Goal: Task Accomplishment & Management: Use online tool/utility

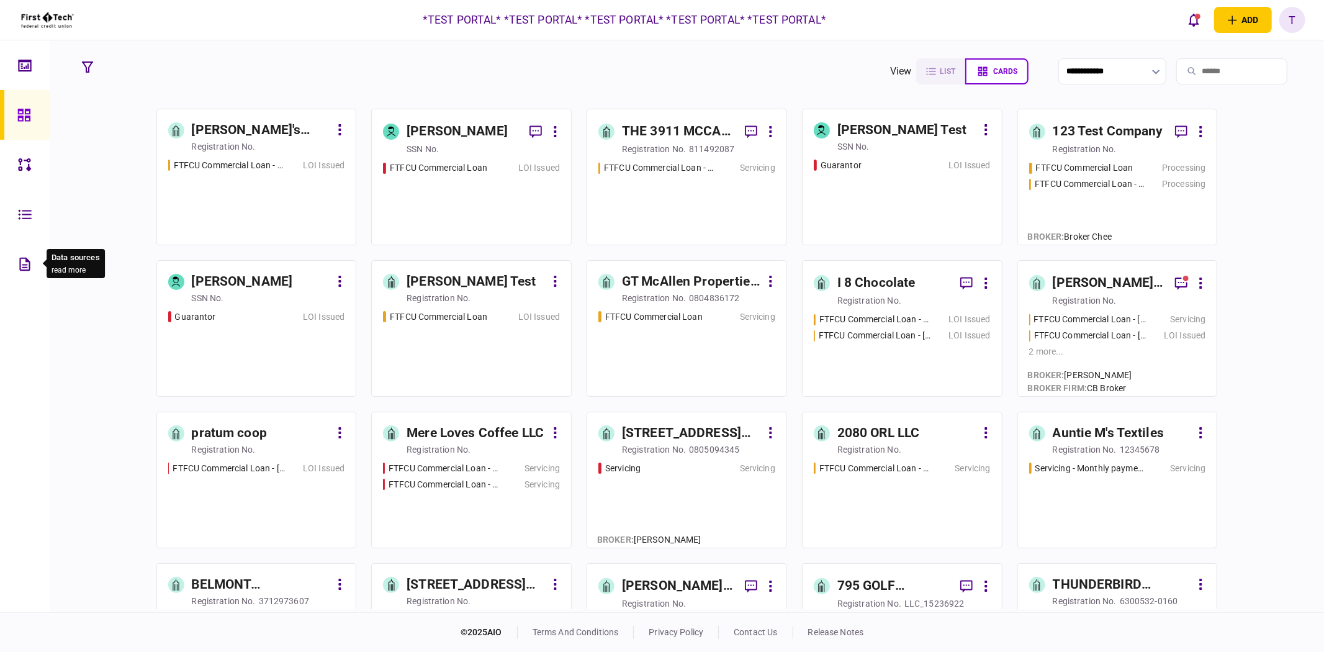
click at [23, 257] on icon at bounding box center [25, 264] width 14 height 14
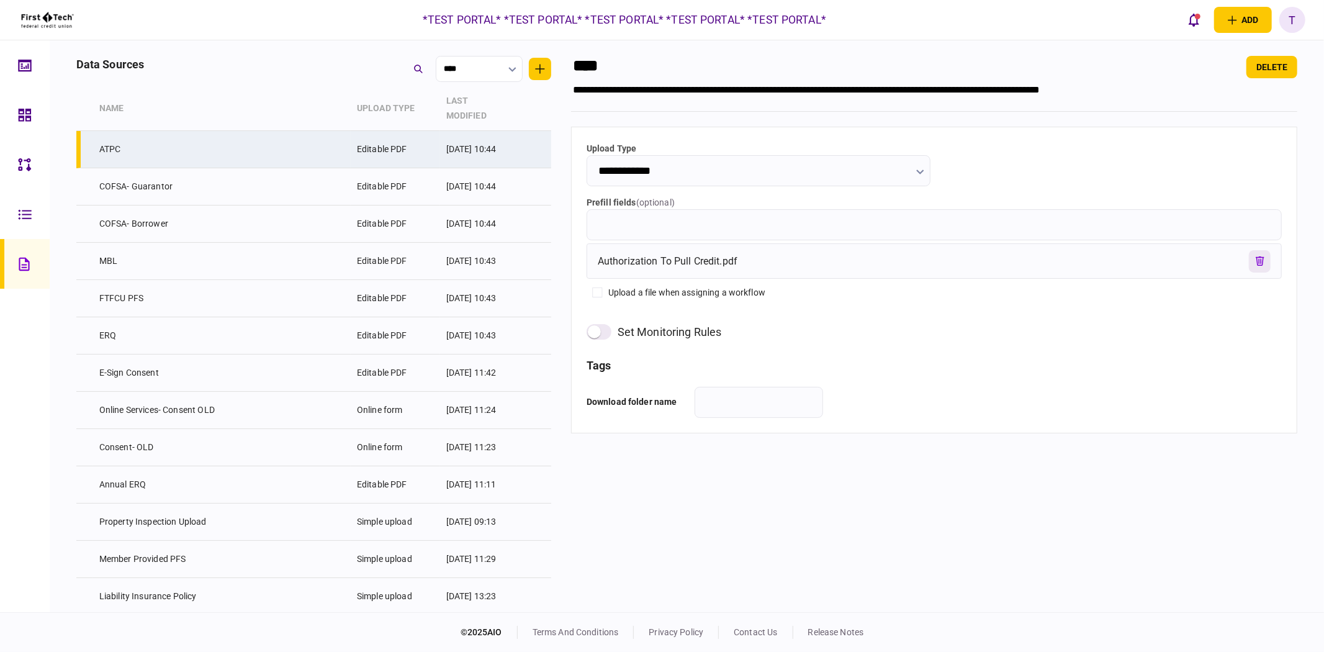
click at [1252, 259] on button "remove file" at bounding box center [1260, 261] width 22 height 22
click at [640, 259] on label "upload a file" at bounding box center [646, 261] width 96 height 22
click at [0, 0] on input "upload a file" at bounding box center [0, 0] width 0 height 0
click at [1250, 69] on button "Save changes" at bounding box center [1255, 67] width 83 height 22
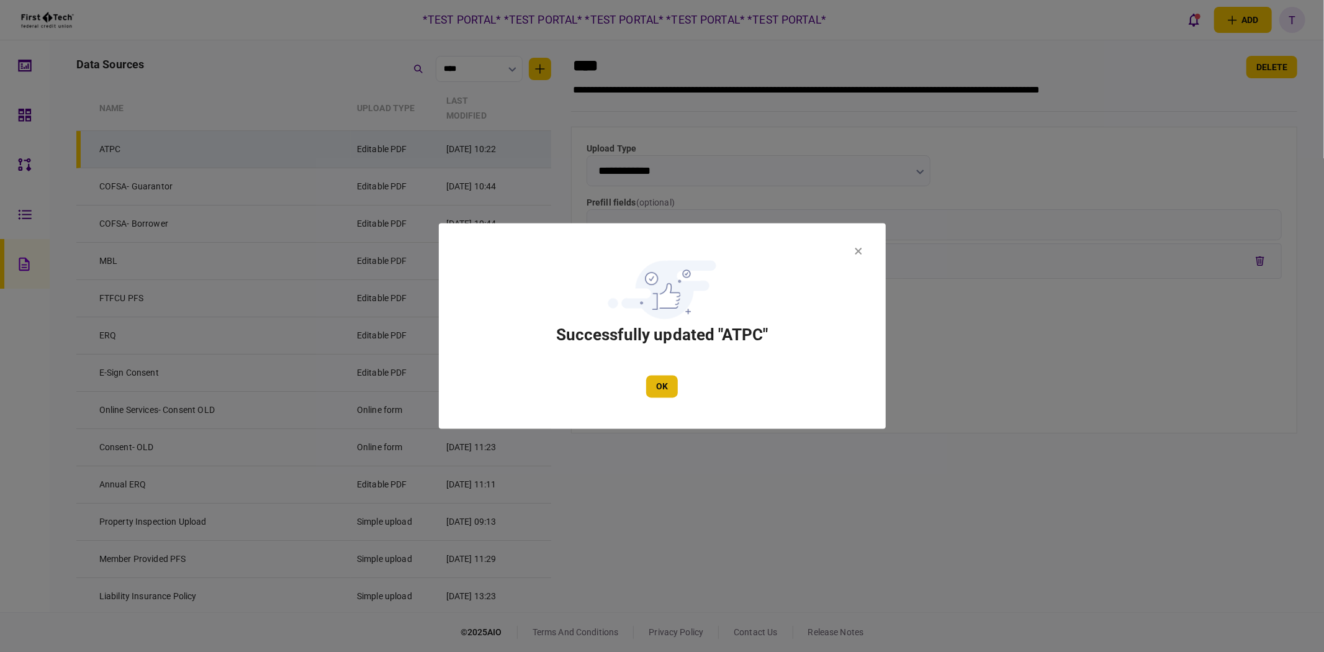
click at [661, 387] on button "OK" at bounding box center [662, 386] width 32 height 22
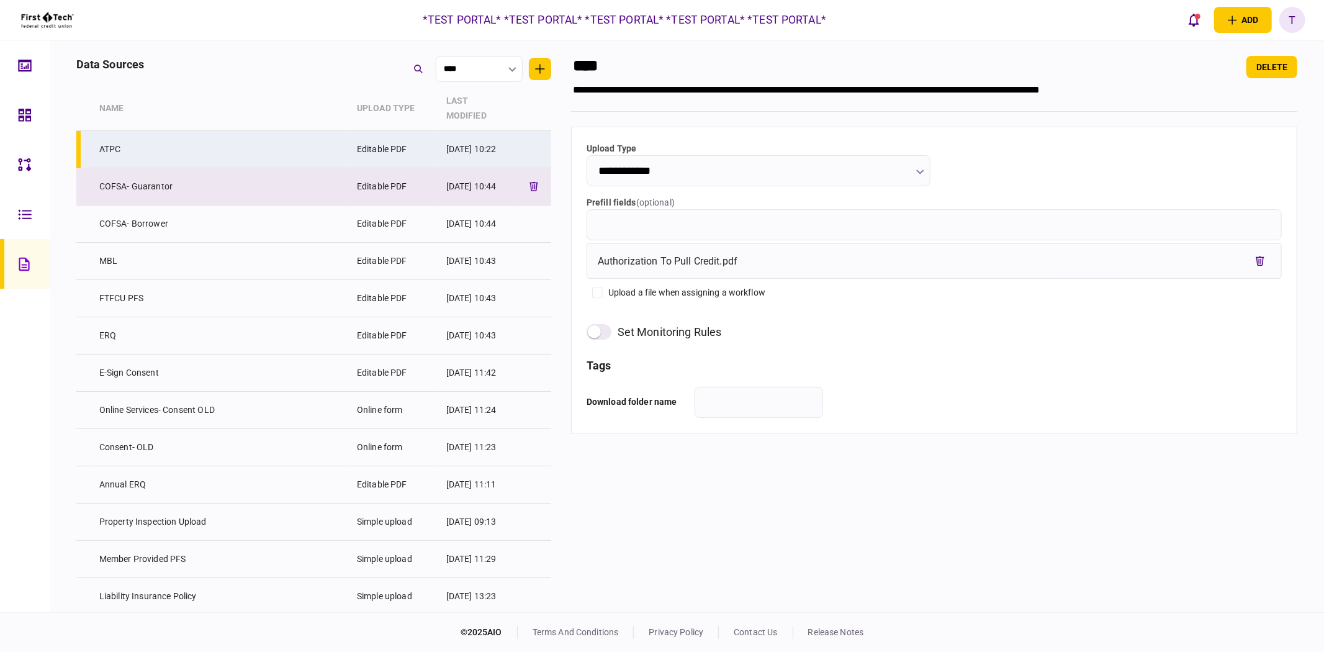
click at [286, 172] on td "COFSA- Guarantor" at bounding box center [222, 186] width 258 height 37
type input "**********"
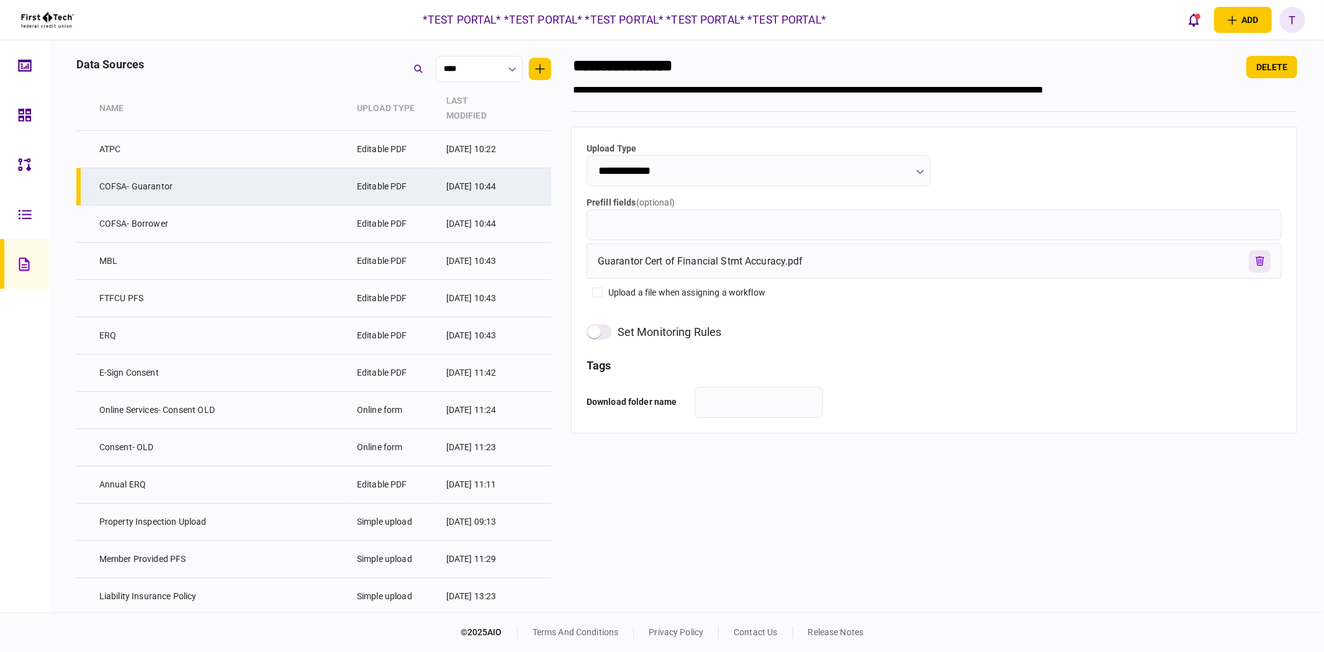
click at [1260, 259] on icon "remove file" at bounding box center [1259, 260] width 9 height 9
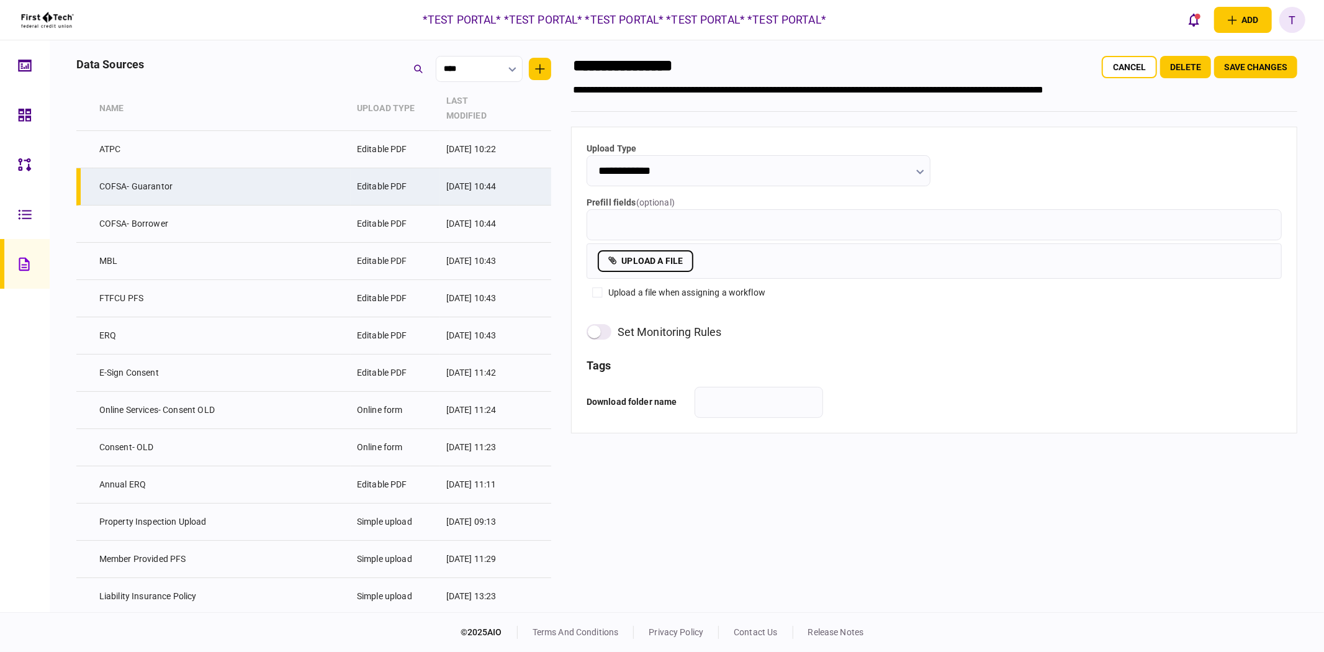
click at [673, 262] on label "upload a file" at bounding box center [646, 261] width 96 height 22
click at [0, 0] on input "upload a file" at bounding box center [0, 0] width 0 height 0
click at [1250, 69] on button "Save changes" at bounding box center [1255, 67] width 83 height 22
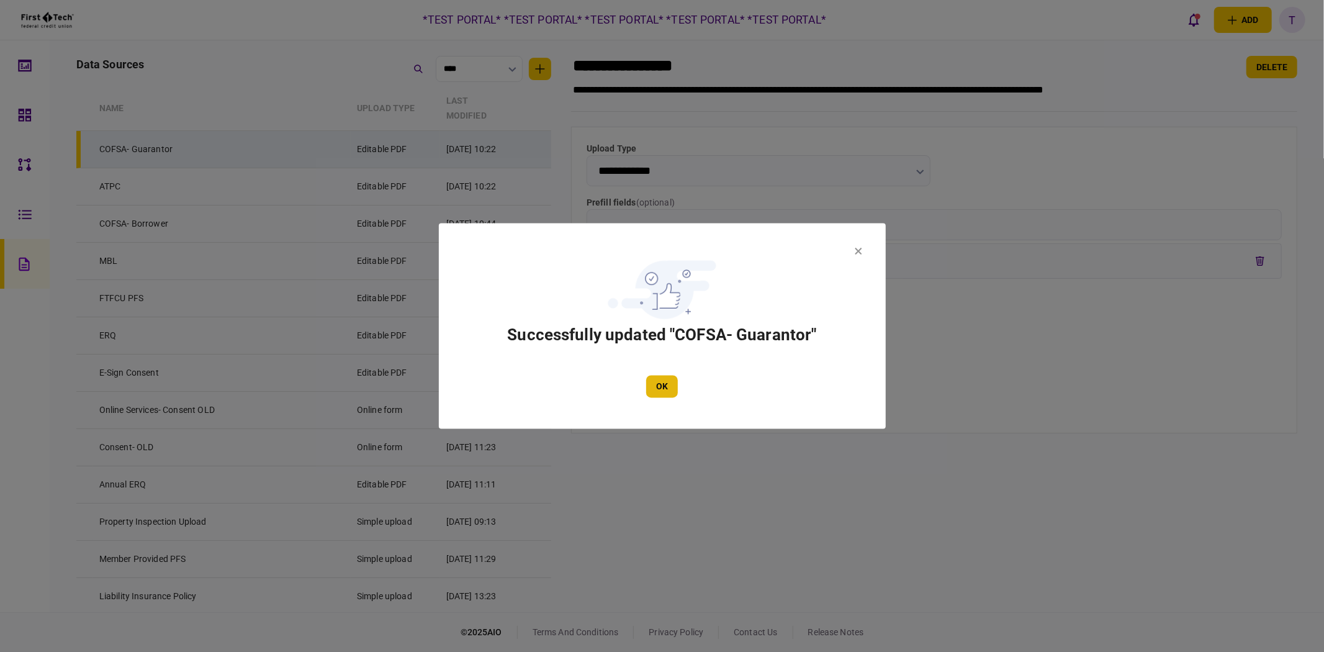
click at [660, 389] on button "OK" at bounding box center [662, 386] width 32 height 22
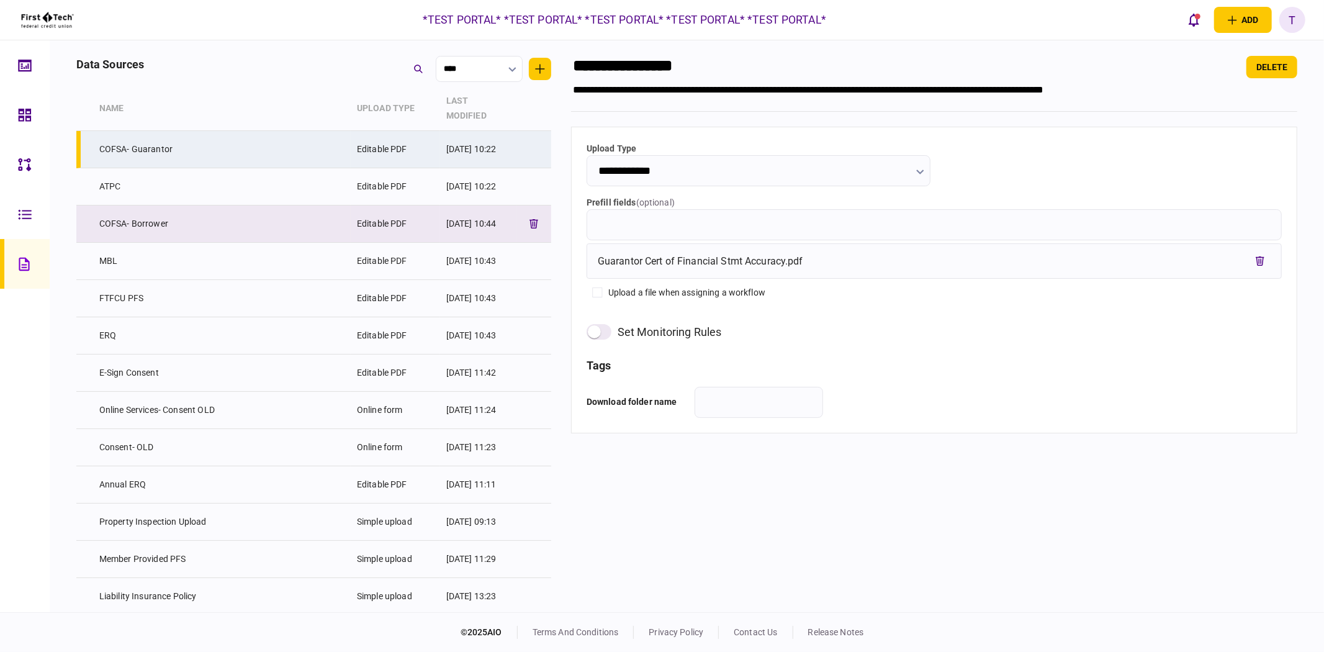
click at [252, 212] on td "COFSA- Borrower" at bounding box center [222, 223] width 258 height 37
type input "**********"
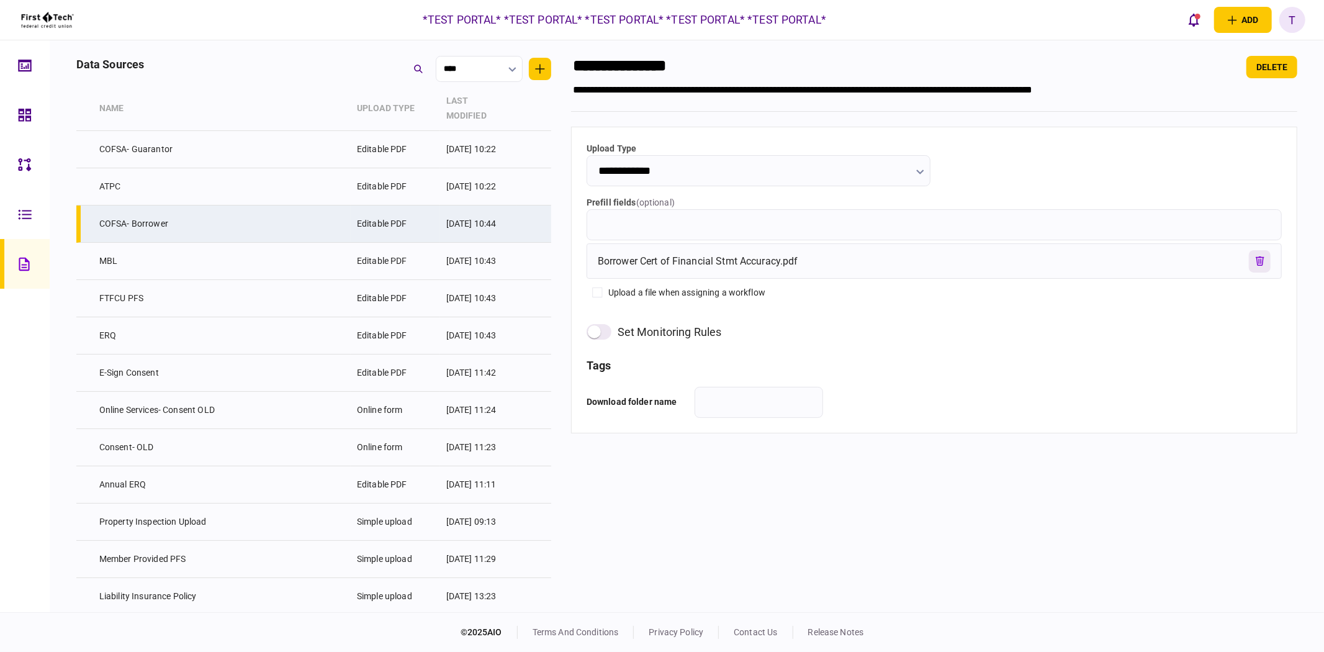
click at [1260, 262] on icon "remove file" at bounding box center [1259, 260] width 9 height 9
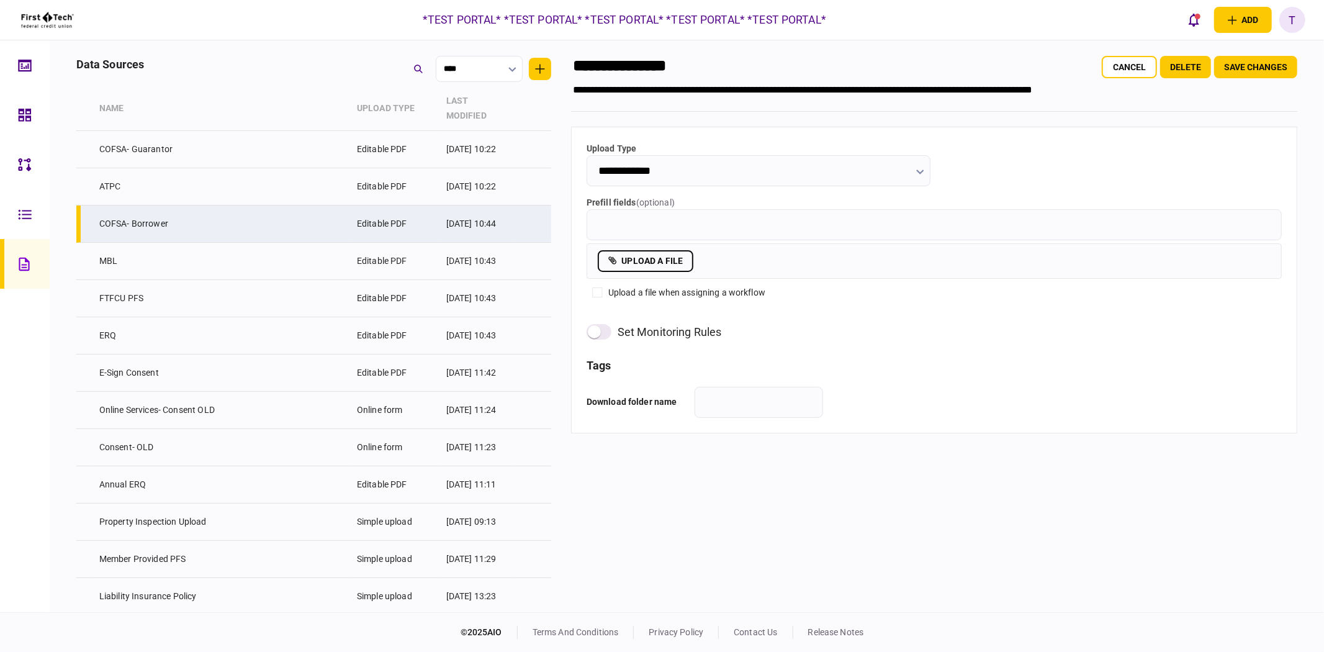
click at [642, 264] on label "upload a file" at bounding box center [646, 261] width 96 height 22
click at [0, 0] on input "upload a file" at bounding box center [0, 0] width 0 height 0
click at [1258, 78] on button "Save changes" at bounding box center [1255, 67] width 83 height 22
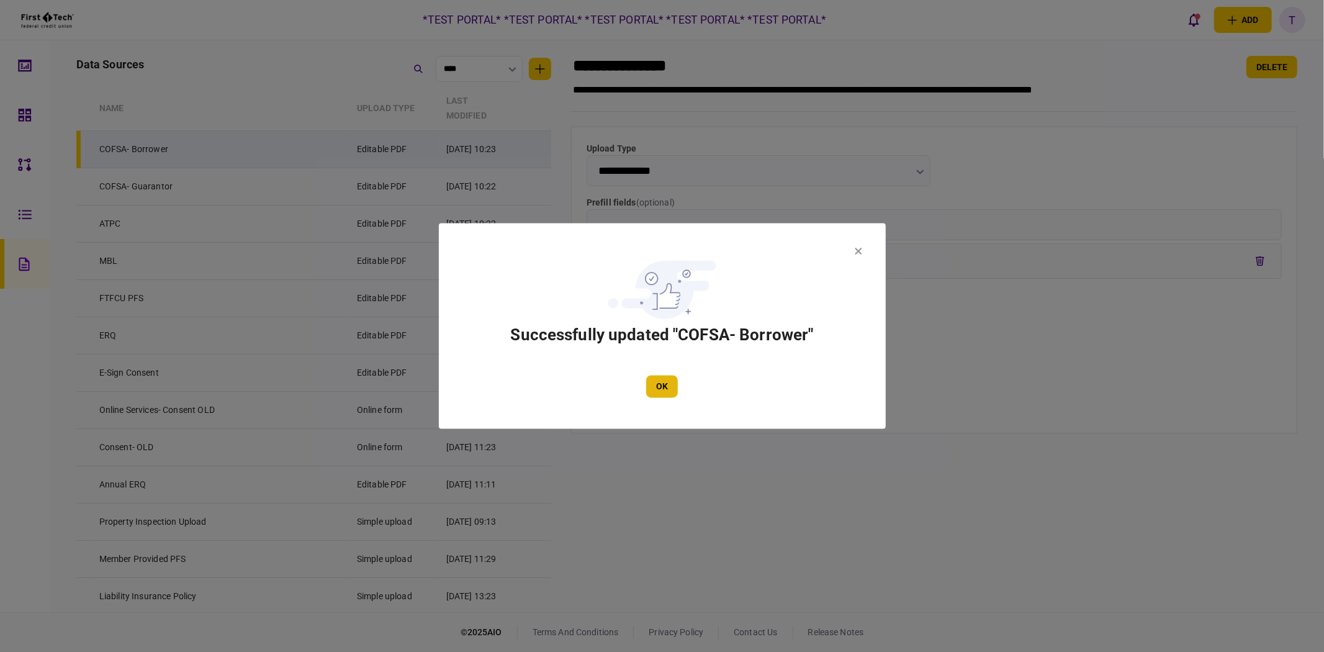
click at [669, 386] on button "OK" at bounding box center [662, 386] width 32 height 22
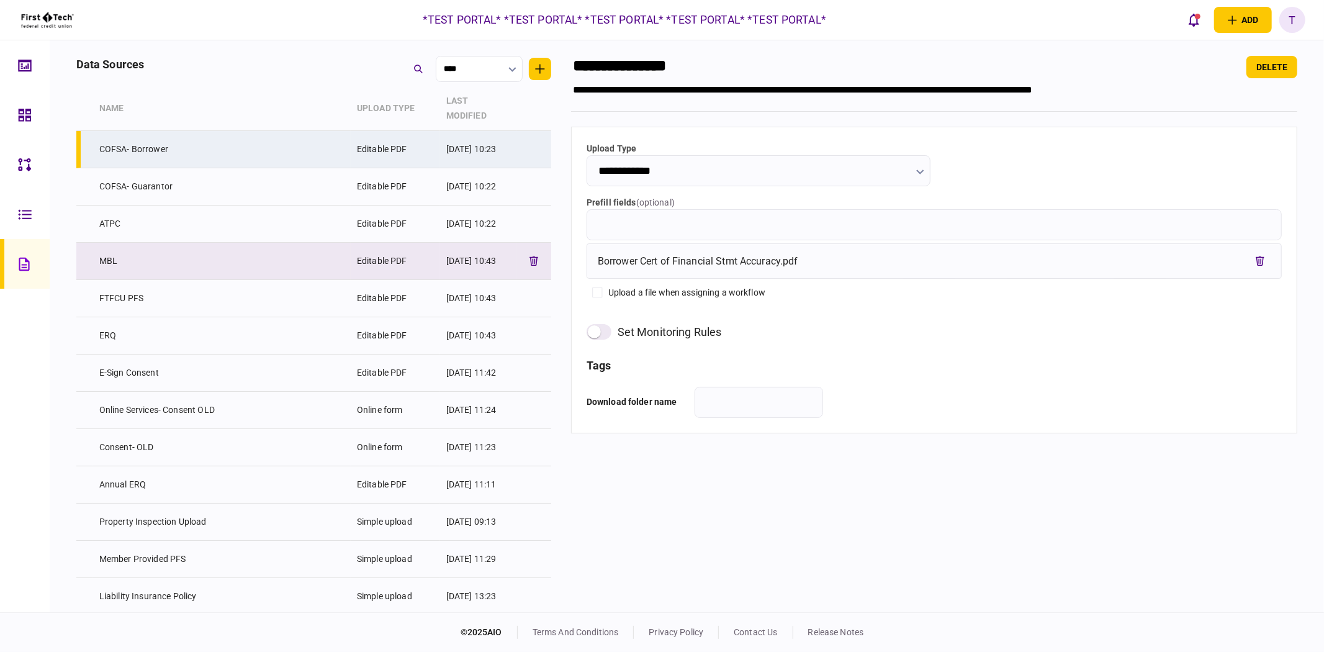
click at [261, 250] on td "MBL" at bounding box center [222, 261] width 258 height 37
type input "***"
type input "**********"
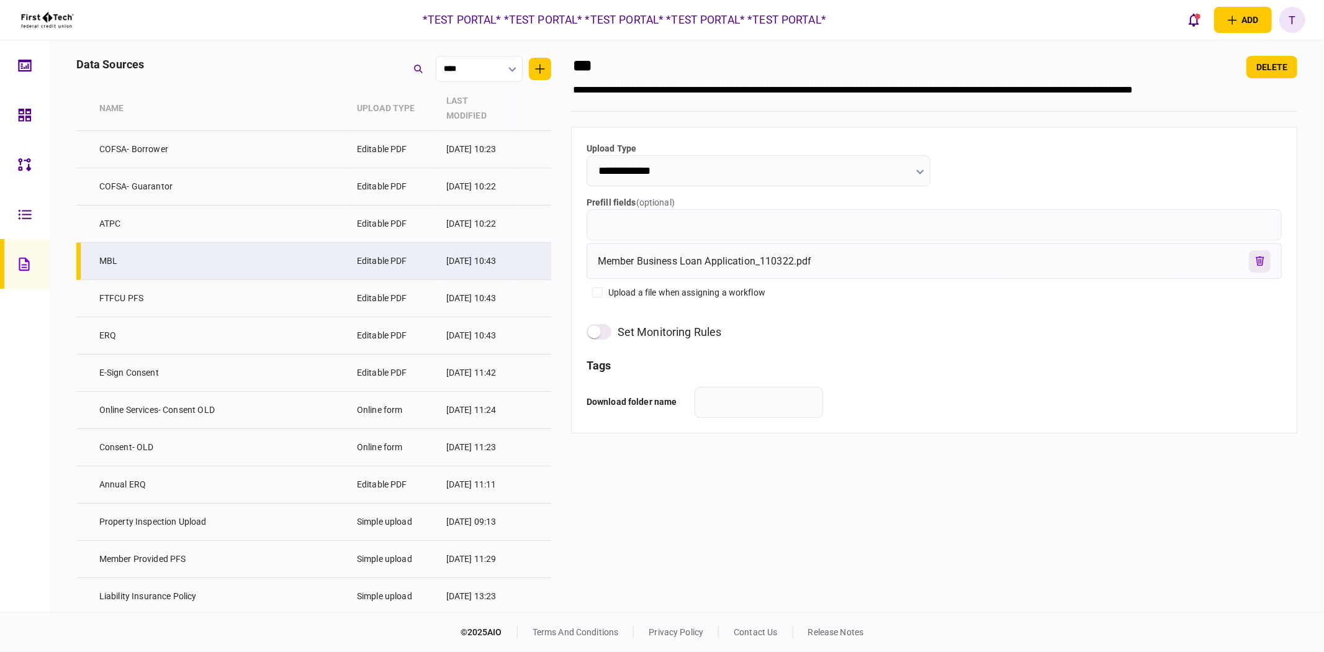
click at [1255, 265] on icon "remove file" at bounding box center [1259, 260] width 9 height 9
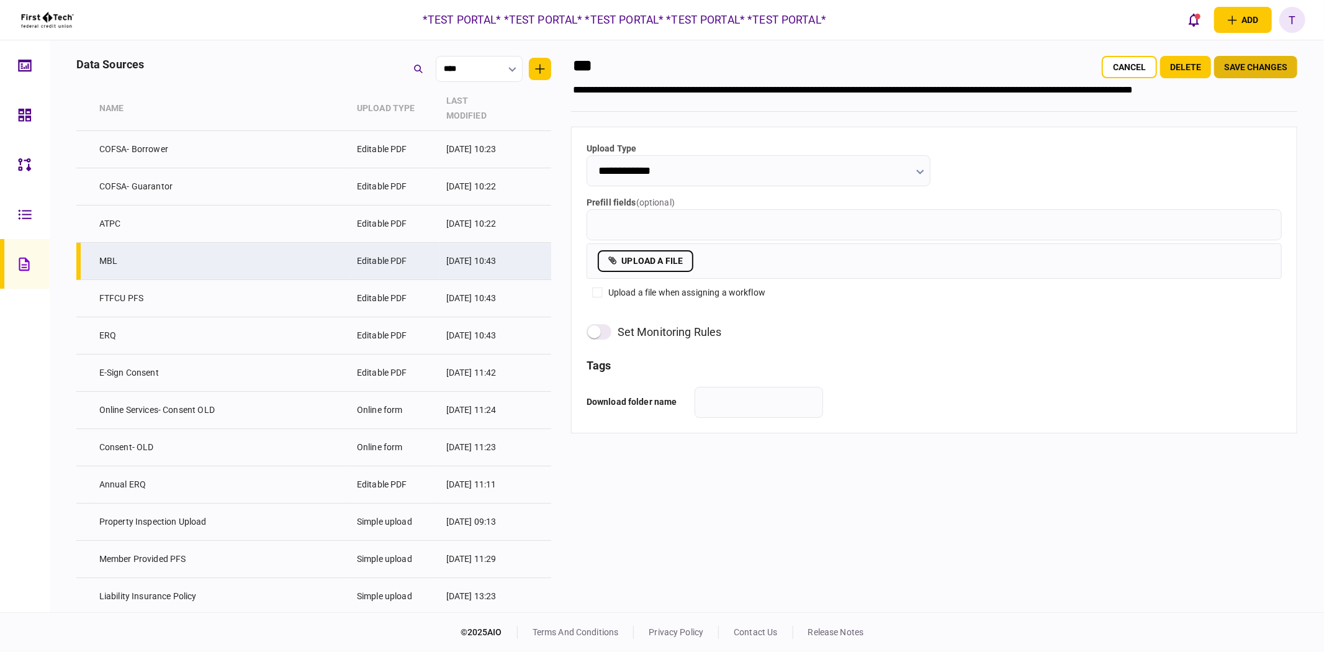
click at [1231, 70] on button "Save changes" at bounding box center [1255, 67] width 83 height 22
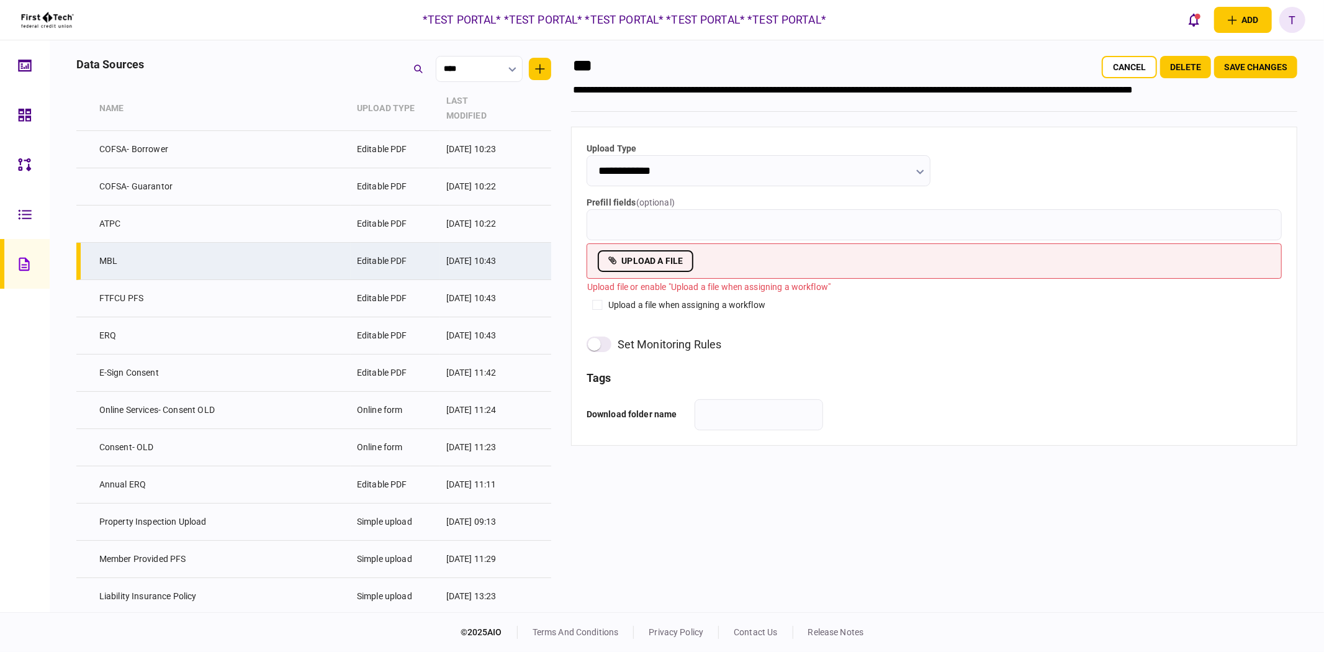
click at [691, 264] on label "upload a file" at bounding box center [646, 261] width 96 height 22
click at [0, 0] on input "upload a file" at bounding box center [0, 0] width 0 height 0
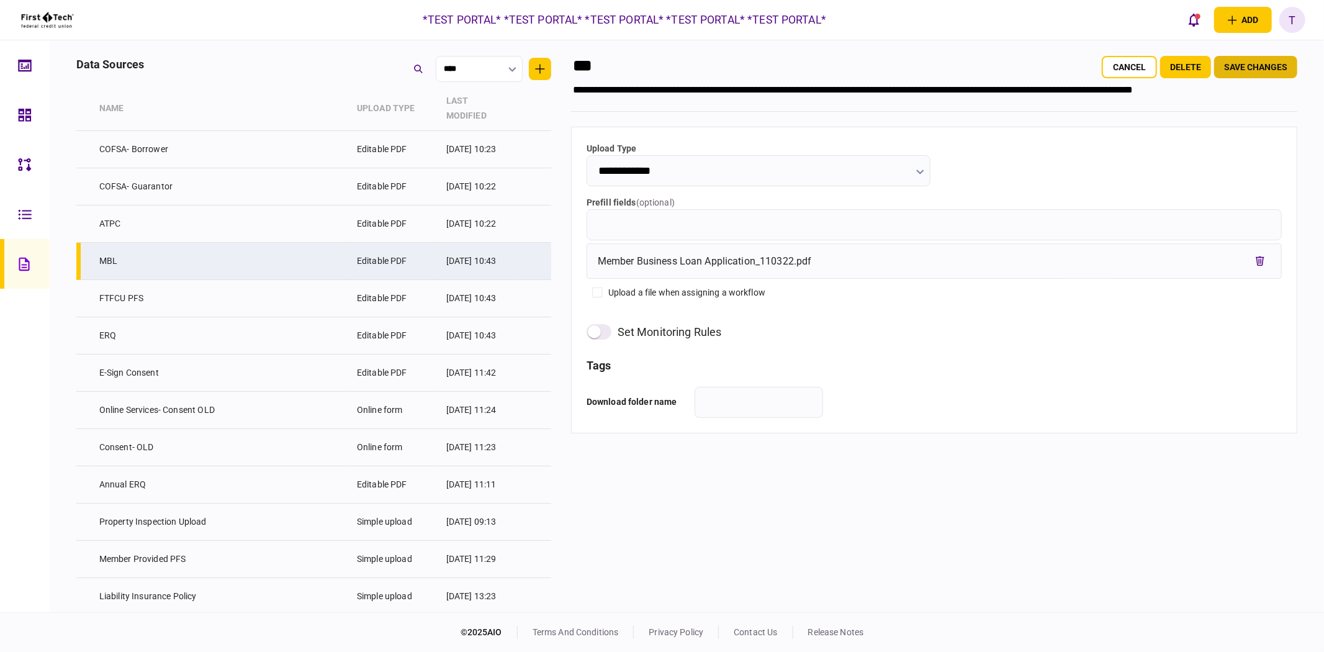
click at [1242, 73] on button "Save changes" at bounding box center [1255, 67] width 83 height 22
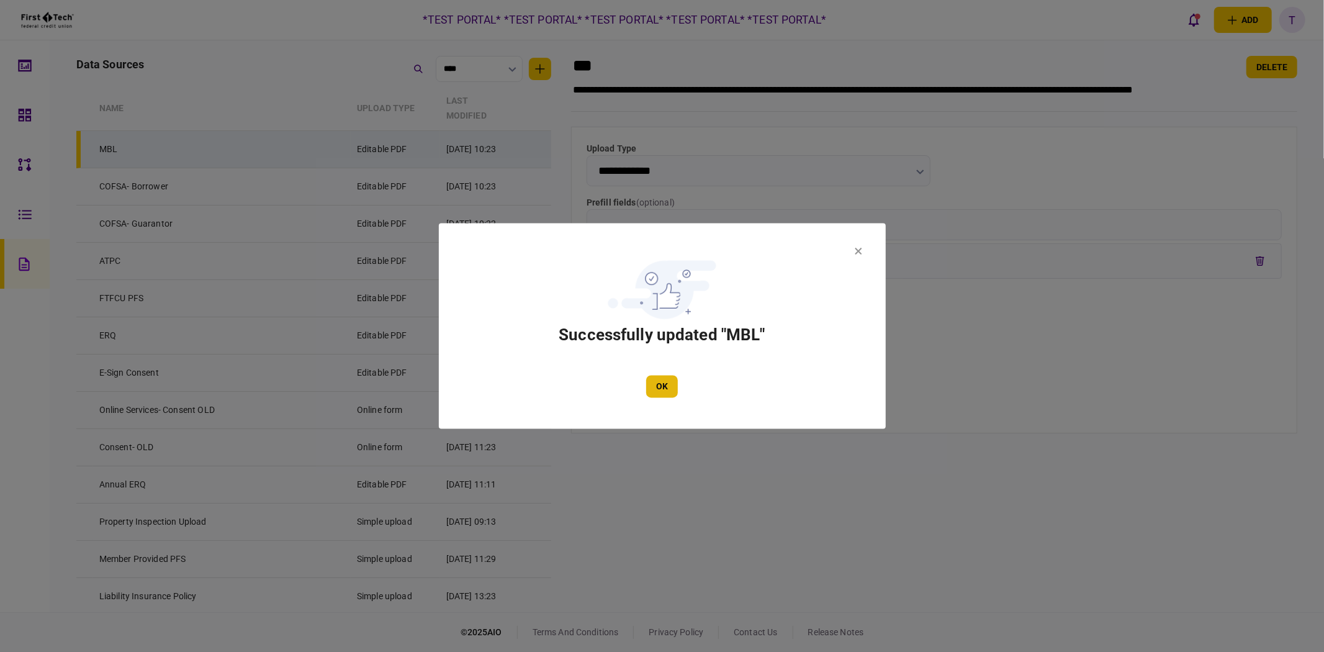
click at [668, 380] on button "OK" at bounding box center [662, 386] width 32 height 22
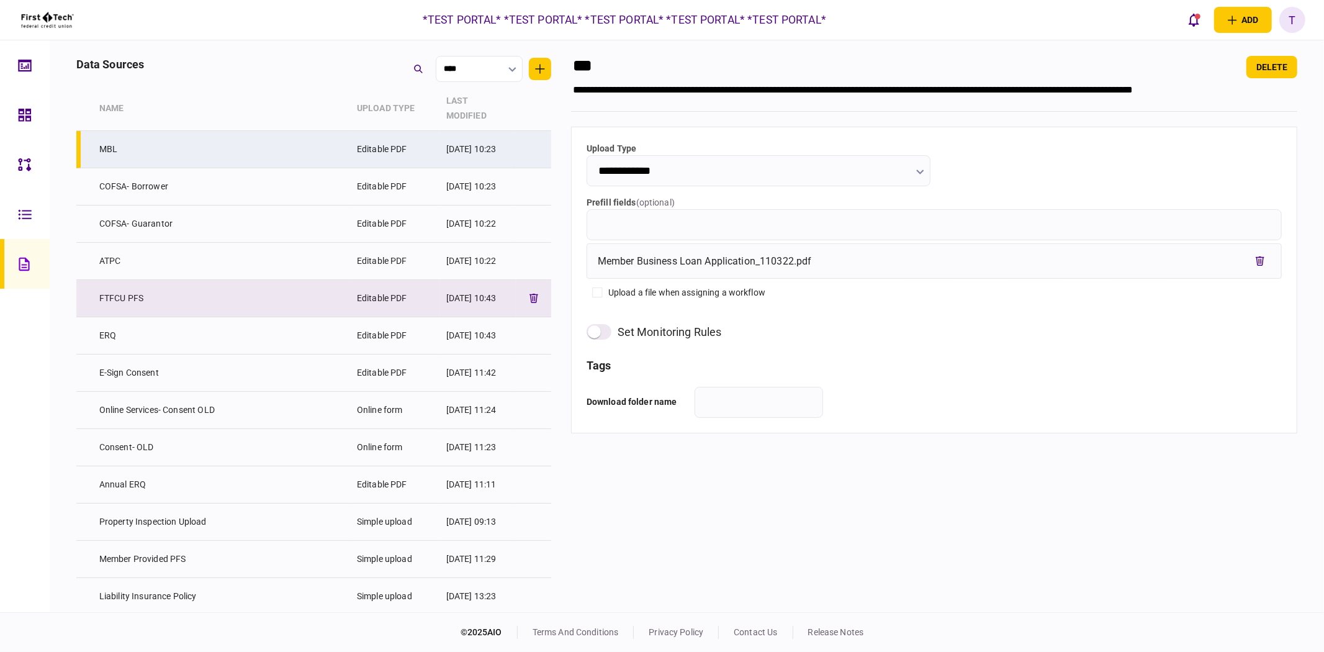
click at [267, 294] on td "FTFCU PFS" at bounding box center [222, 298] width 258 height 37
type input "*********"
type input "**********"
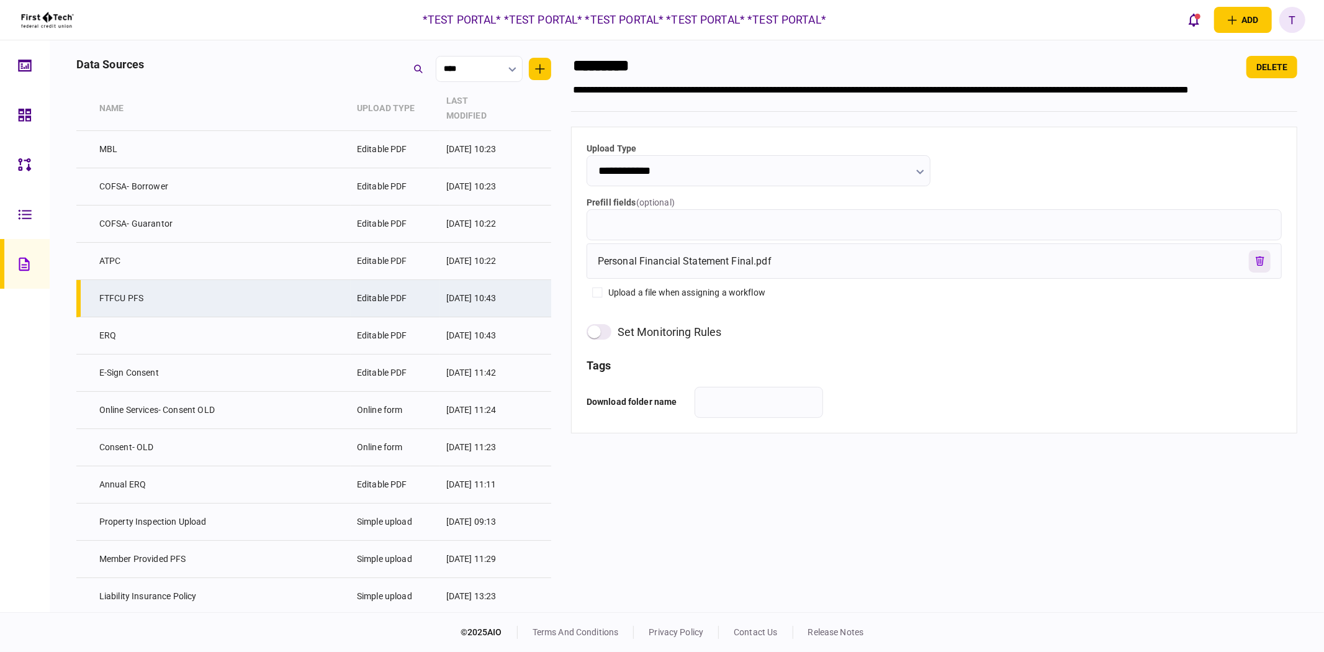
click at [1255, 259] on icon "remove file" at bounding box center [1259, 260] width 9 height 9
click at [646, 263] on label "upload a file" at bounding box center [646, 261] width 96 height 22
click at [0, 0] on input "upload a file" at bounding box center [0, 0] width 0 height 0
click at [1237, 68] on button "Save changes" at bounding box center [1255, 67] width 83 height 22
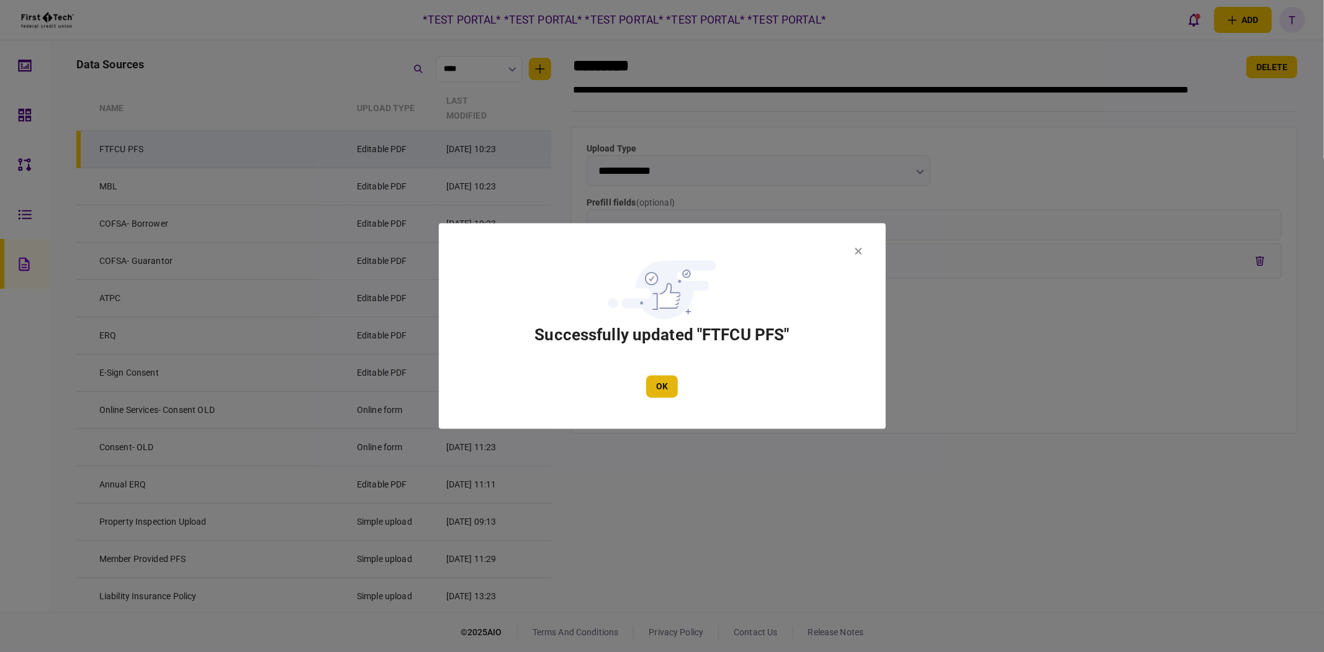
click at [677, 377] on button "OK" at bounding box center [662, 386] width 32 height 22
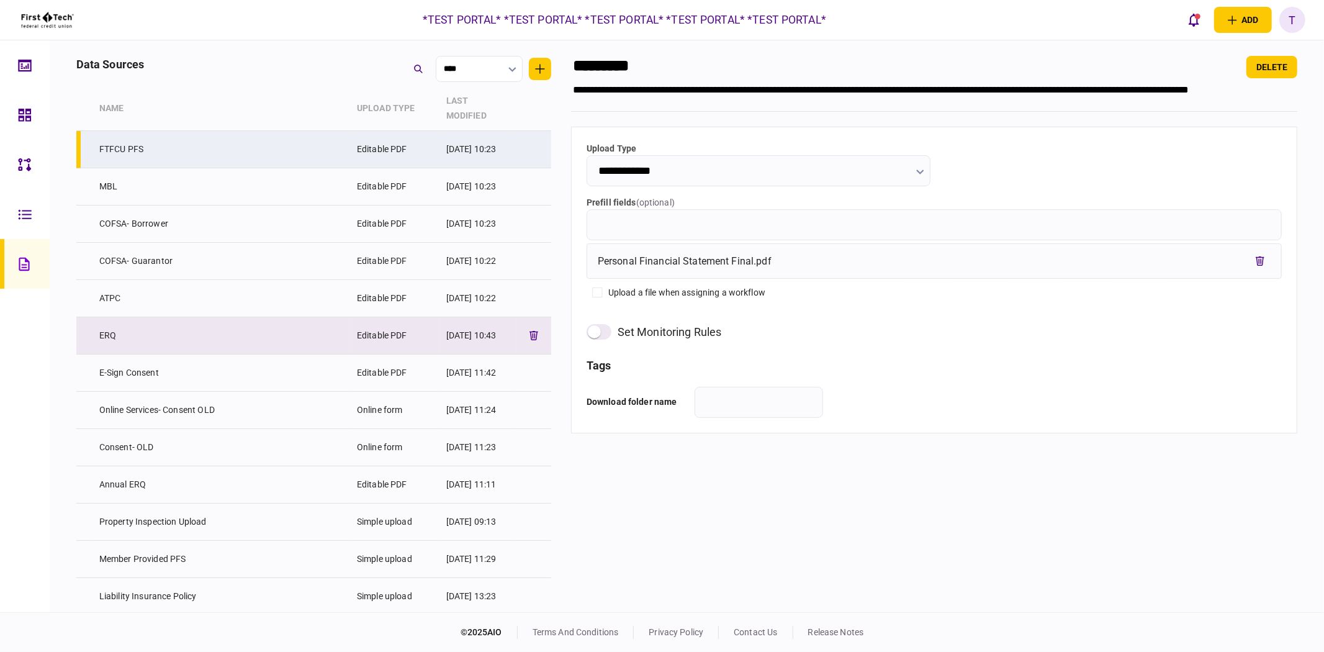
click at [202, 324] on td "ERQ" at bounding box center [222, 335] width 258 height 37
type input "***"
type input "**********"
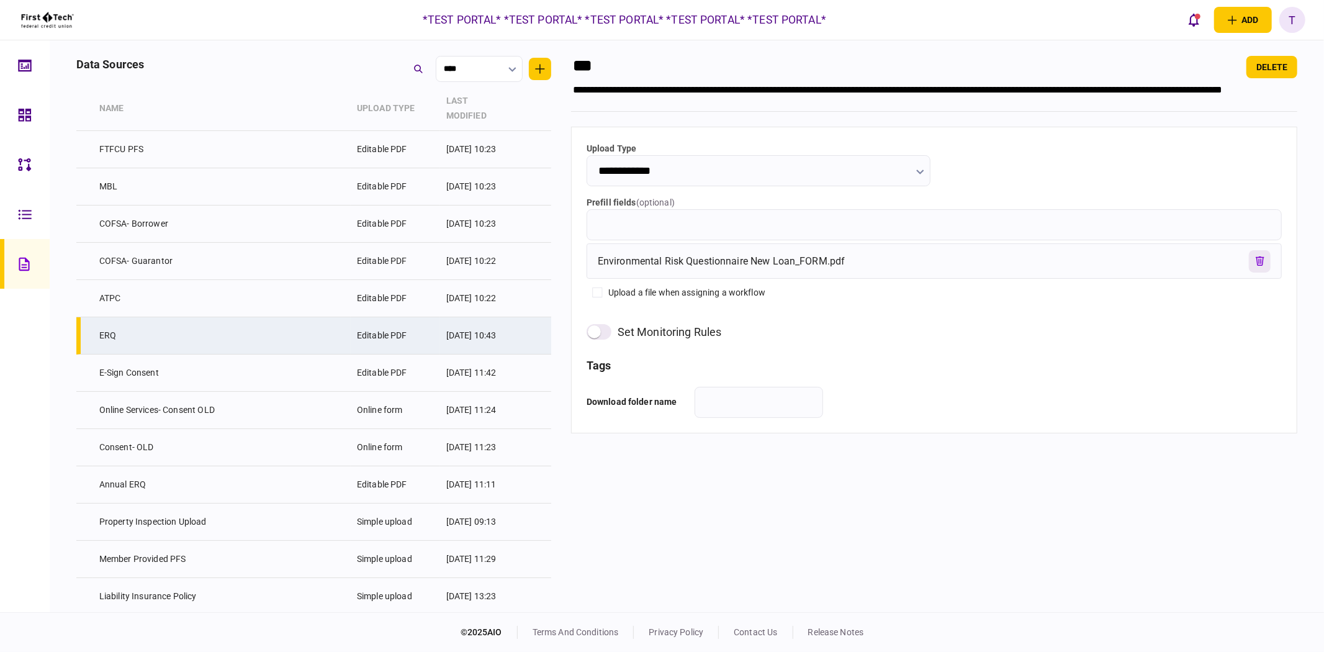
click at [1260, 262] on icon "remove file" at bounding box center [1259, 260] width 9 height 9
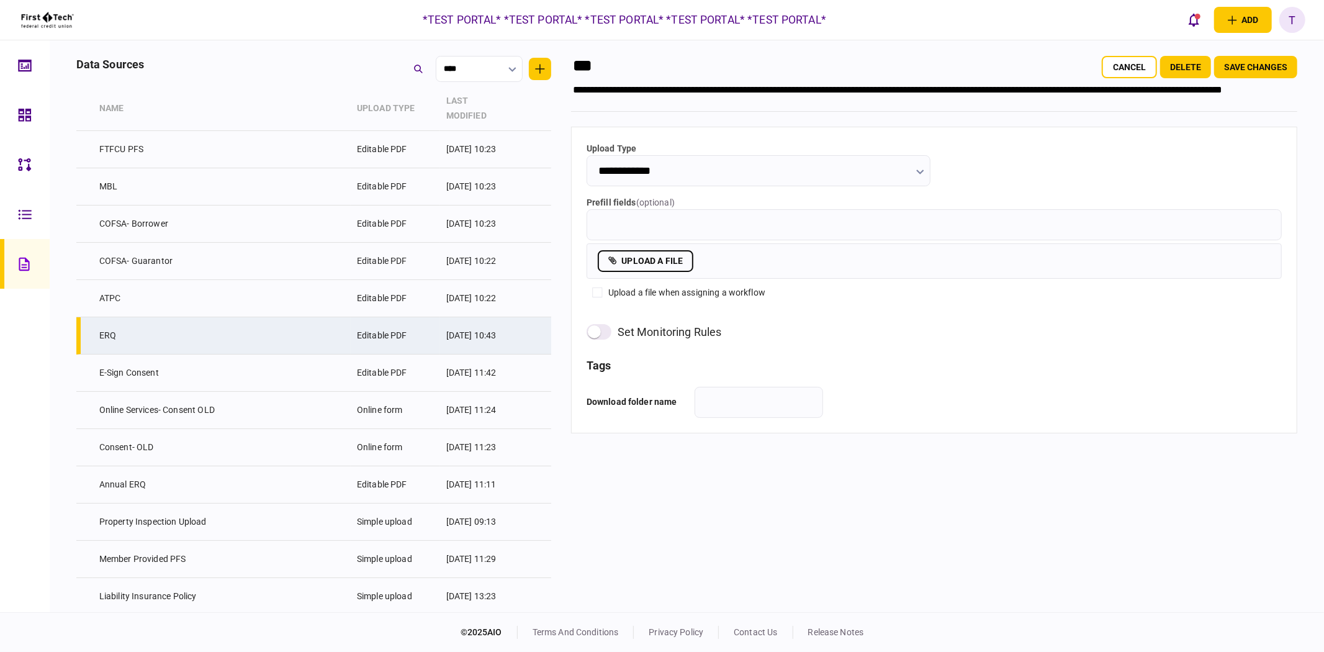
click at [693, 259] on label "upload a file" at bounding box center [646, 261] width 96 height 22
click at [0, 0] on input "upload a file" at bounding box center [0, 0] width 0 height 0
click at [1262, 69] on button "Save changes" at bounding box center [1255, 67] width 83 height 22
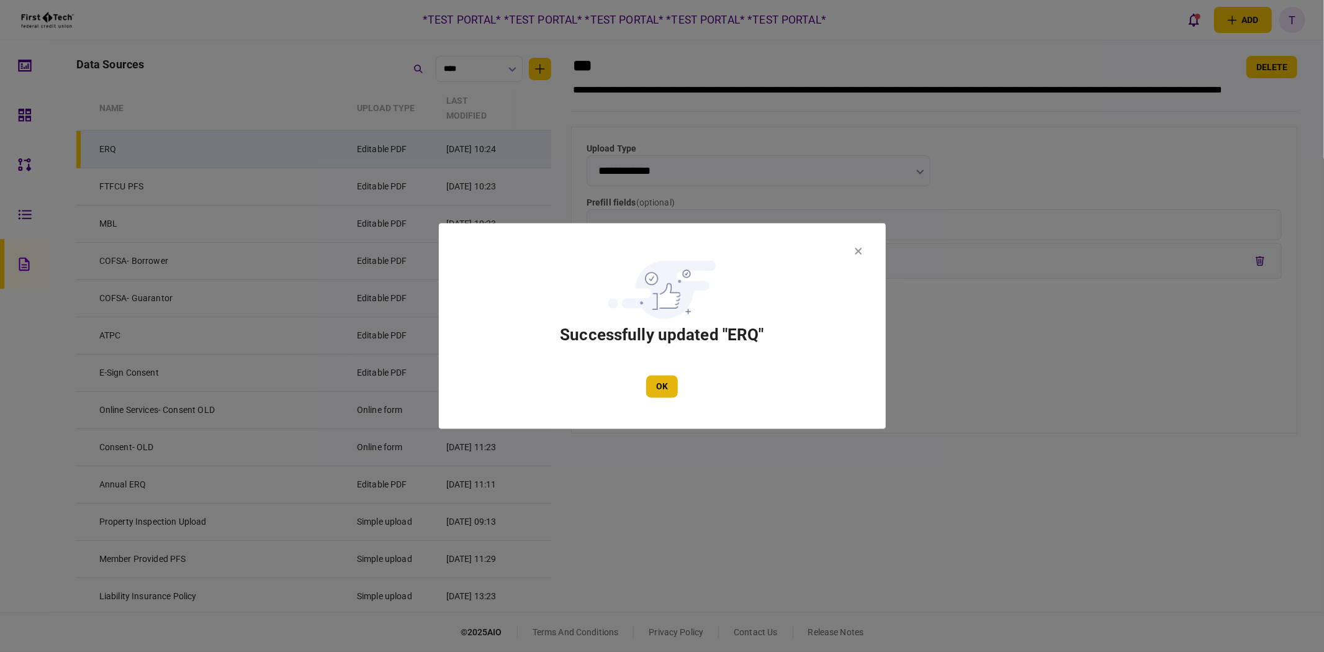
click at [669, 386] on button "OK" at bounding box center [662, 386] width 32 height 22
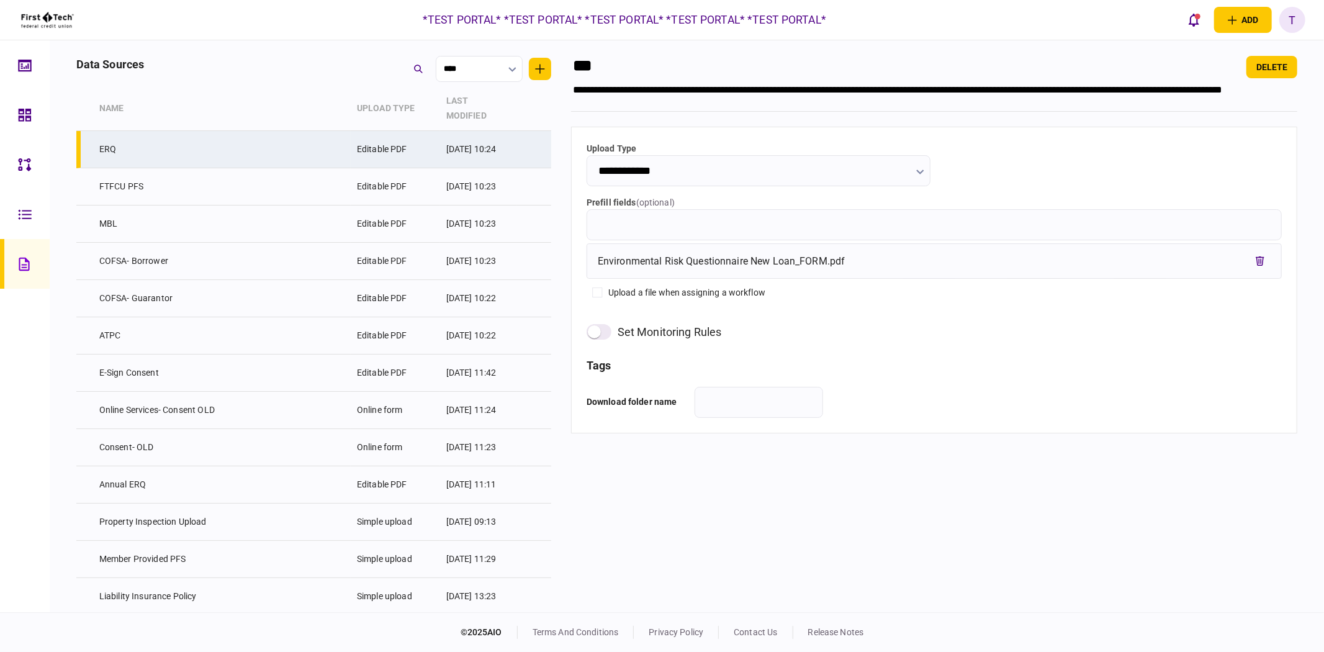
drag, startPoint x: 17, startPoint y: 117, endPoint x: 35, endPoint y: 126, distance: 20.3
click at [17, 117] on link at bounding box center [25, 115] width 50 height 50
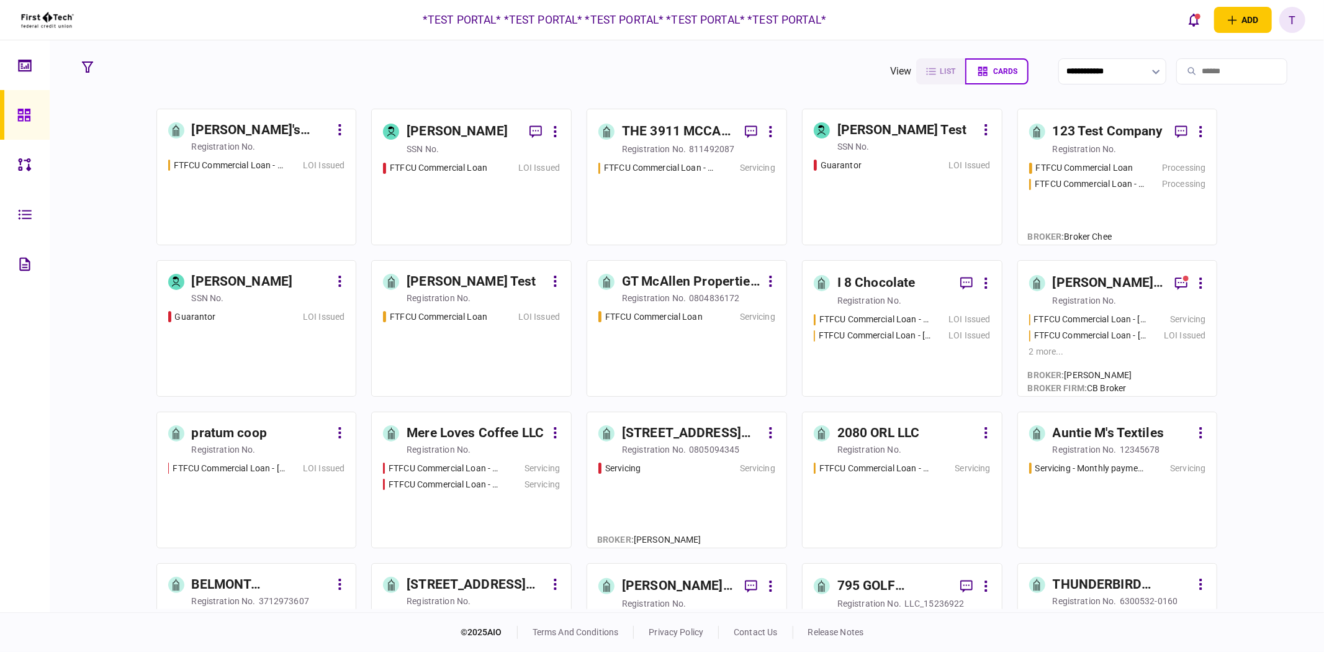
click at [437, 146] on div "SSN no." at bounding box center [422, 149] width 32 height 12
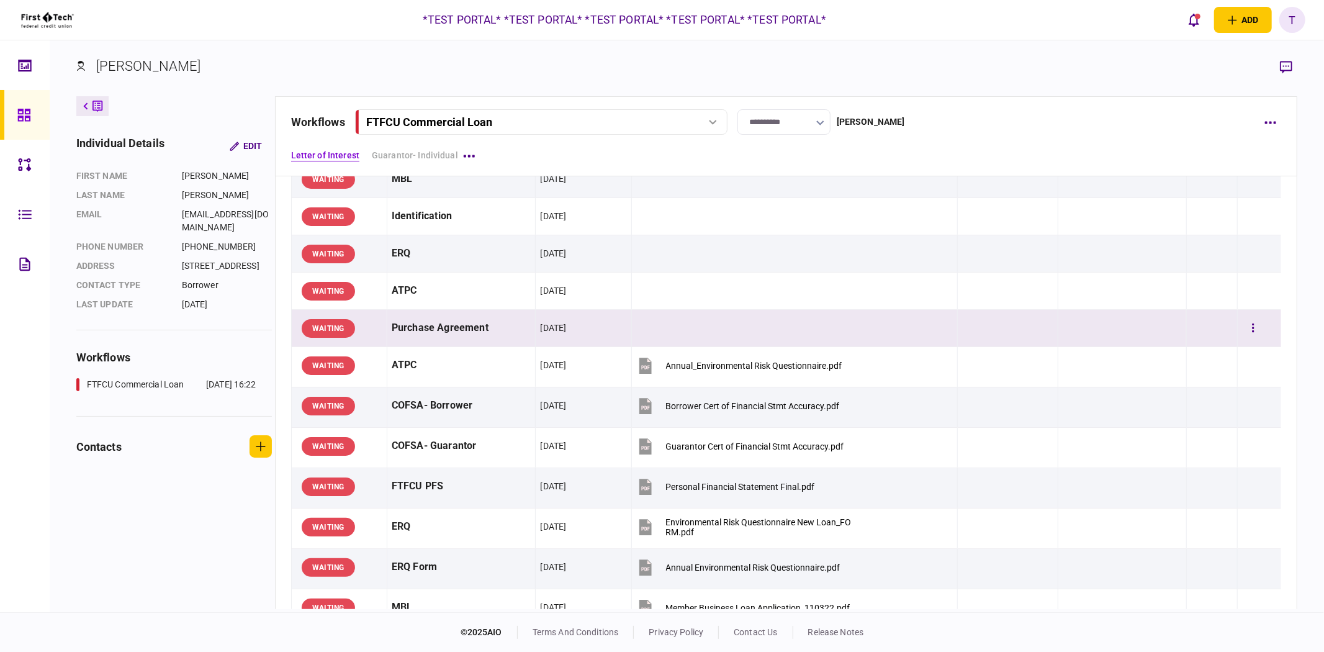
scroll to position [207, 0]
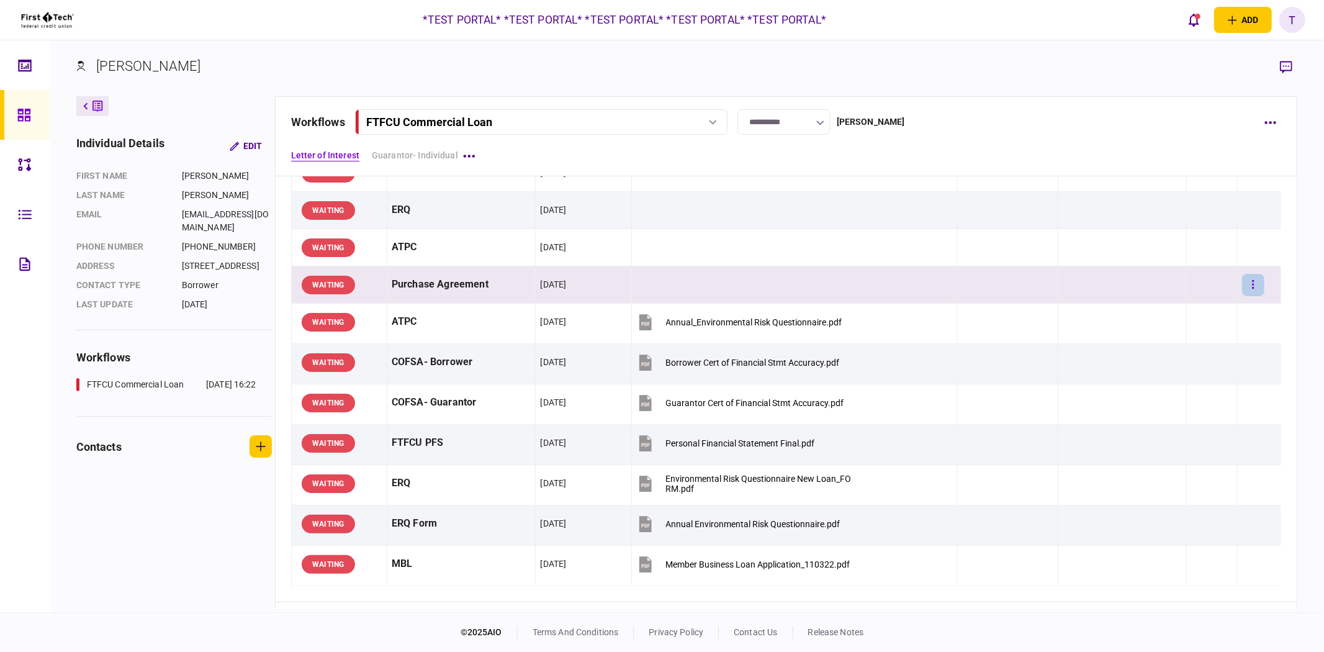
click at [1249, 282] on button "button" at bounding box center [1253, 285] width 22 height 22
click at [1007, 345] on div at bounding box center [662, 326] width 1324 height 652
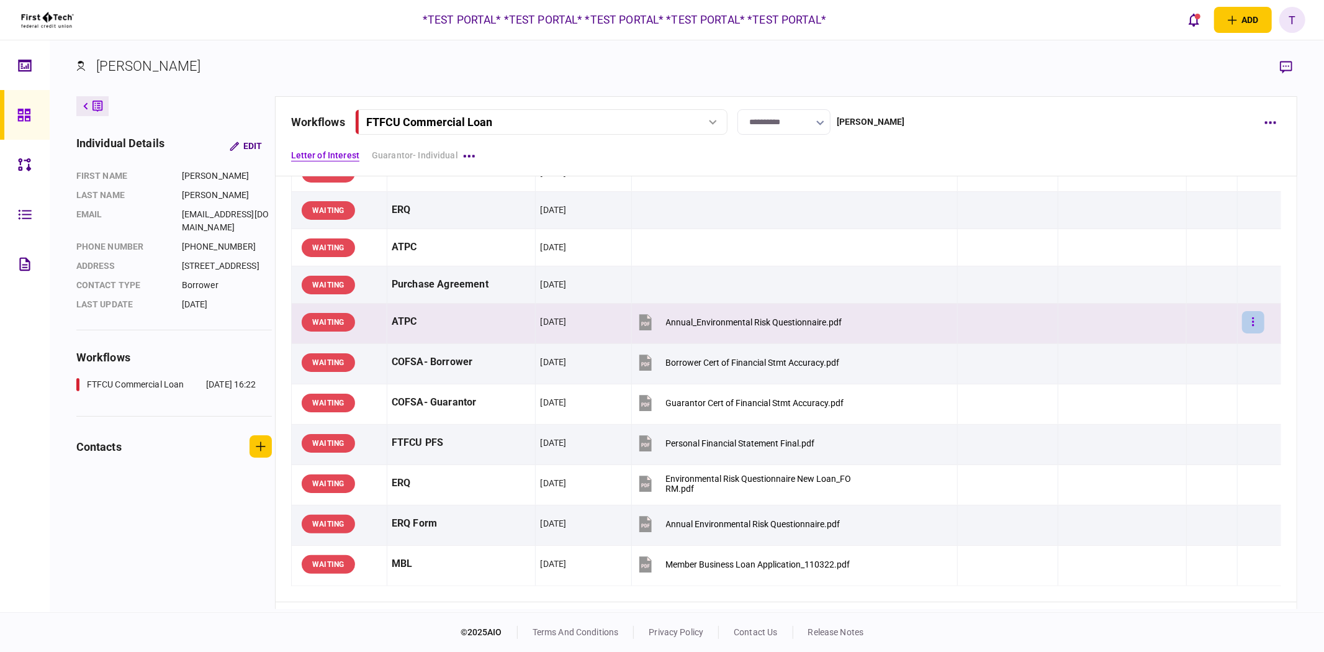
click at [1252, 324] on button "button" at bounding box center [1253, 322] width 22 height 22
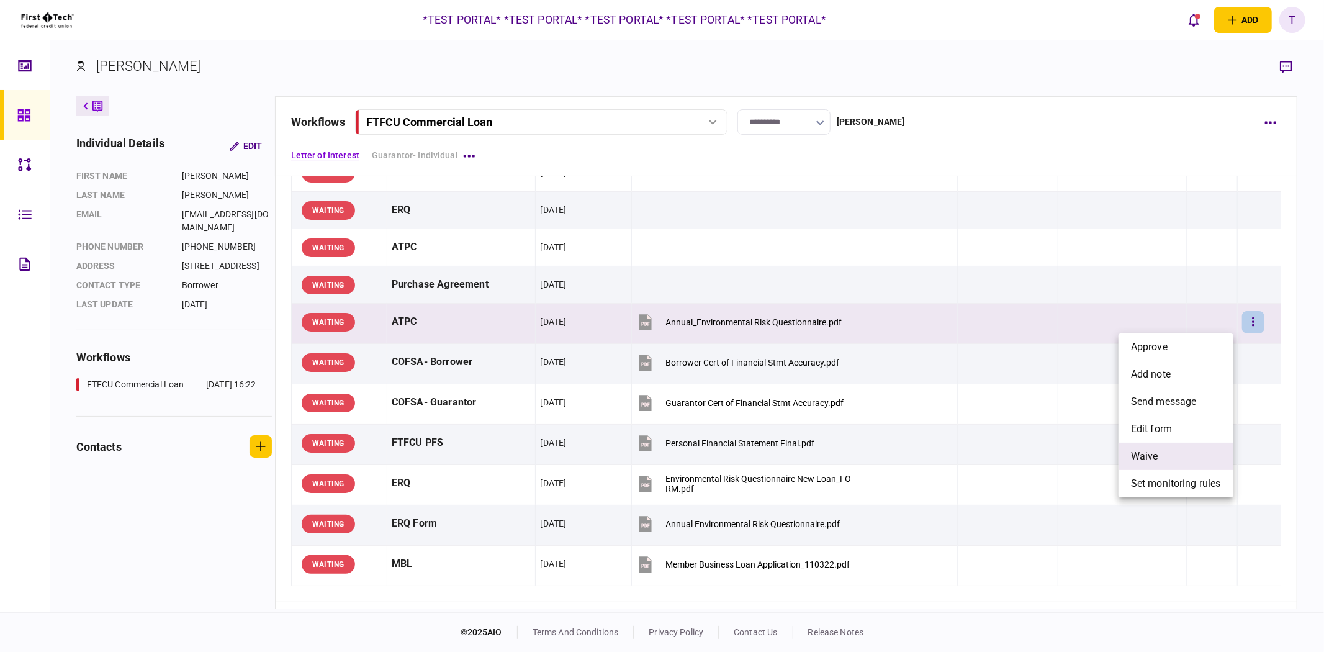
click at [1168, 454] on li "waive" at bounding box center [1175, 455] width 115 height 27
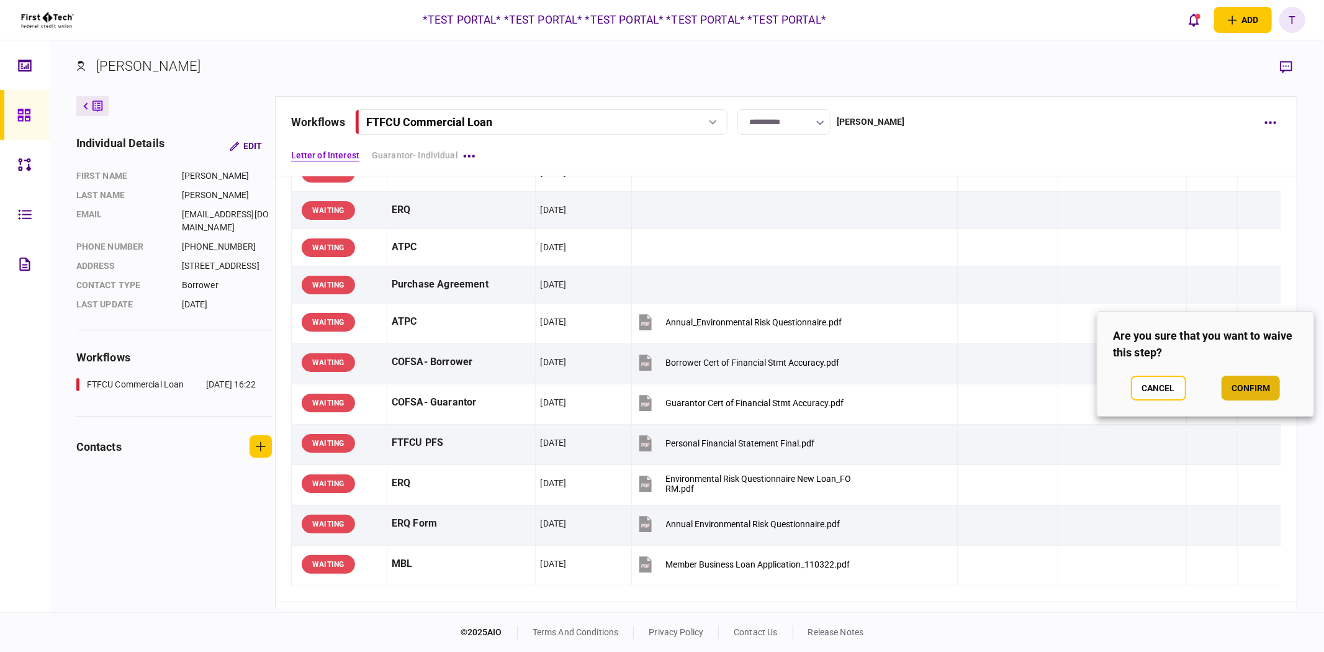
click at [1250, 386] on button "confirm" at bounding box center [1250, 387] width 58 height 25
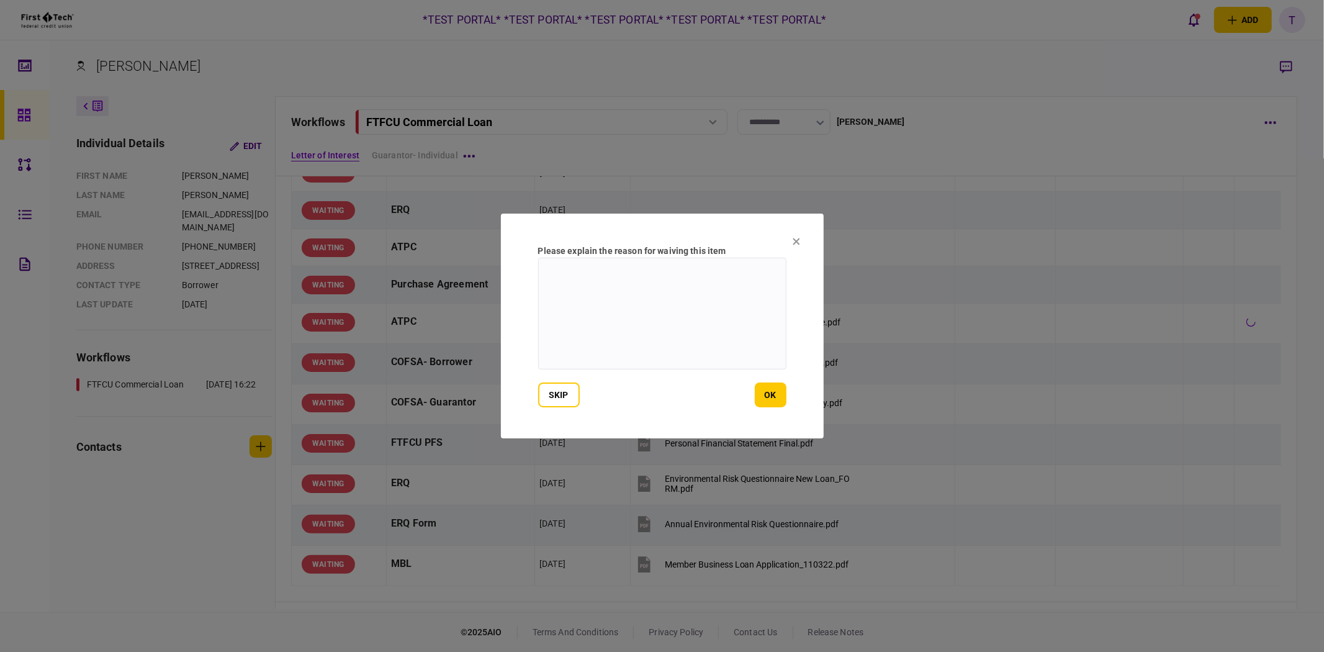
click at [781, 410] on section "Please explain the reason for waiving this item skip ok" at bounding box center [662, 325] width 323 height 225
click at [774, 399] on button "ok" at bounding box center [771, 394] width 32 height 25
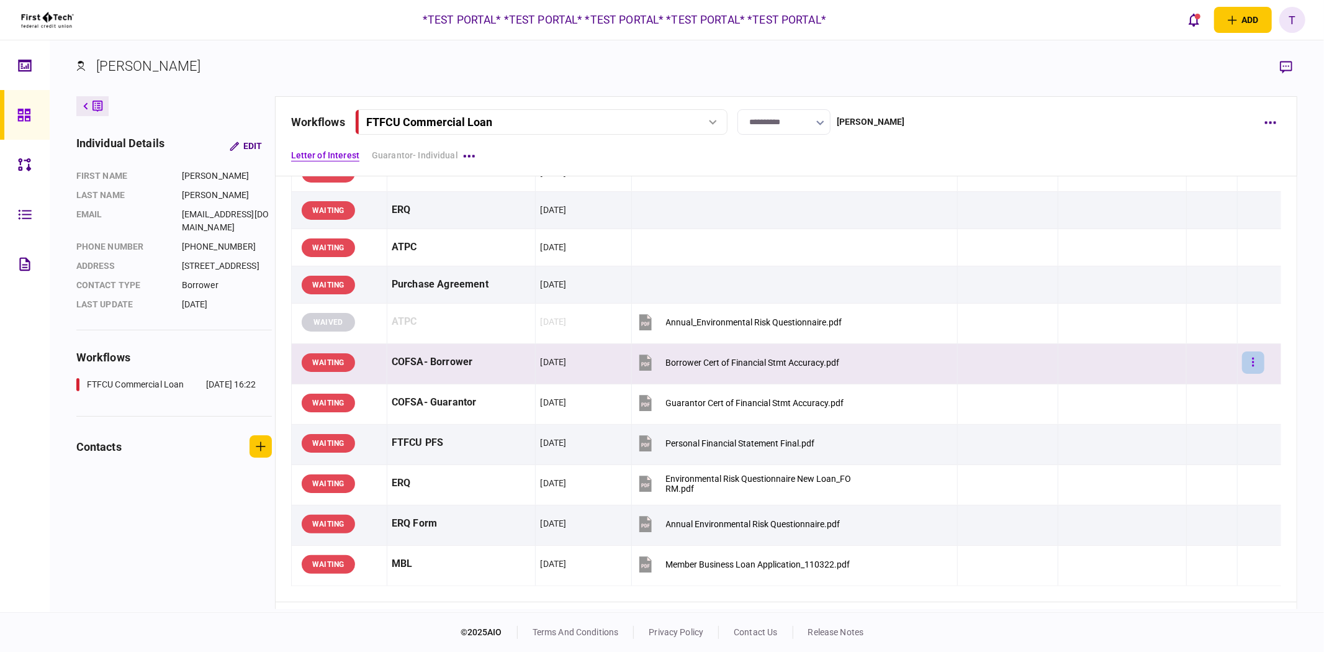
click at [1252, 366] on icon "button" at bounding box center [1253, 361] width 2 height 9
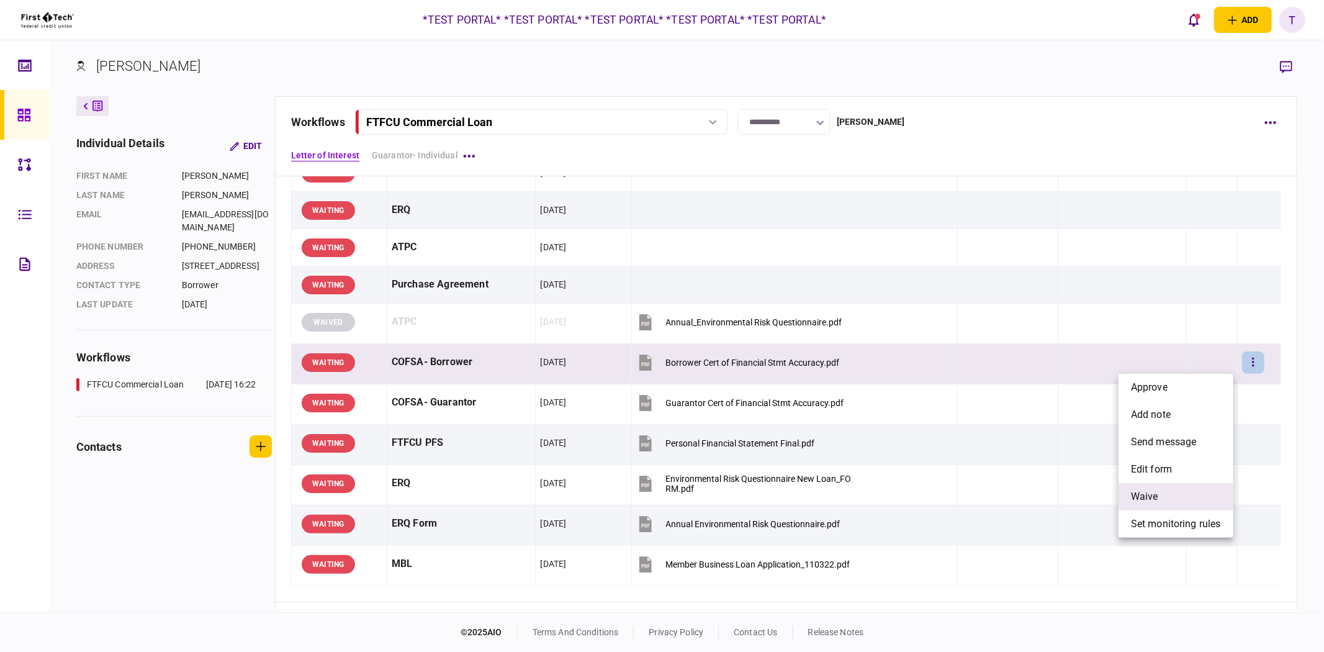
click at [1164, 492] on li "waive" at bounding box center [1175, 496] width 115 height 27
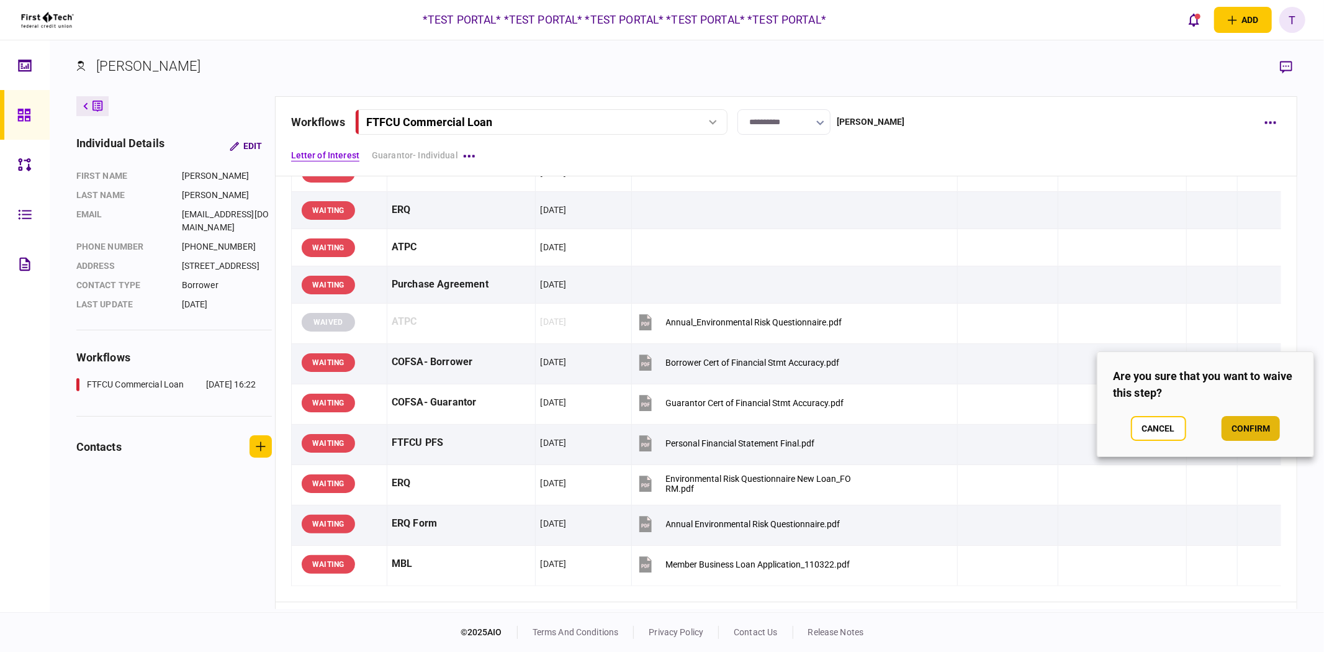
click at [1255, 426] on button "confirm" at bounding box center [1250, 428] width 58 height 25
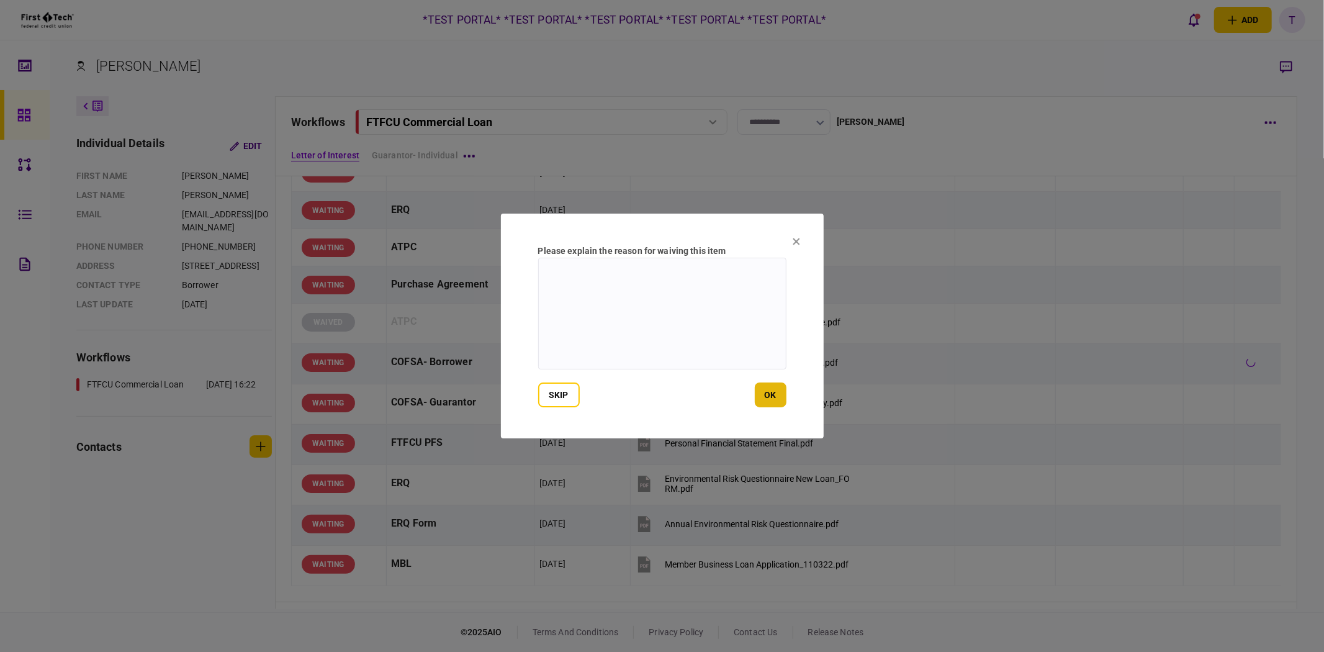
click at [766, 397] on button "ok" at bounding box center [771, 394] width 32 height 25
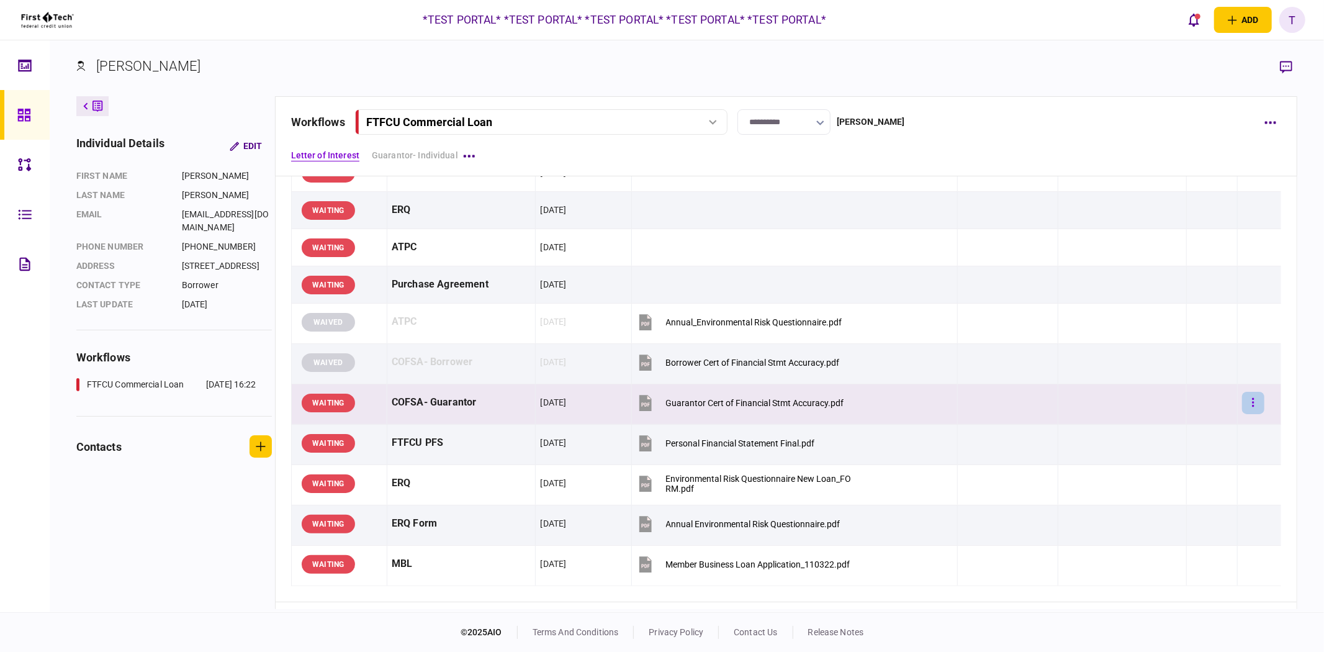
click at [1249, 406] on button "button" at bounding box center [1253, 403] width 22 height 22
click at [1160, 527] on li "waive" at bounding box center [1175, 536] width 115 height 27
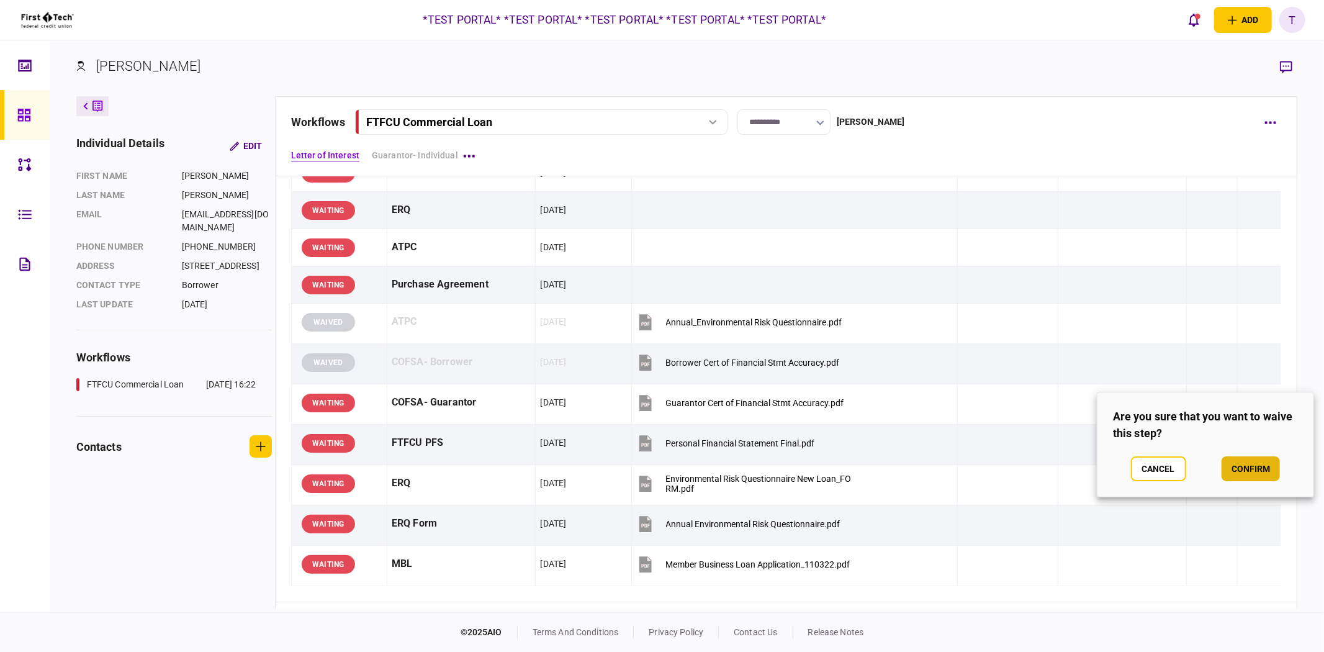
click at [1269, 465] on button "confirm" at bounding box center [1250, 468] width 58 height 25
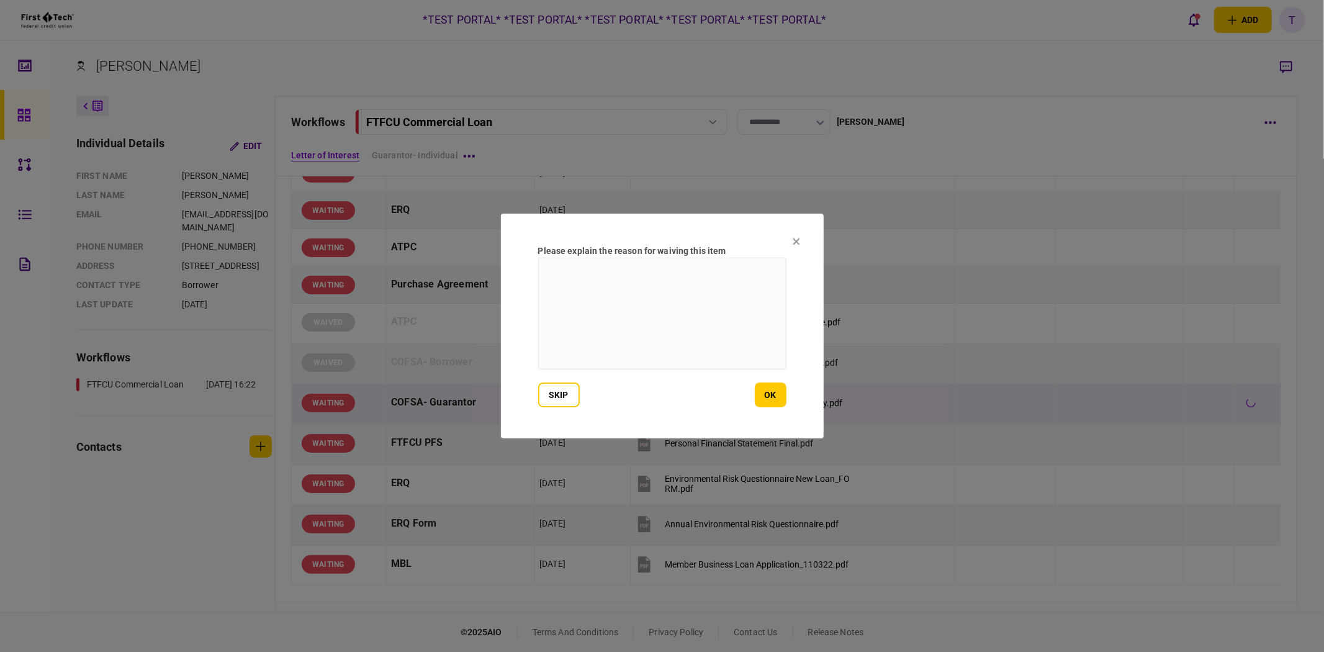
click at [774, 398] on button "ok" at bounding box center [771, 394] width 32 height 25
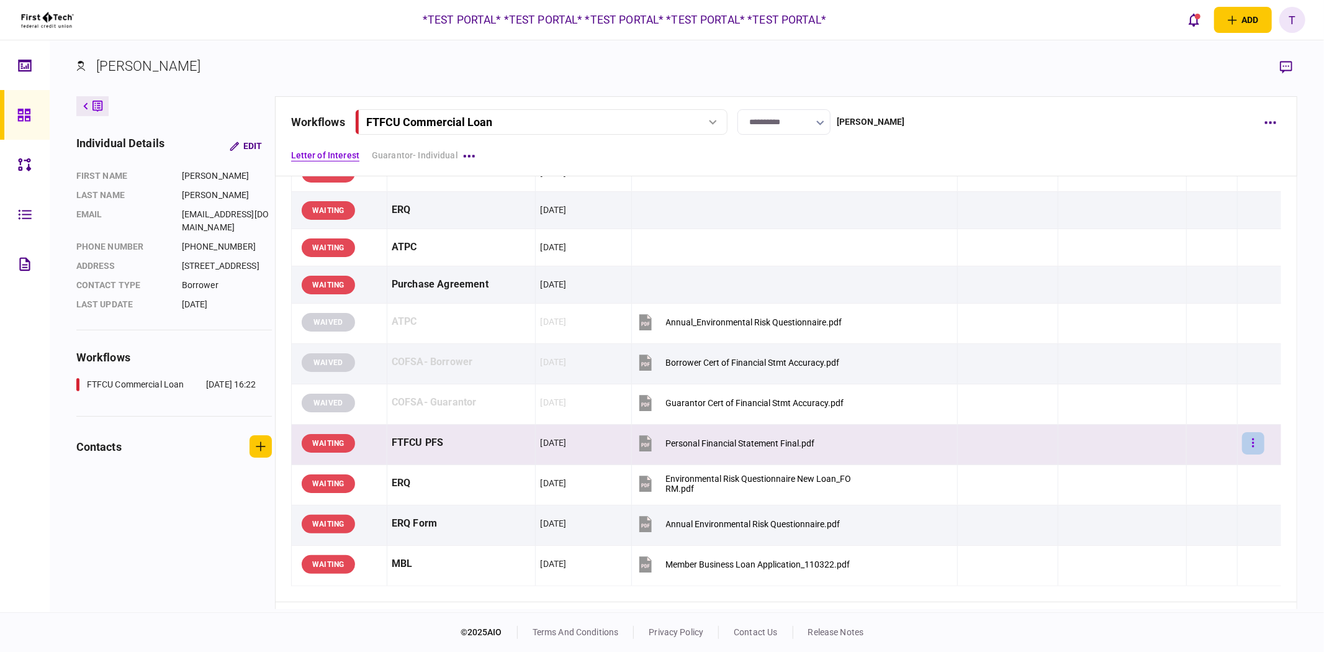
click at [1245, 448] on button "button" at bounding box center [1253, 443] width 22 height 22
click at [1153, 572] on span "waive" at bounding box center [1144, 577] width 27 height 15
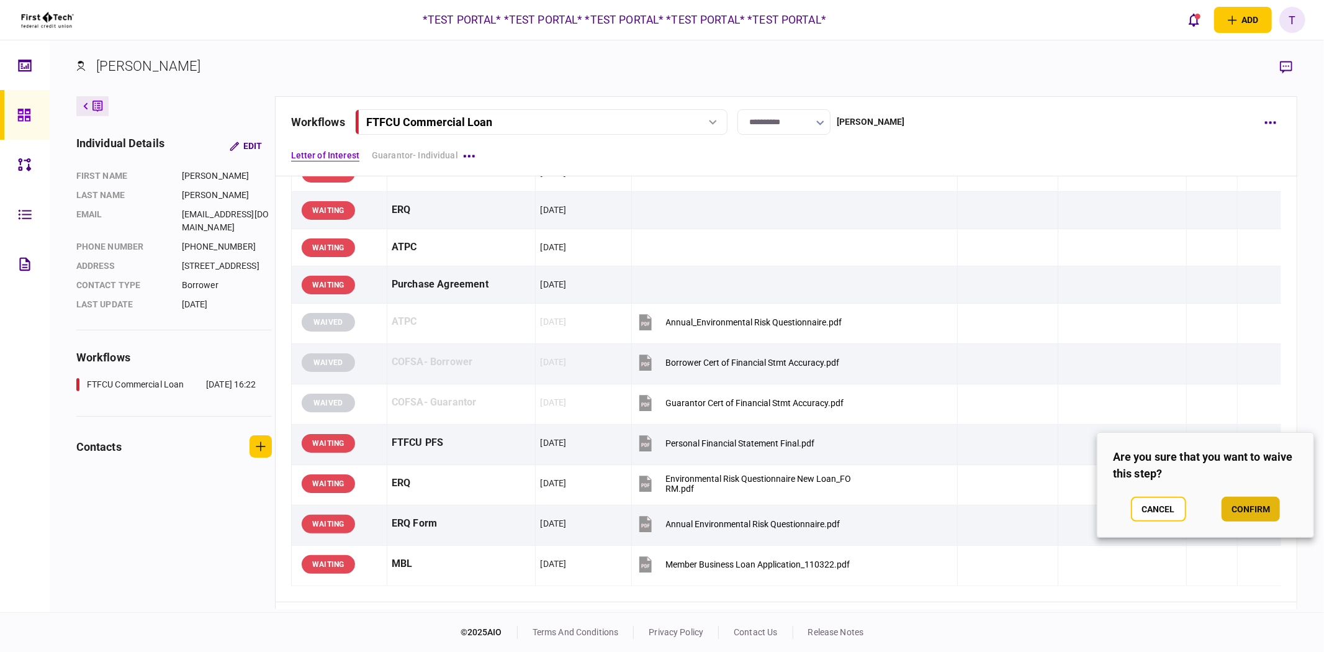
click at [1244, 503] on button "confirm" at bounding box center [1250, 508] width 58 height 25
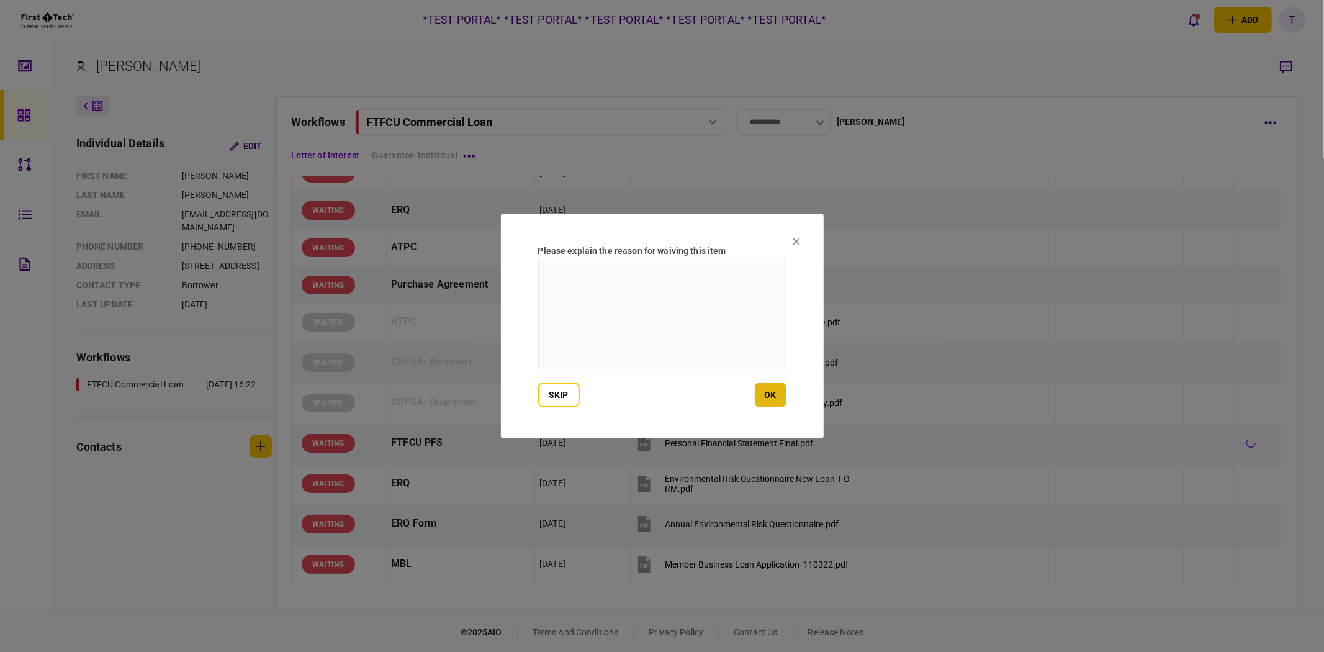
click at [777, 397] on button "ok" at bounding box center [771, 394] width 32 height 25
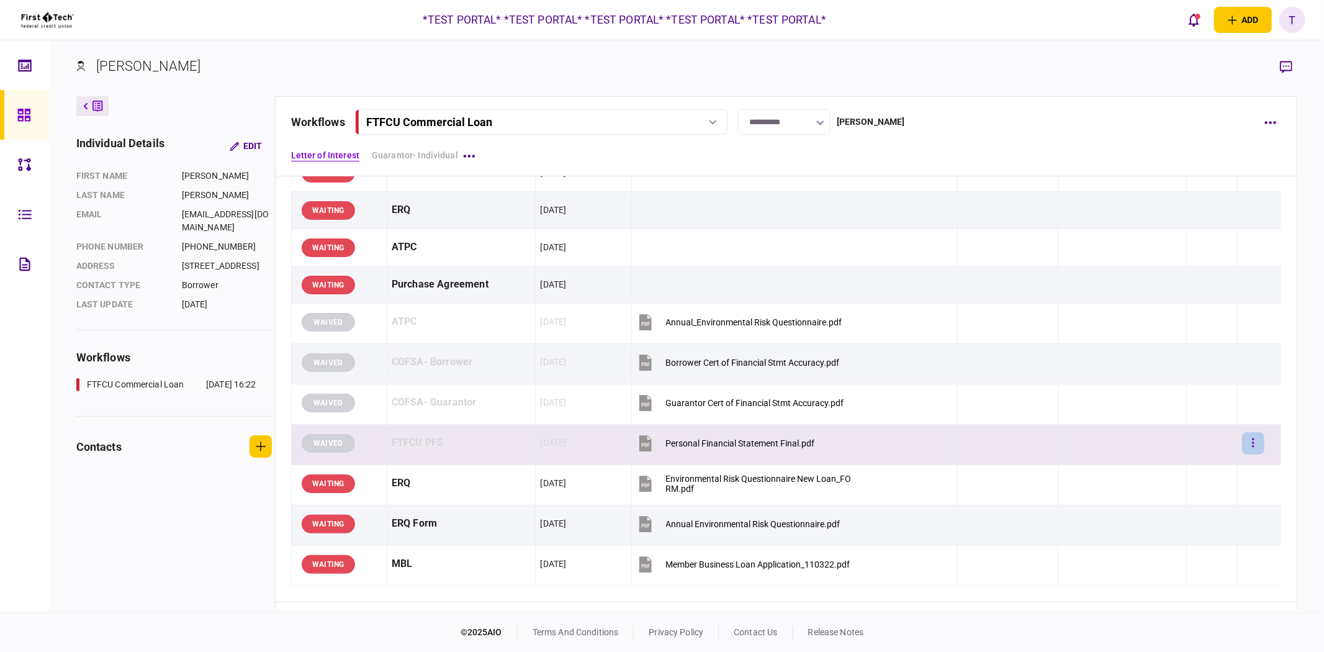
click at [1242, 444] on button "button" at bounding box center [1253, 443] width 22 height 22
click at [1245, 506] on div at bounding box center [662, 326] width 1324 height 652
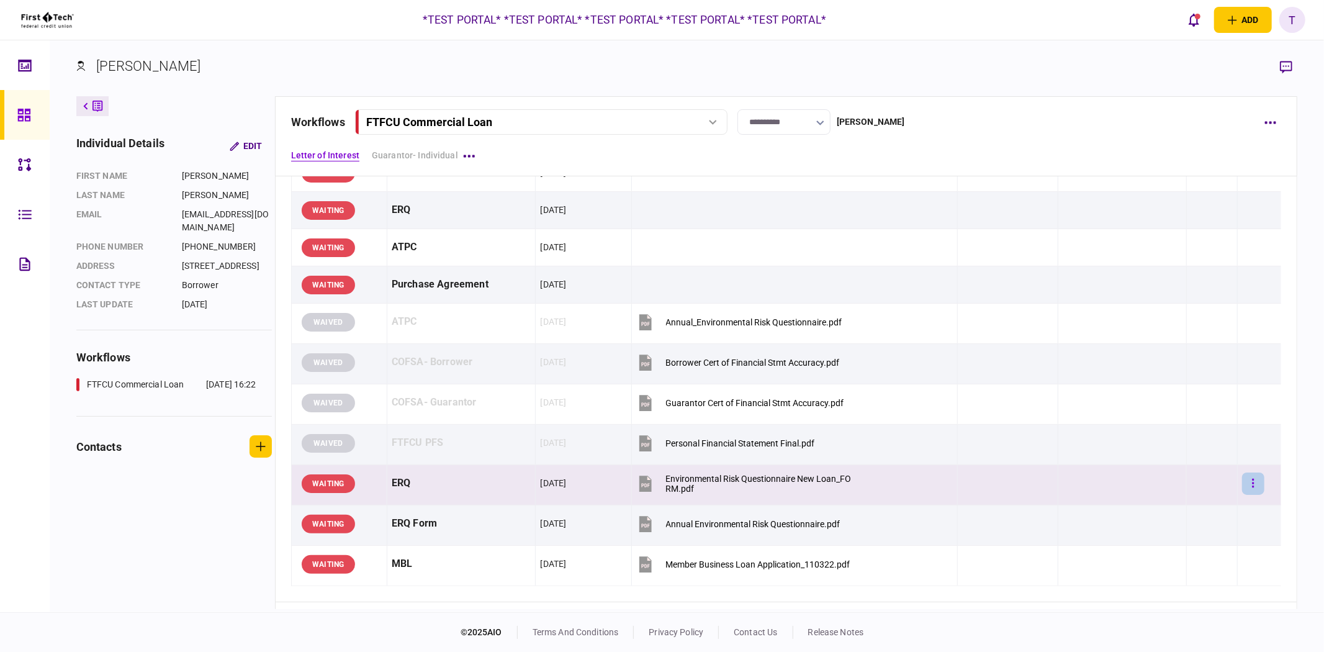
click at [1252, 486] on icon "button" at bounding box center [1253, 483] width 2 height 12
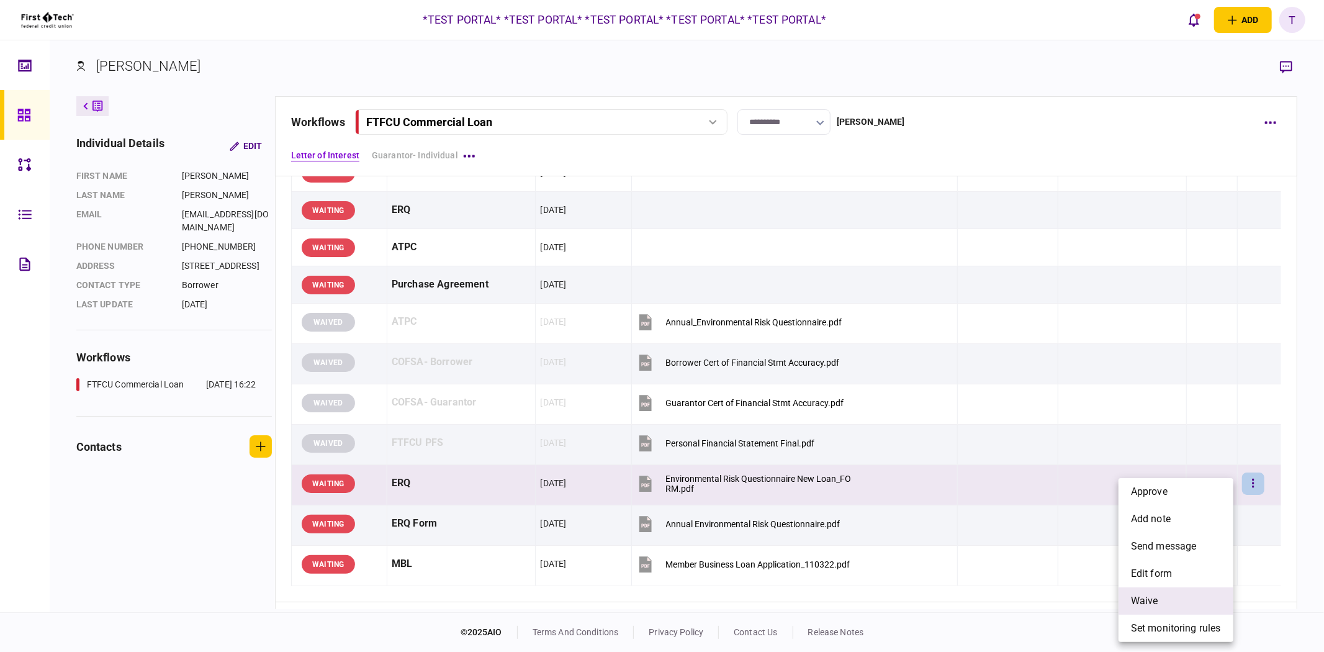
click at [1171, 591] on li "waive" at bounding box center [1175, 600] width 115 height 27
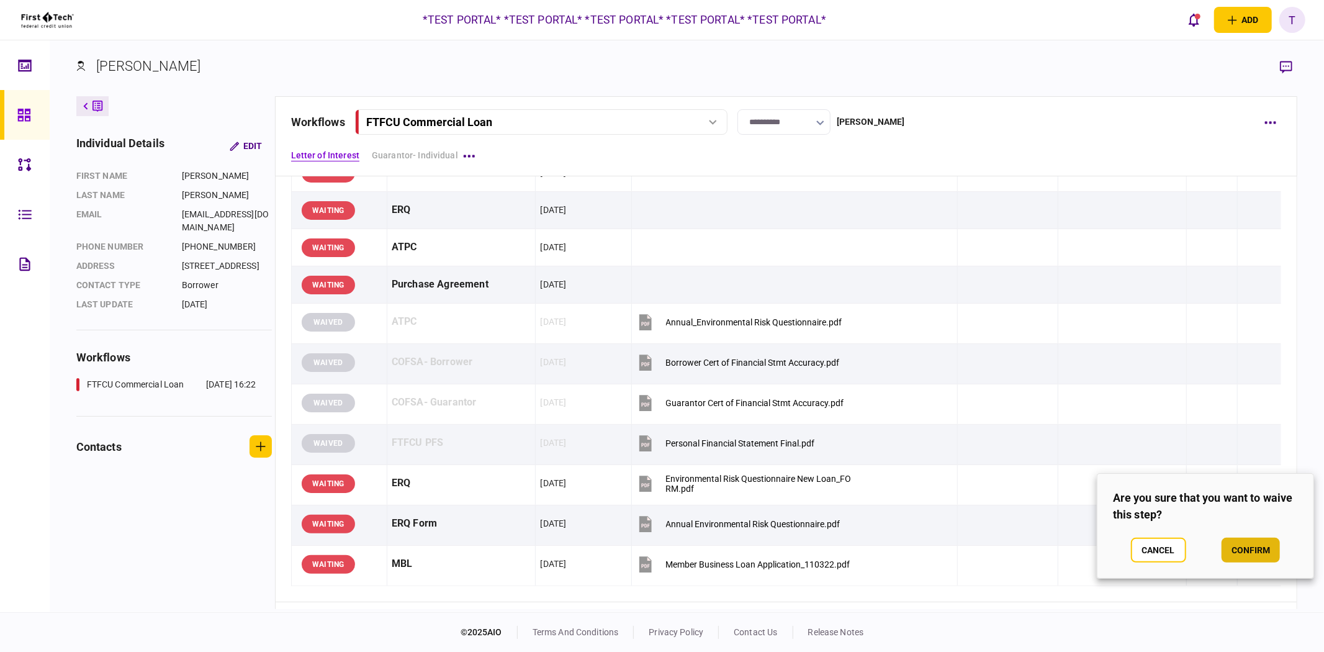
click at [1250, 546] on button "confirm" at bounding box center [1250, 549] width 58 height 25
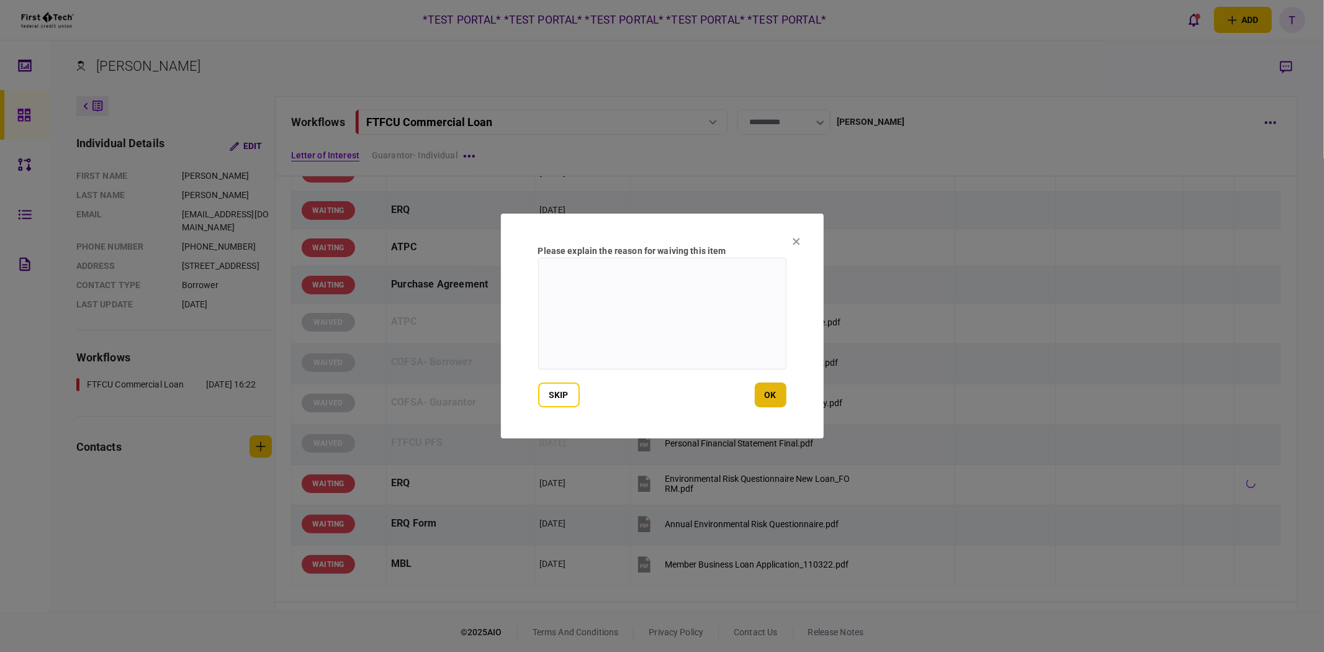
click at [773, 392] on button "ok" at bounding box center [771, 394] width 32 height 25
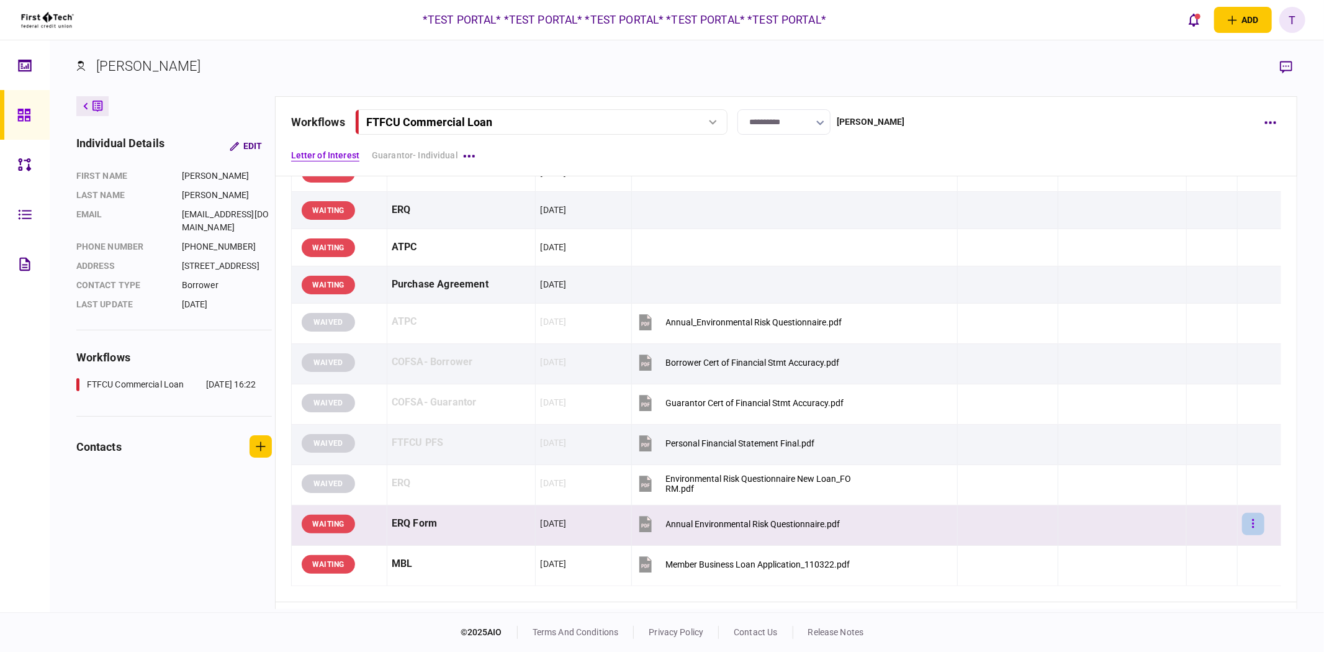
click at [1249, 520] on button "button" at bounding box center [1253, 524] width 22 height 22
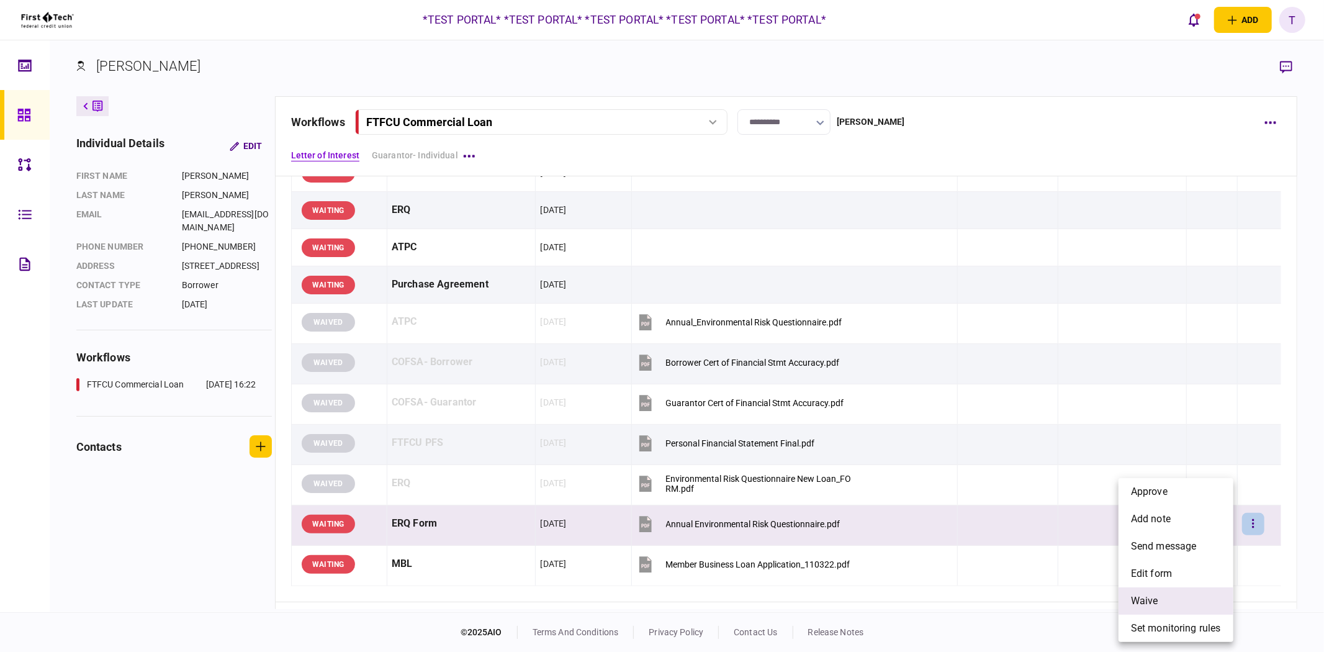
click at [1155, 596] on span "waive" at bounding box center [1144, 600] width 27 height 15
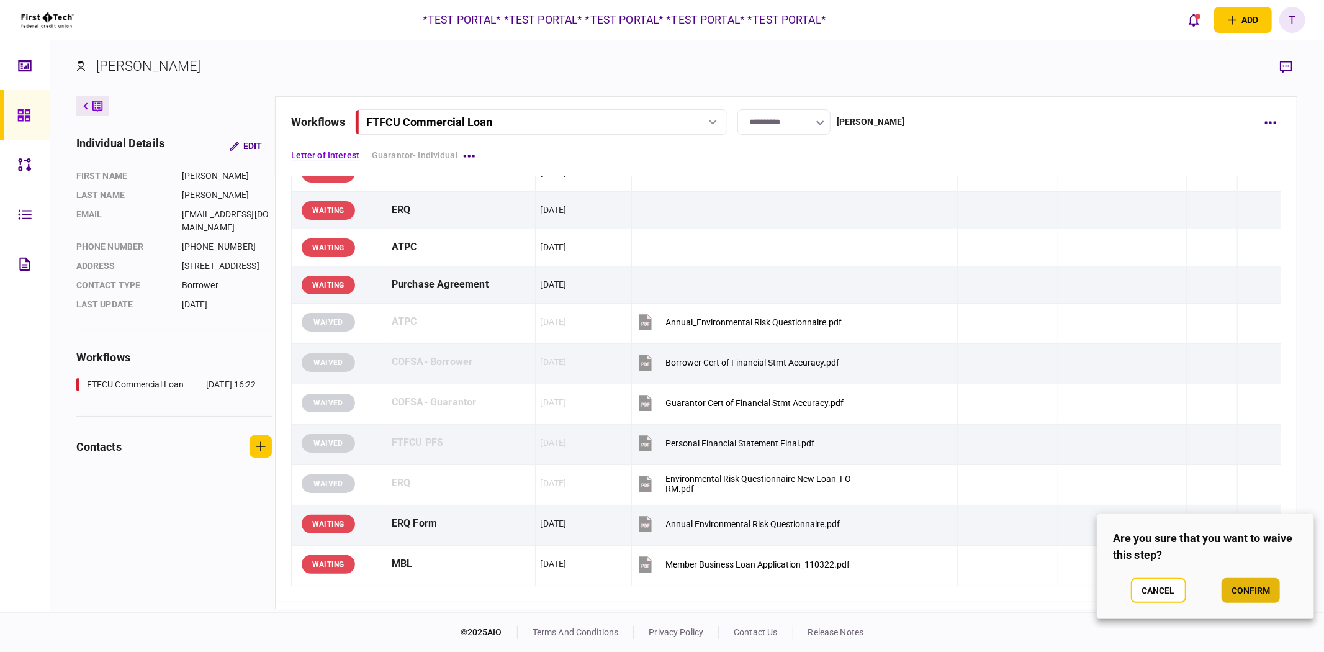
click at [1246, 591] on button "confirm" at bounding box center [1250, 590] width 58 height 25
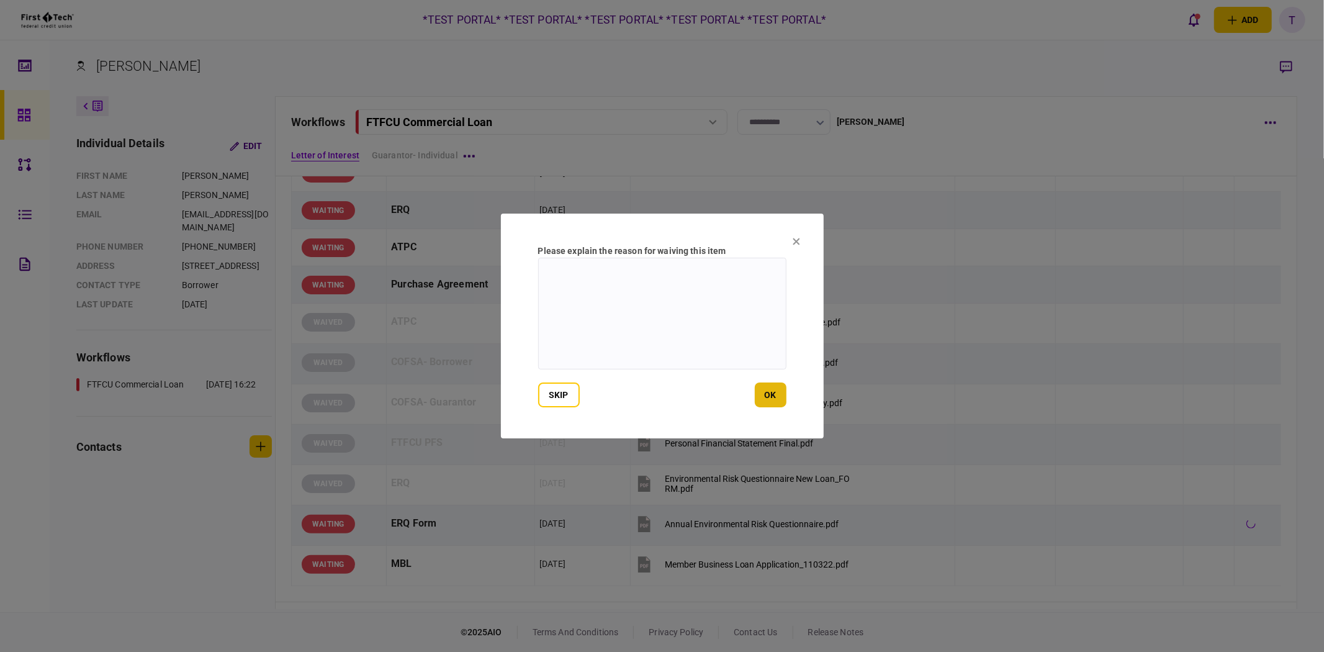
click at [779, 387] on button "ok" at bounding box center [771, 394] width 32 height 25
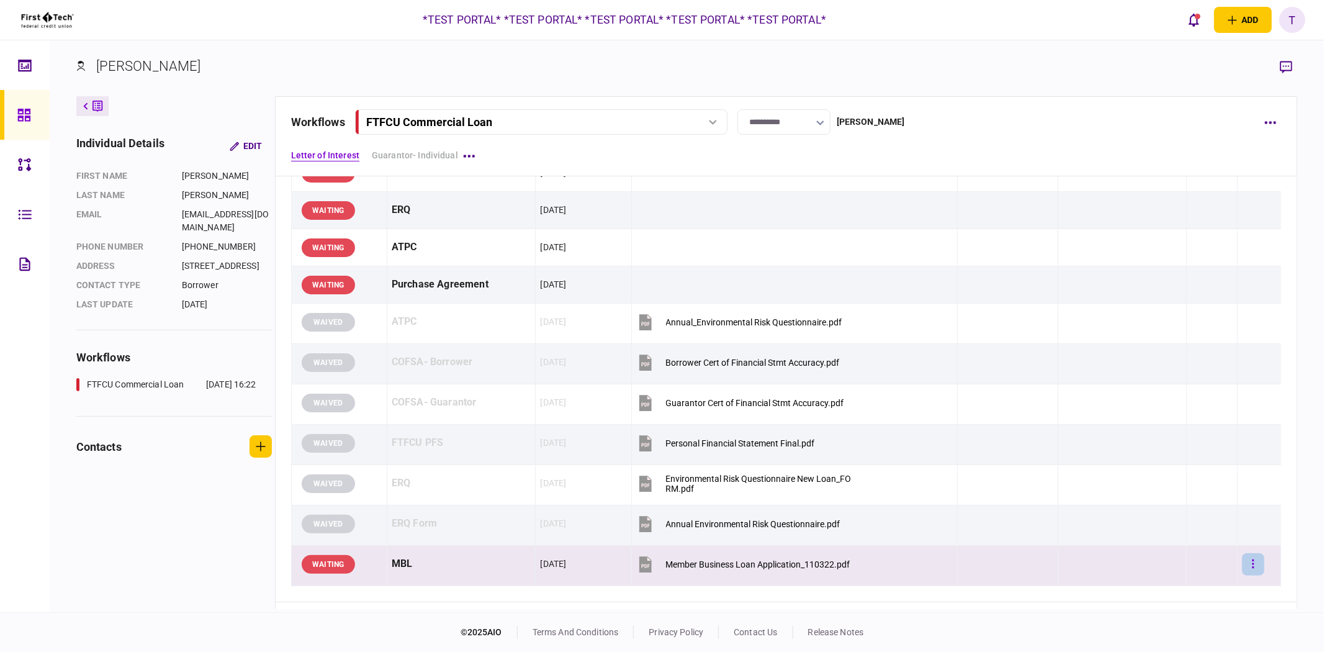
click at [1252, 559] on icon "button" at bounding box center [1253, 564] width 2 height 12
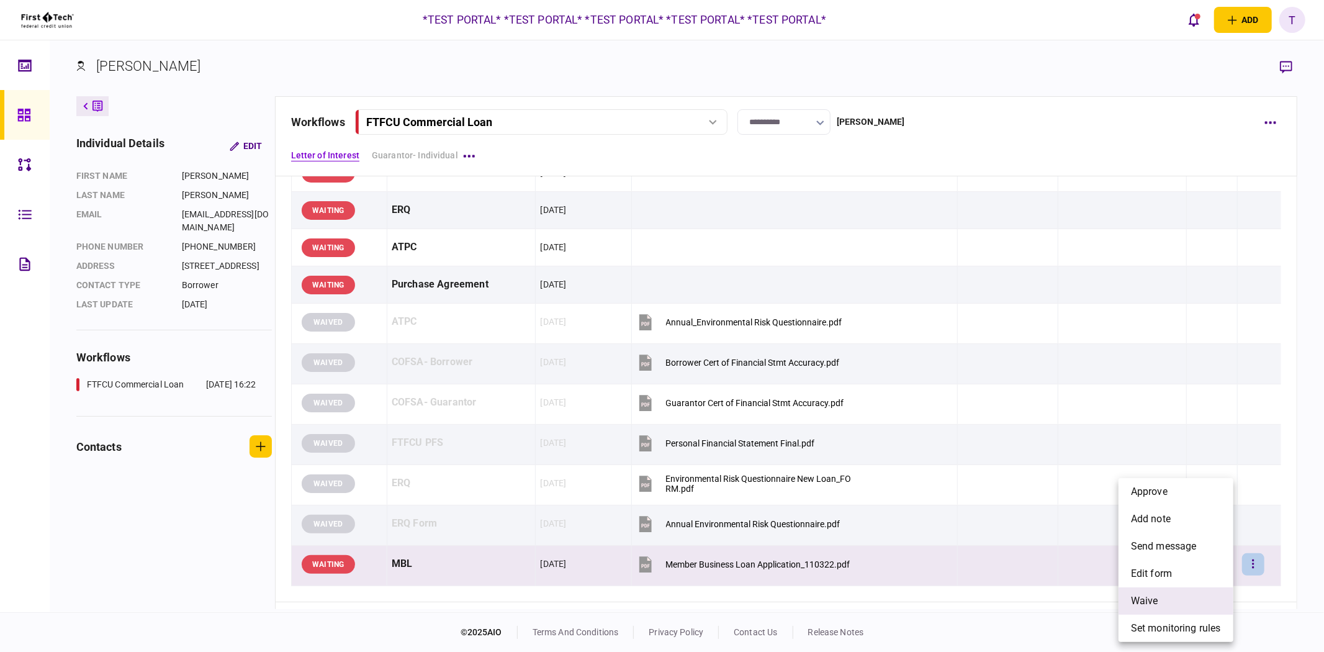
click at [1171, 604] on li "waive" at bounding box center [1175, 600] width 115 height 27
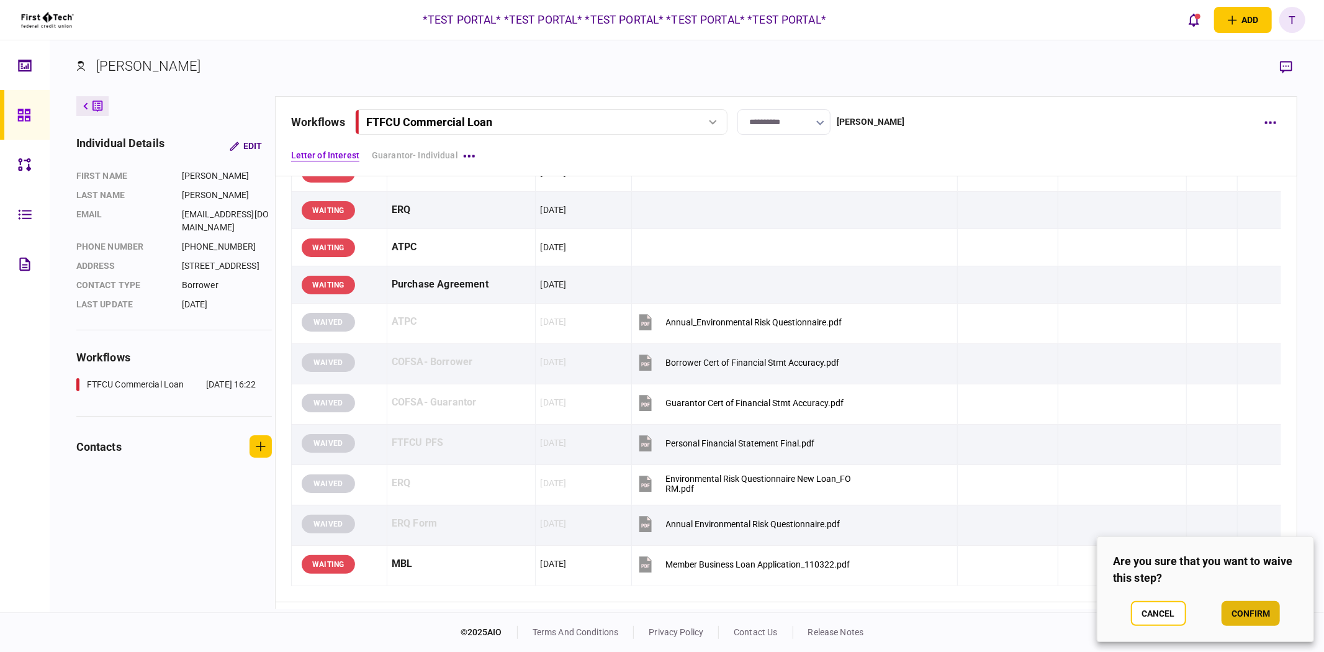
click at [1257, 611] on button "confirm" at bounding box center [1250, 613] width 58 height 25
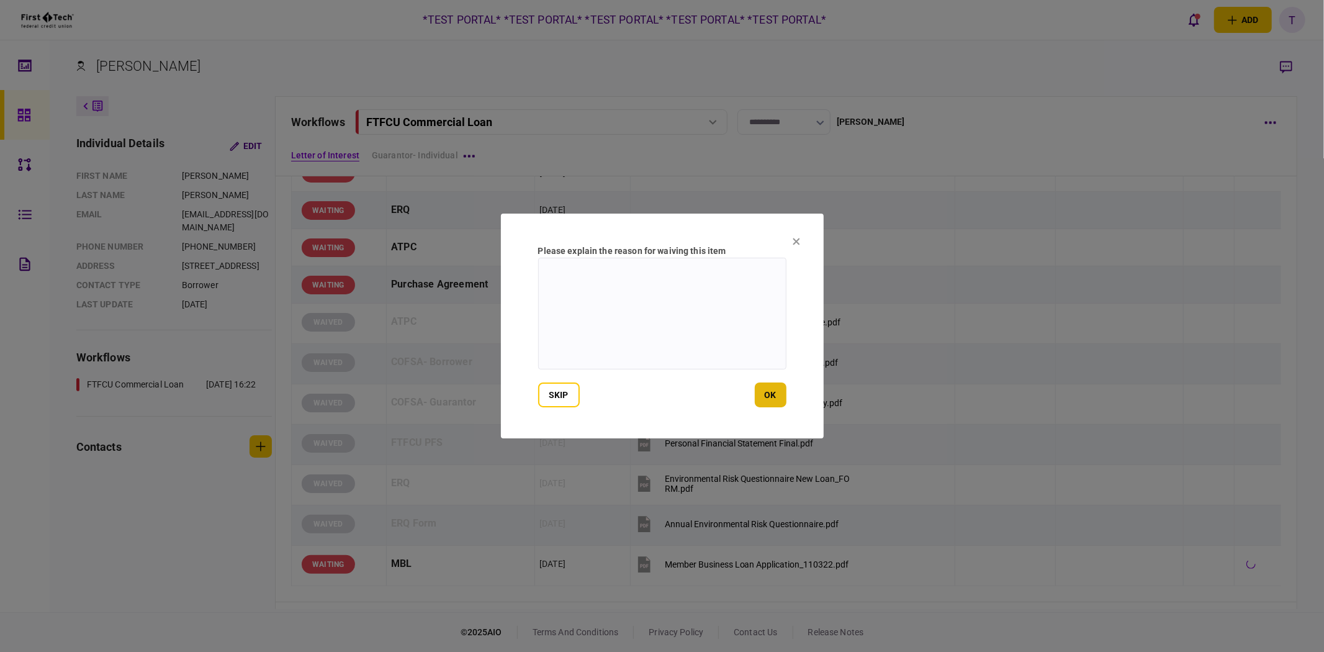
click at [773, 398] on button "ok" at bounding box center [771, 394] width 32 height 25
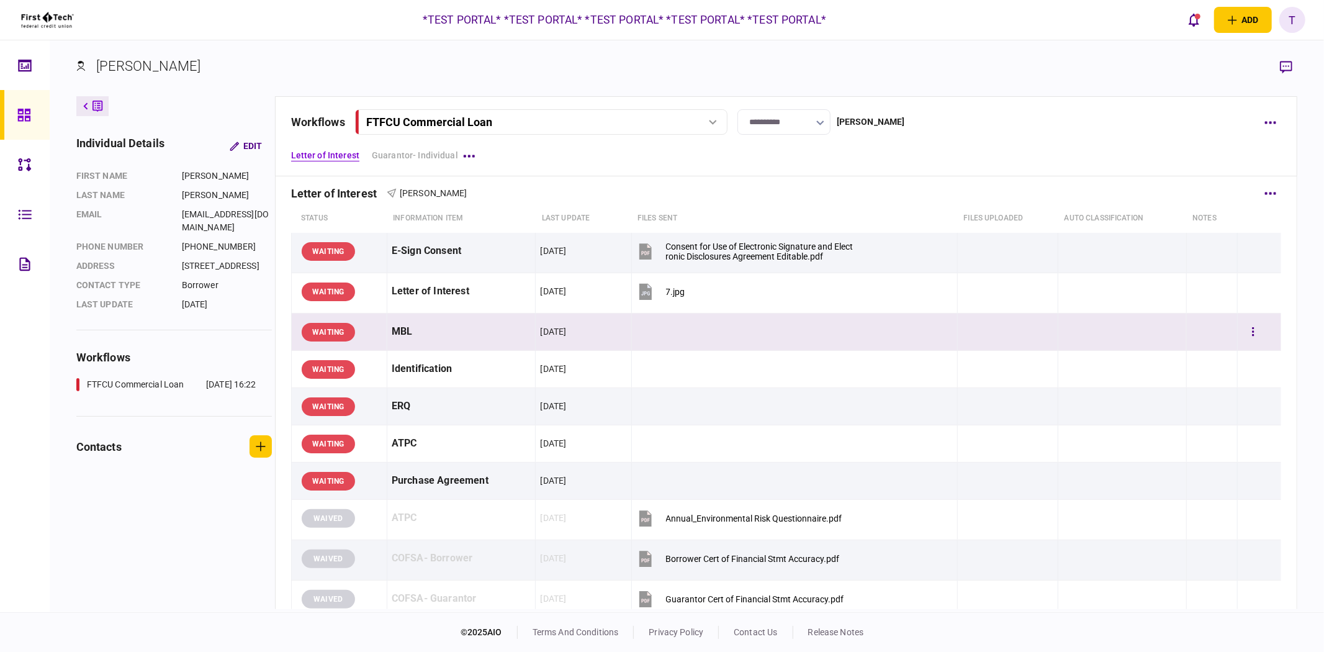
scroll to position [0, 0]
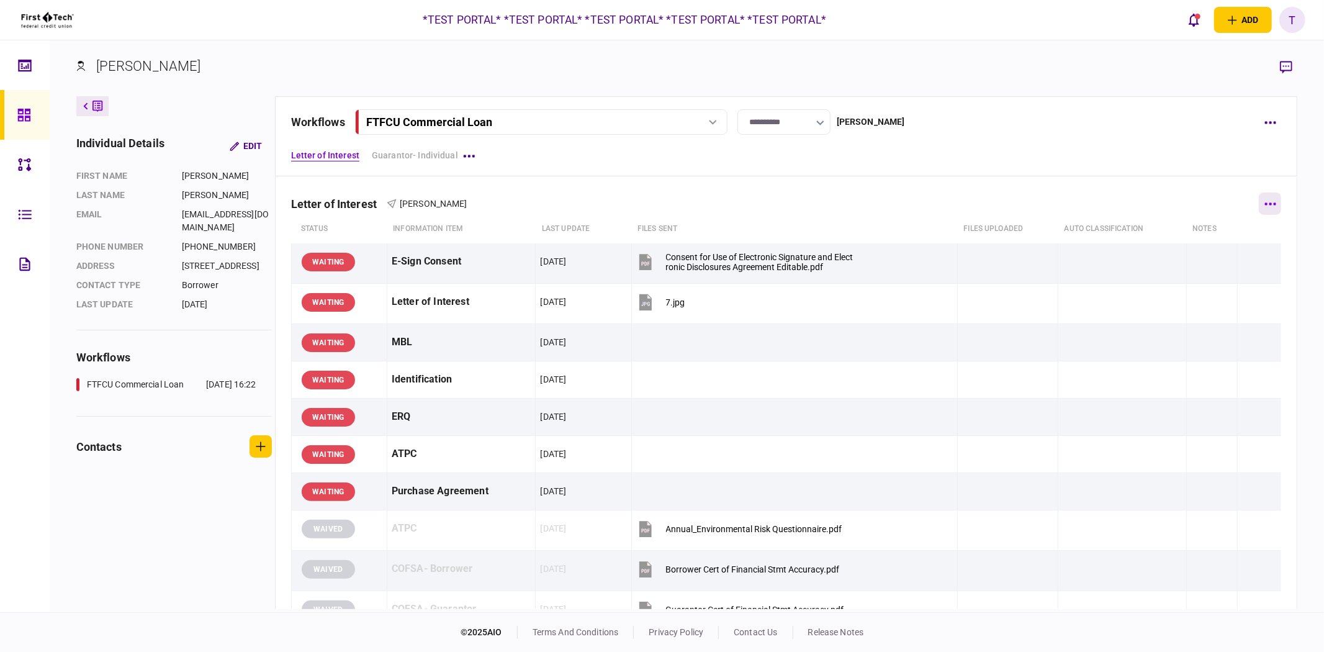
click at [1270, 199] on button "button" at bounding box center [1269, 203] width 22 height 22
click at [1187, 231] on li "add step" at bounding box center [1182, 228] width 139 height 27
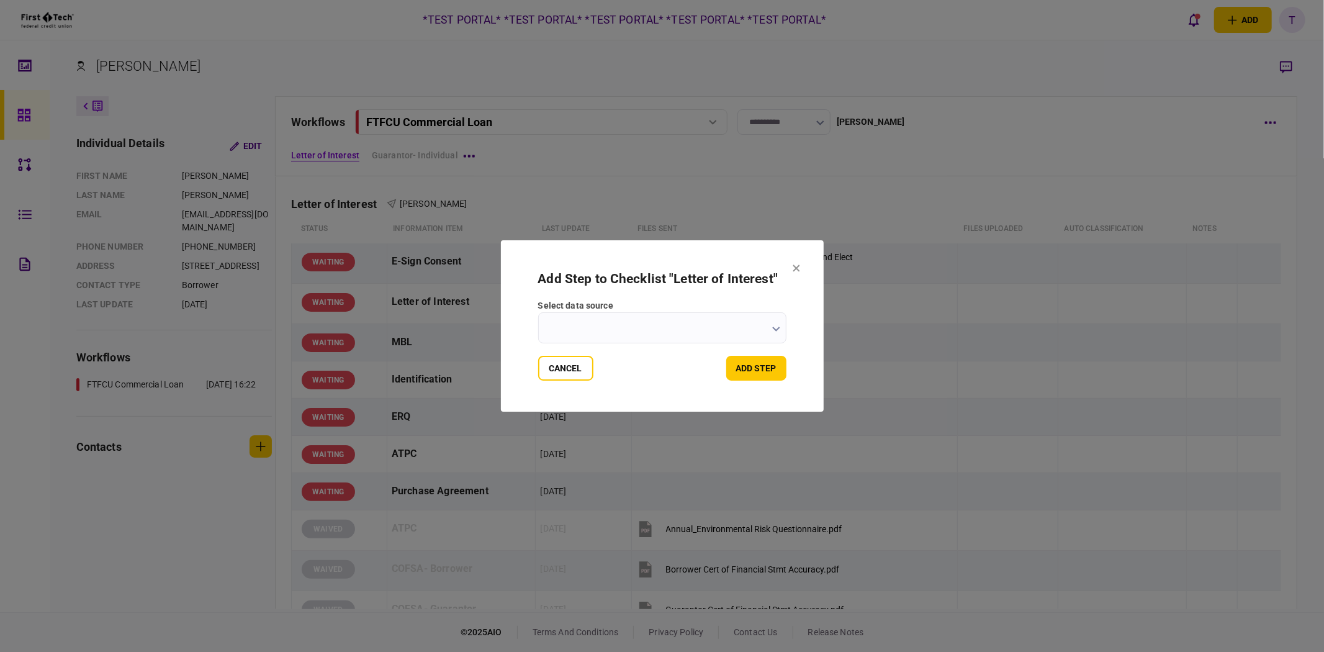
click at [767, 336] on input "select data source" at bounding box center [662, 327] width 248 height 31
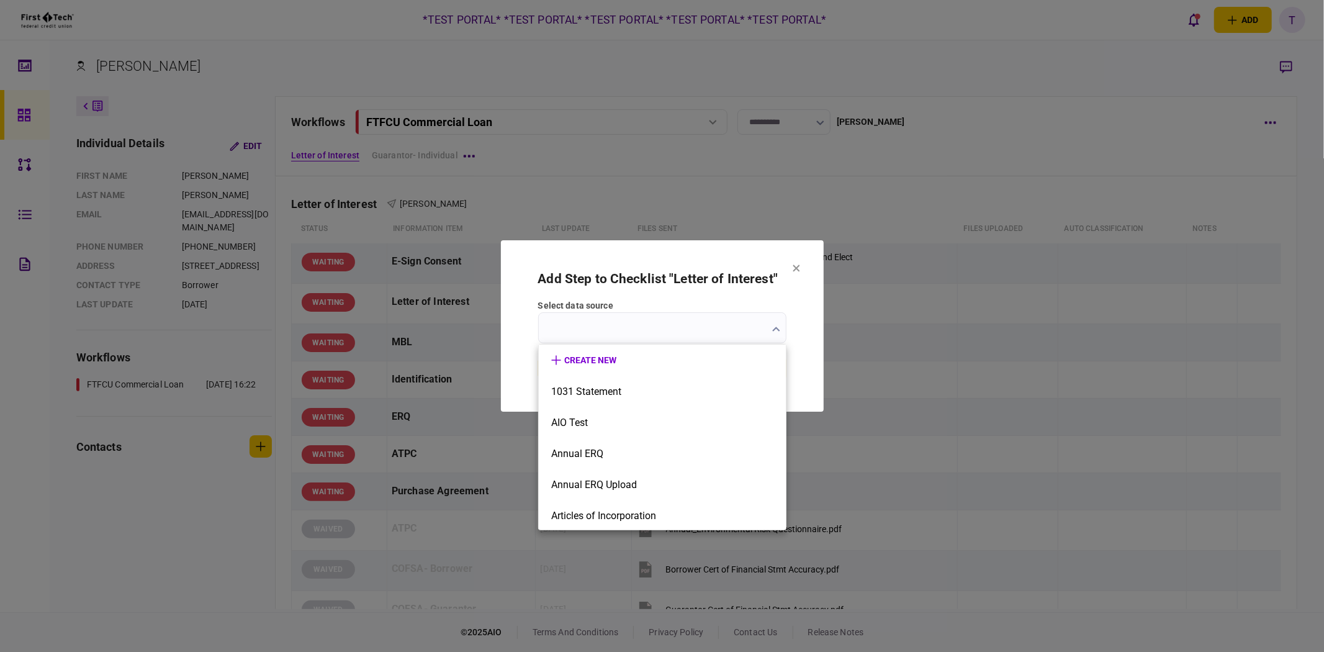
click at [769, 329] on div at bounding box center [662, 326] width 1324 height 652
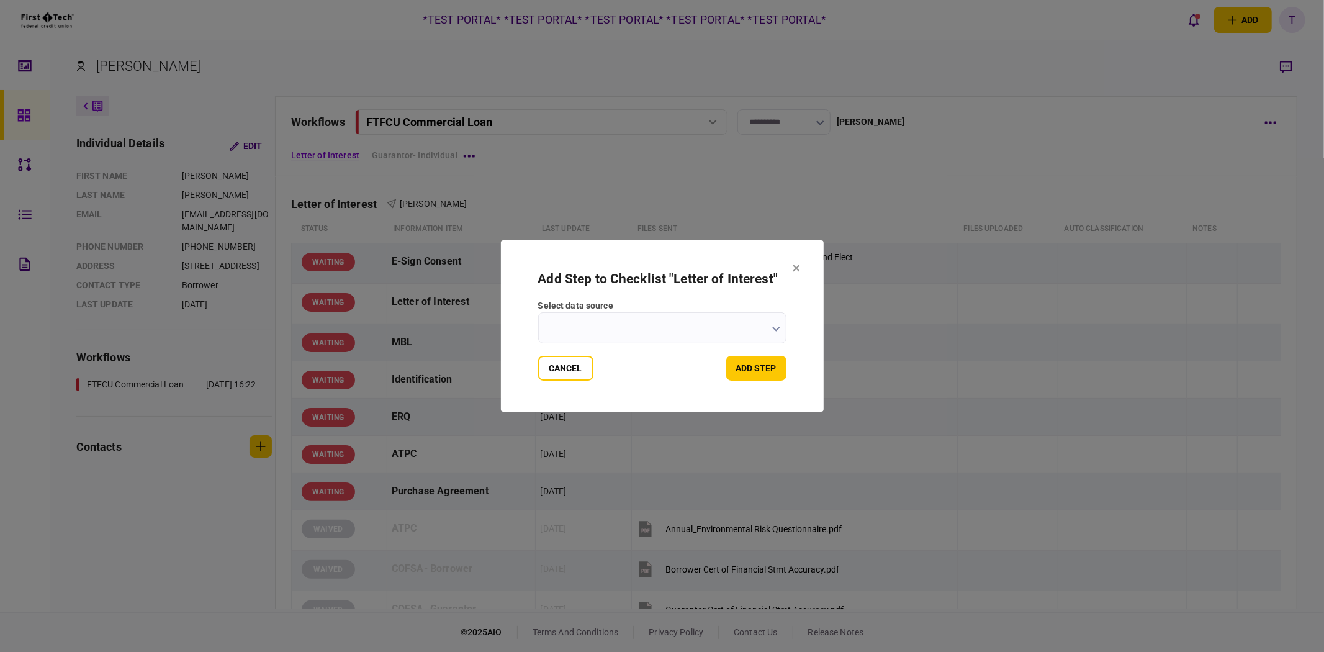
click at [770, 323] on input "select data source" at bounding box center [662, 327] width 248 height 31
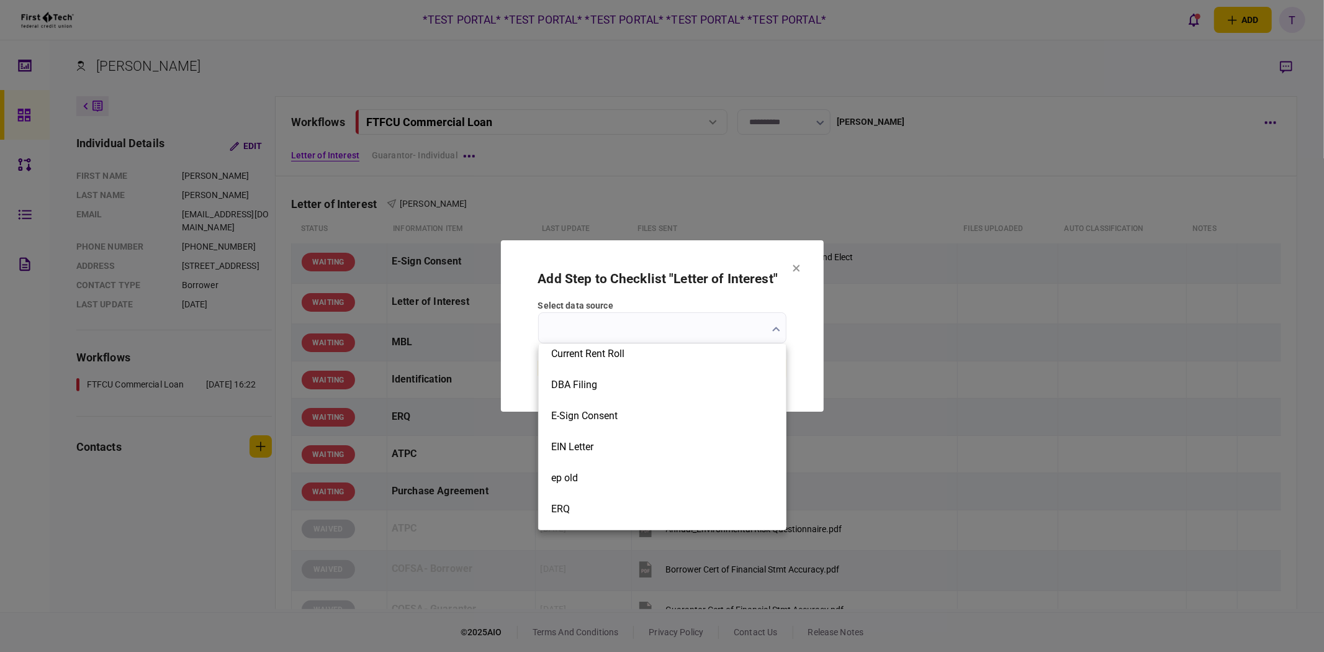
scroll to position [758, 0]
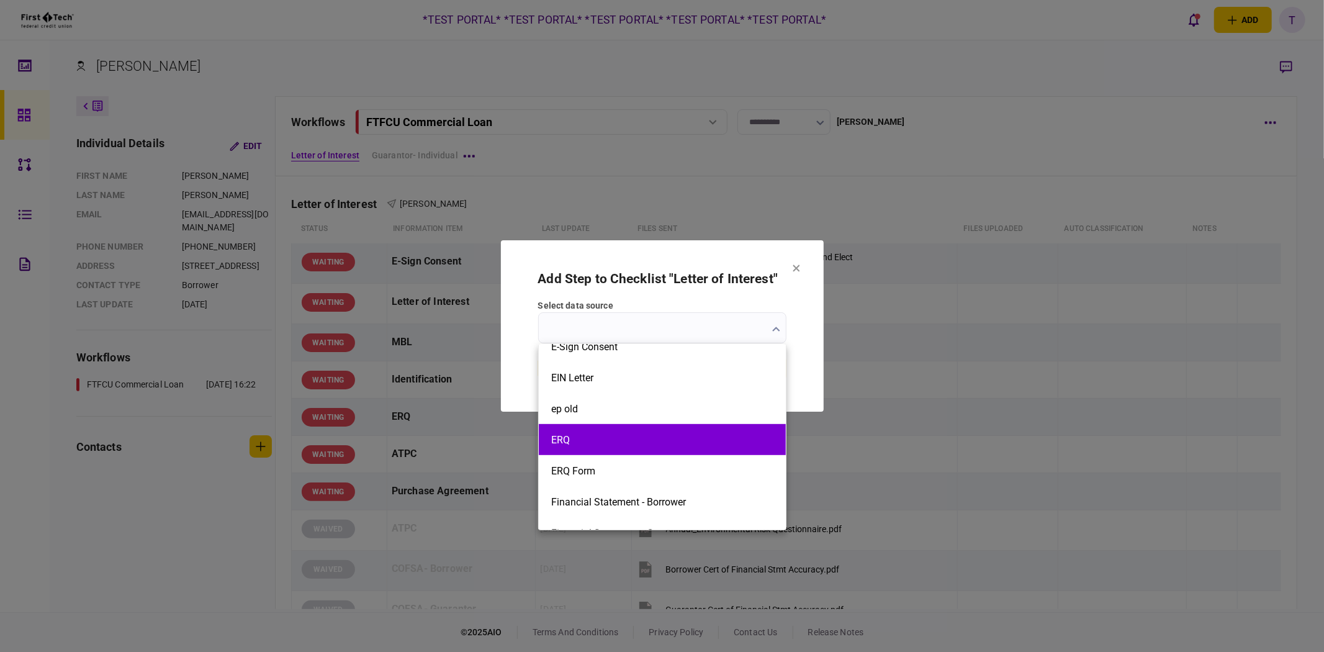
click at [627, 436] on button "ERQ" at bounding box center [662, 440] width 222 height 12
type input "***"
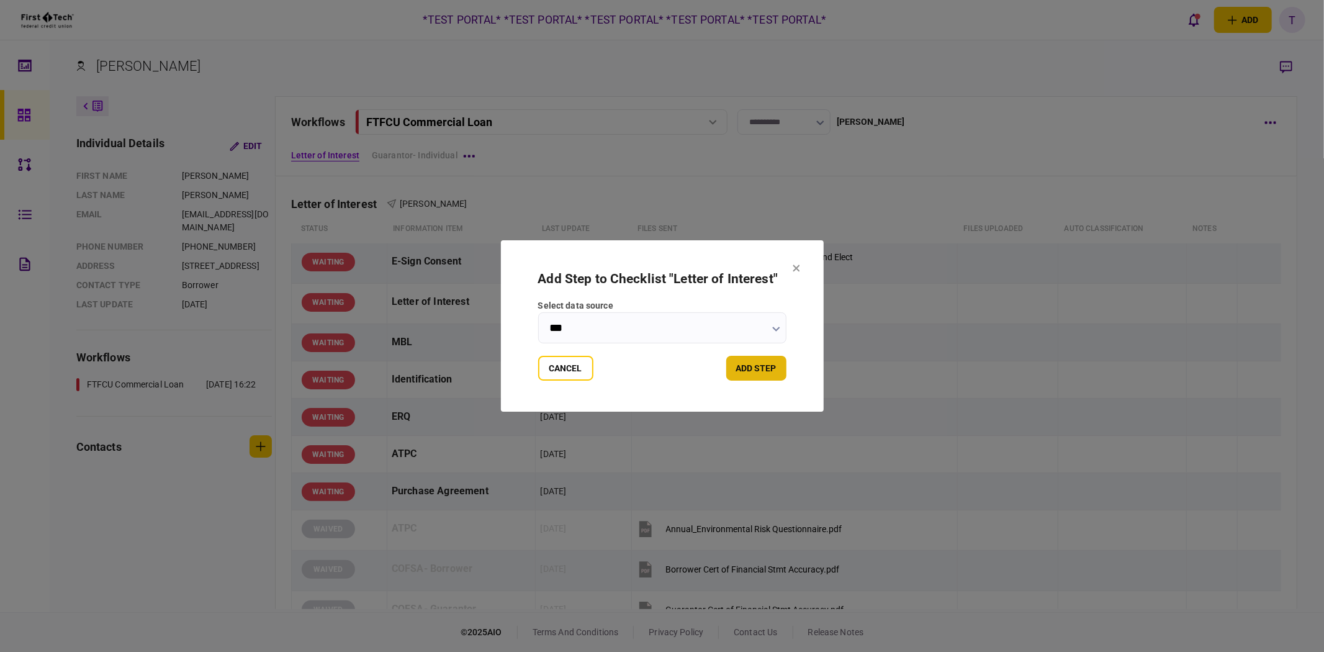
click at [755, 360] on button "add step" at bounding box center [756, 368] width 60 height 25
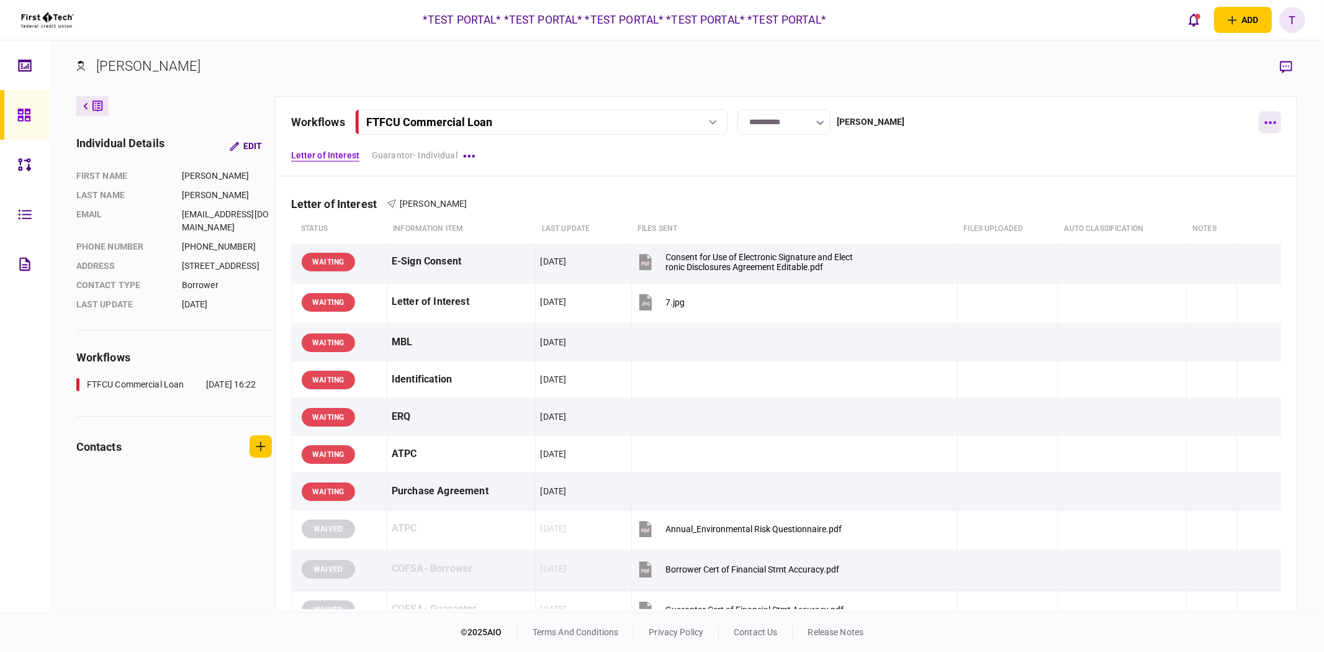
click at [1267, 119] on button "button" at bounding box center [1269, 122] width 22 height 22
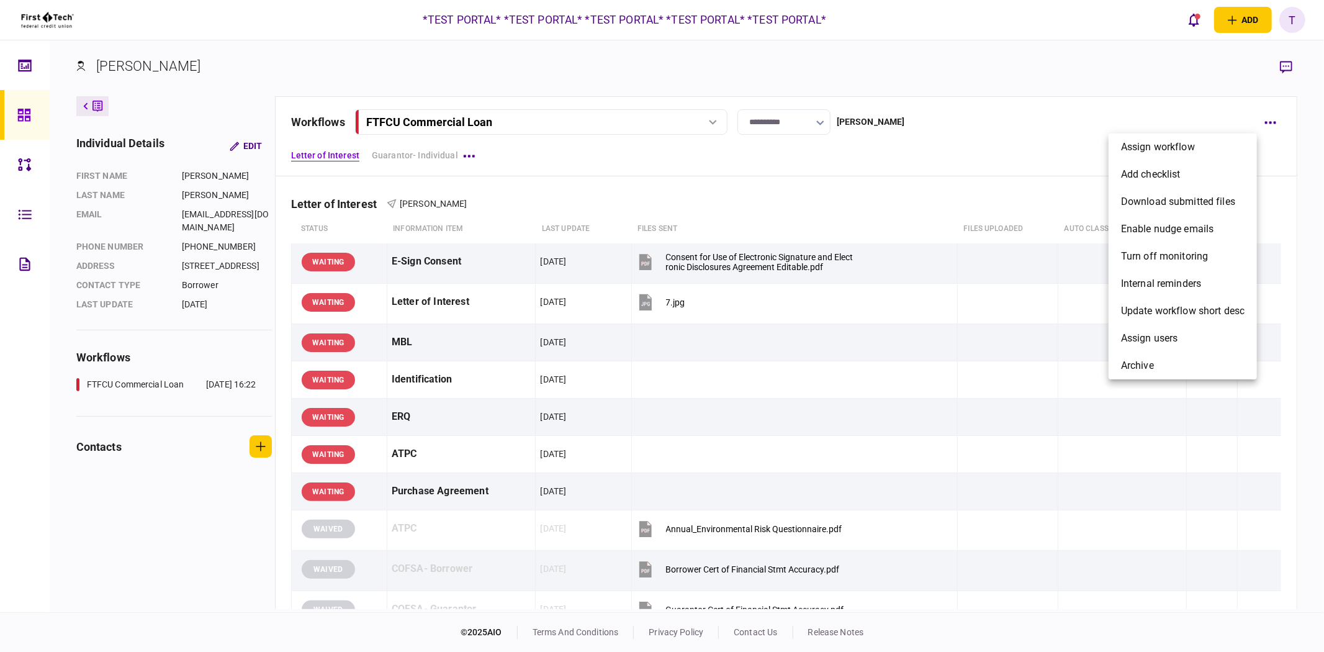
click at [712, 377] on div at bounding box center [662, 326] width 1324 height 652
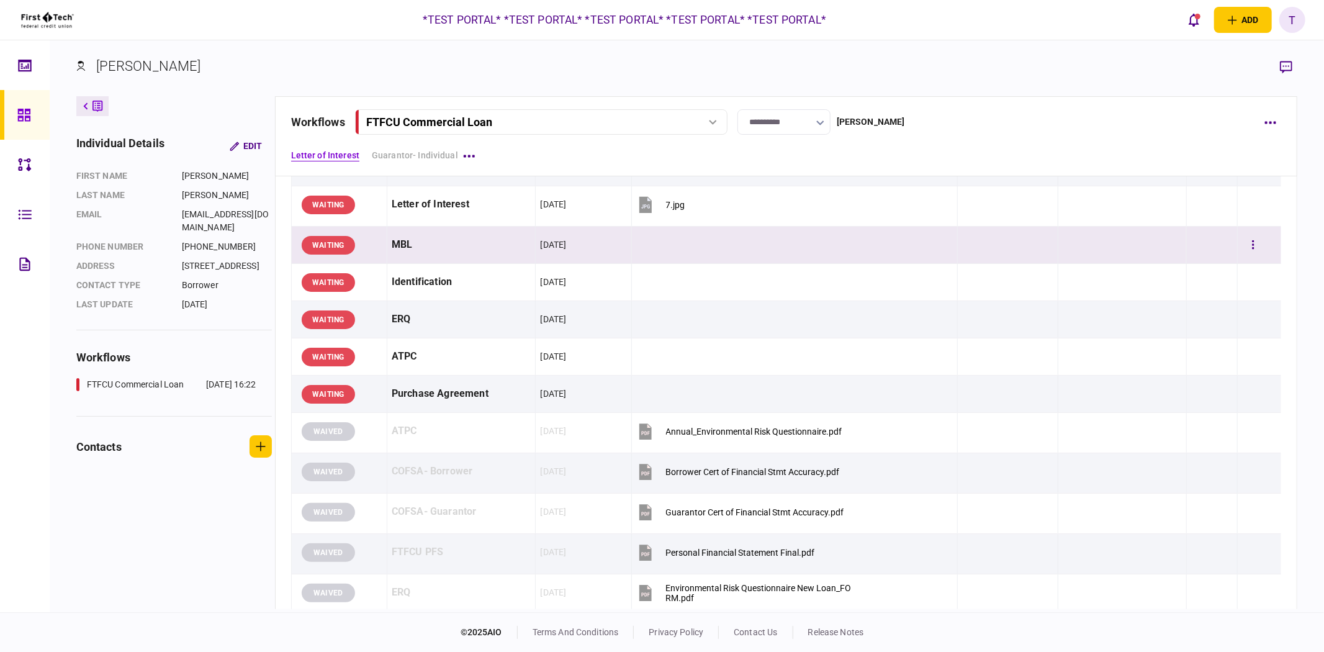
scroll to position [0, 0]
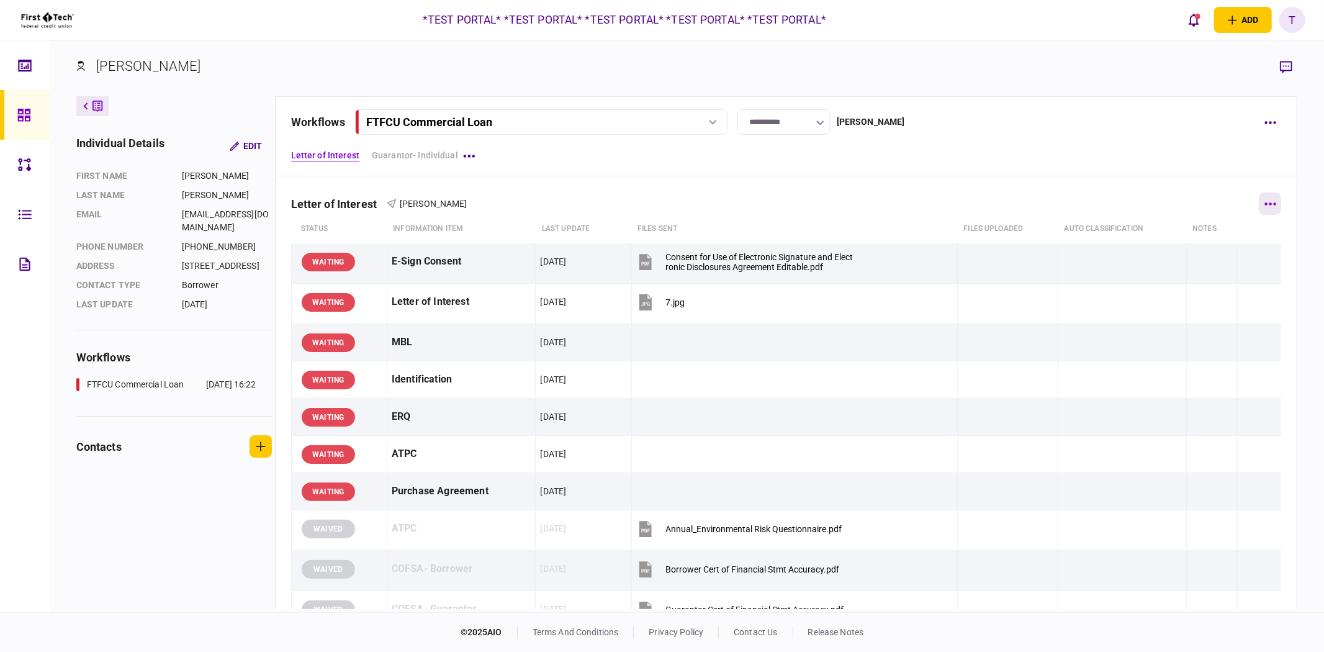
click at [1263, 200] on button "button" at bounding box center [1269, 203] width 22 height 22
click at [1170, 226] on li "add step" at bounding box center [1182, 228] width 139 height 27
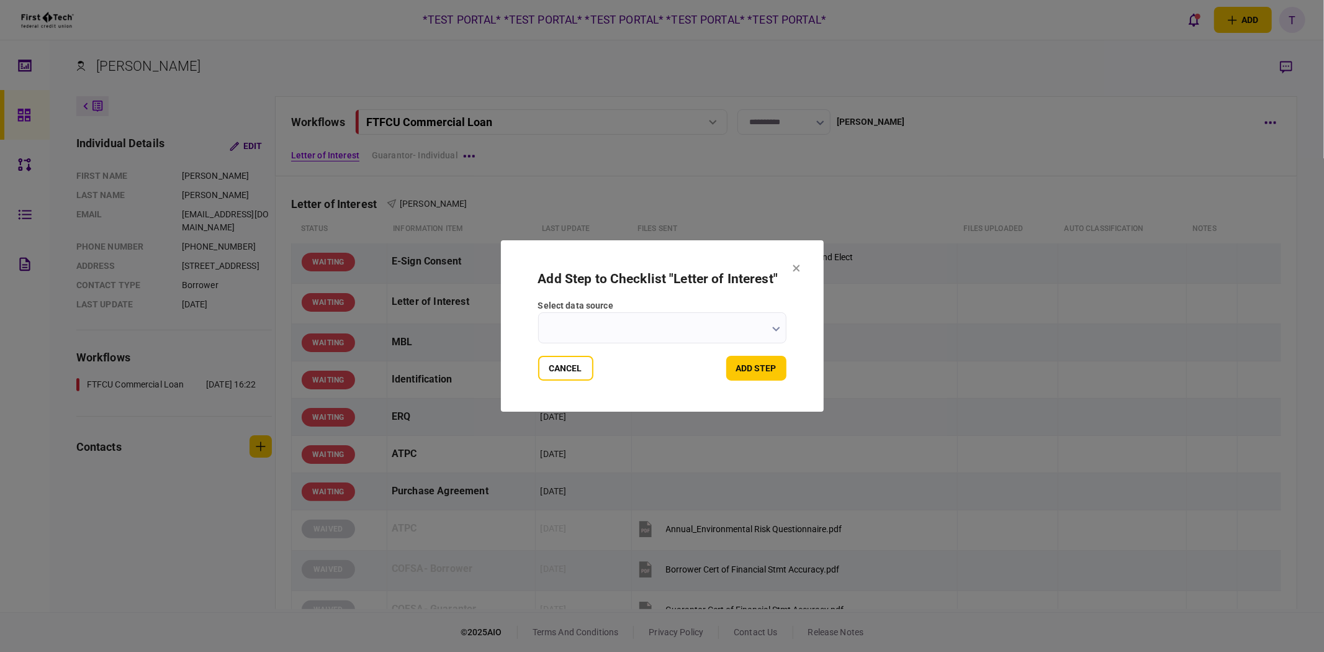
click at [772, 331] on icon "button" at bounding box center [776, 328] width 8 height 5
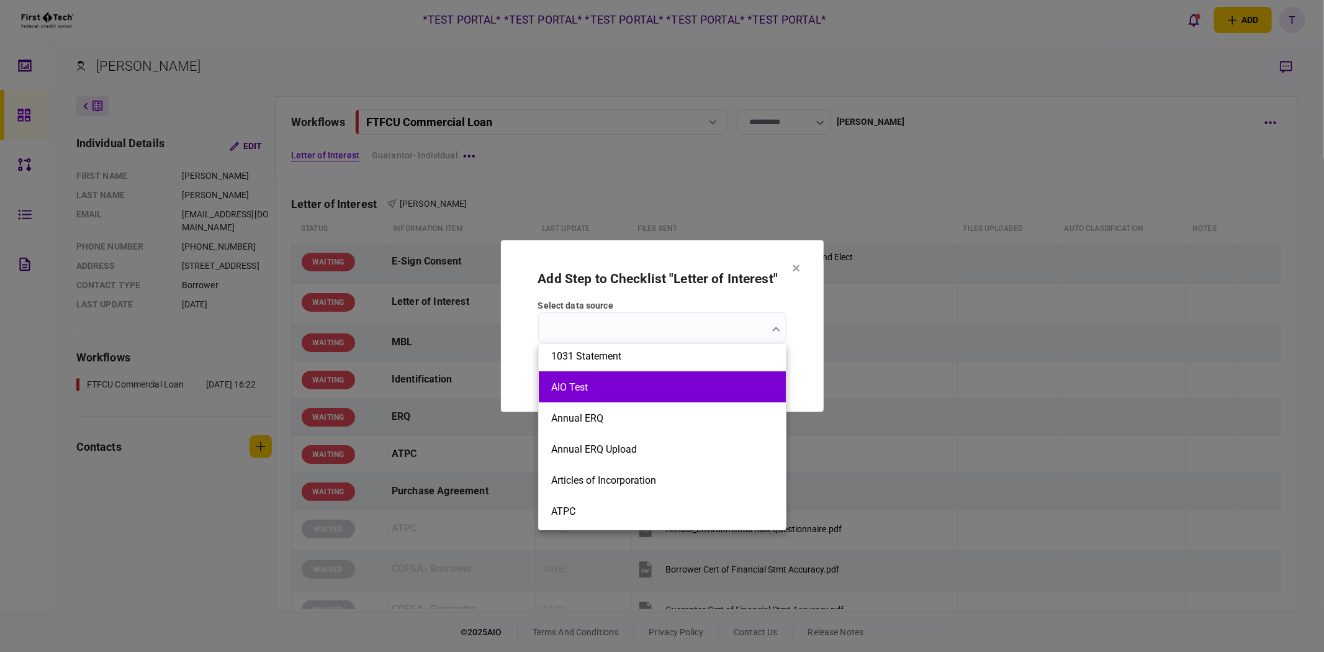
scroll to position [69, 0]
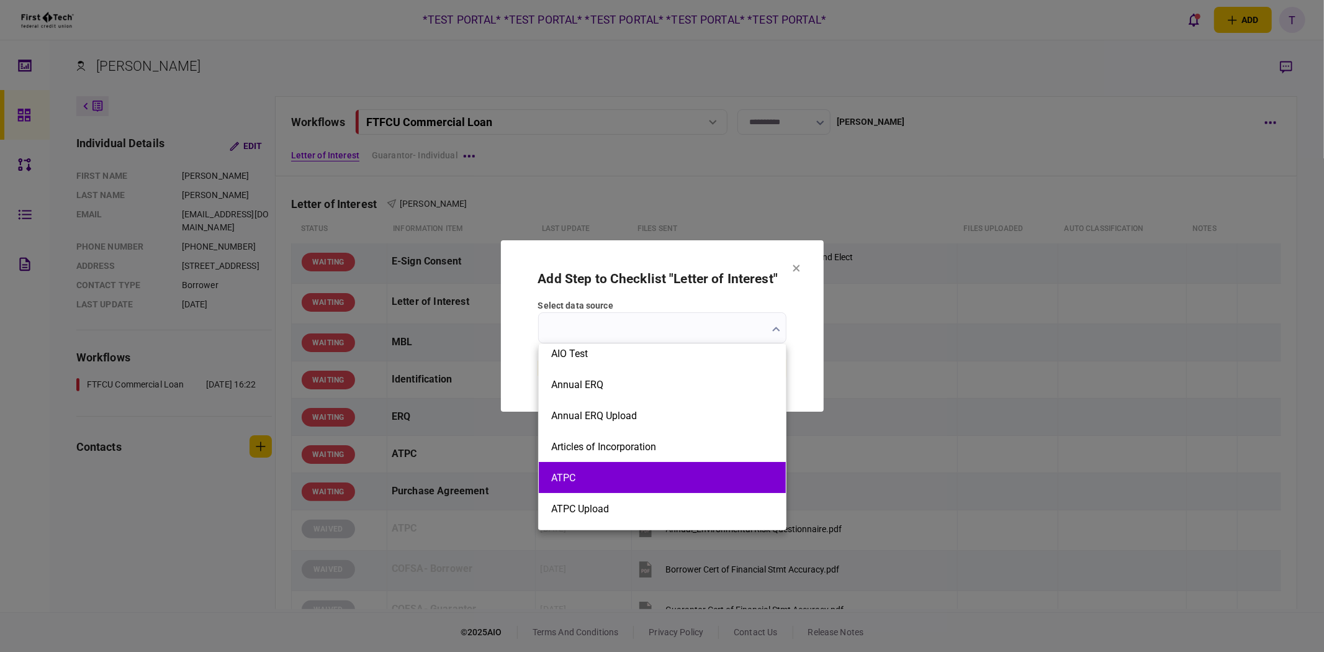
click at [640, 475] on button "ATPC" at bounding box center [662, 478] width 222 height 12
type input "****"
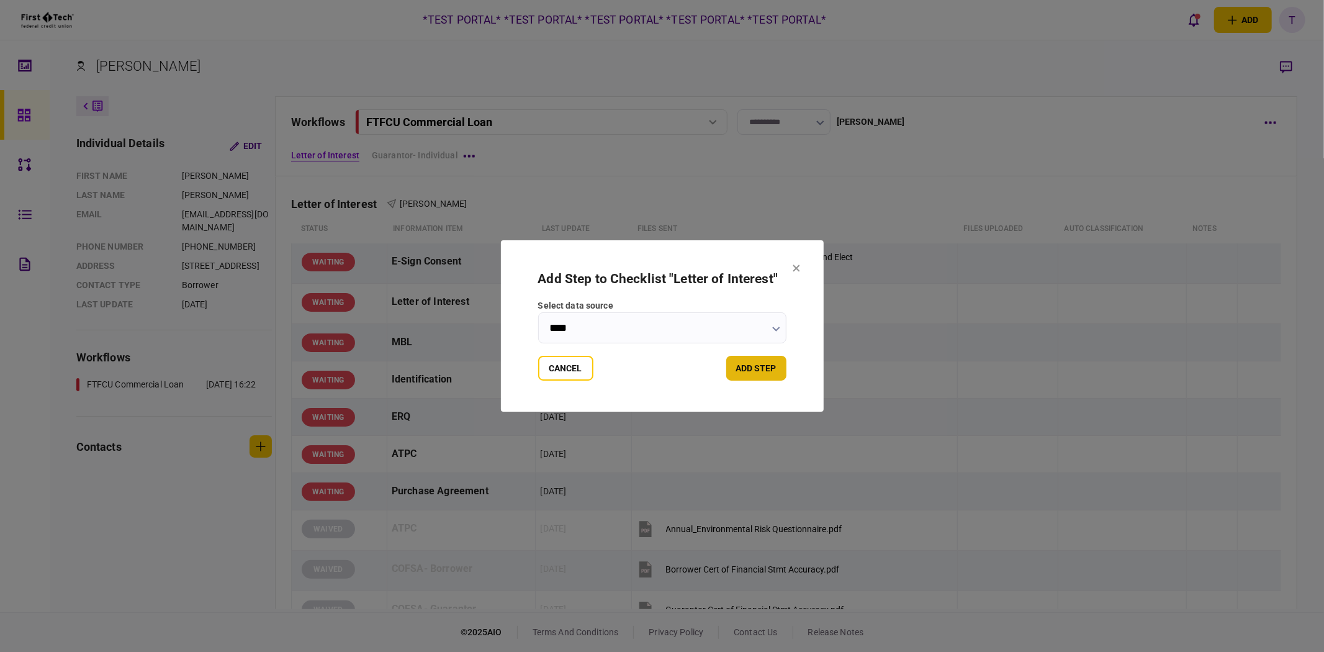
click at [771, 365] on button "add step" at bounding box center [756, 368] width 60 height 25
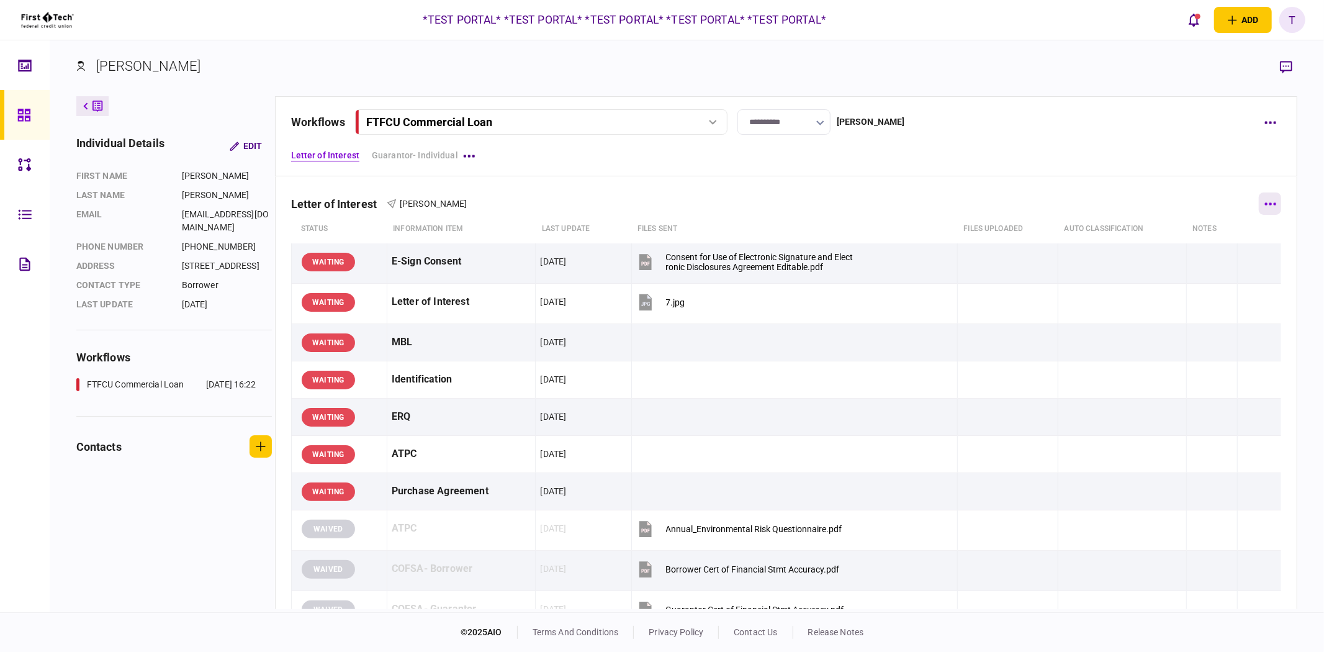
click at [1270, 200] on button "button" at bounding box center [1269, 203] width 22 height 22
click at [1180, 225] on li "add step" at bounding box center [1182, 228] width 139 height 27
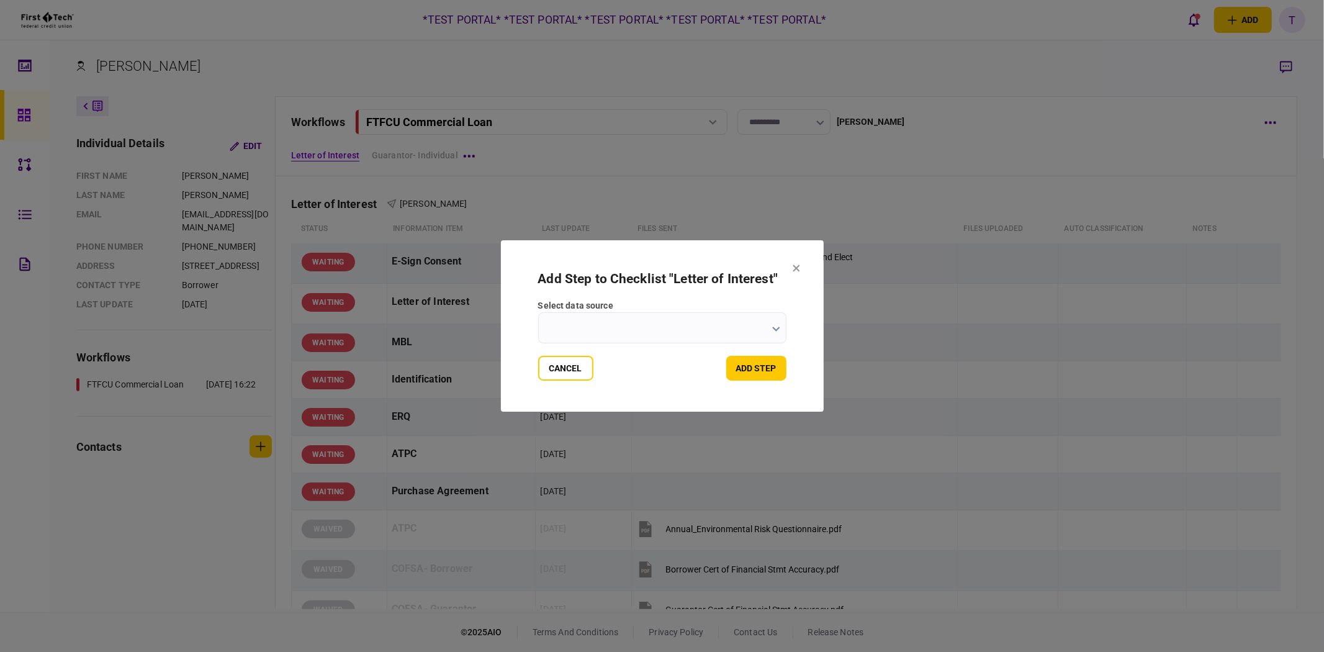
click at [657, 326] on input "select data source" at bounding box center [662, 327] width 248 height 31
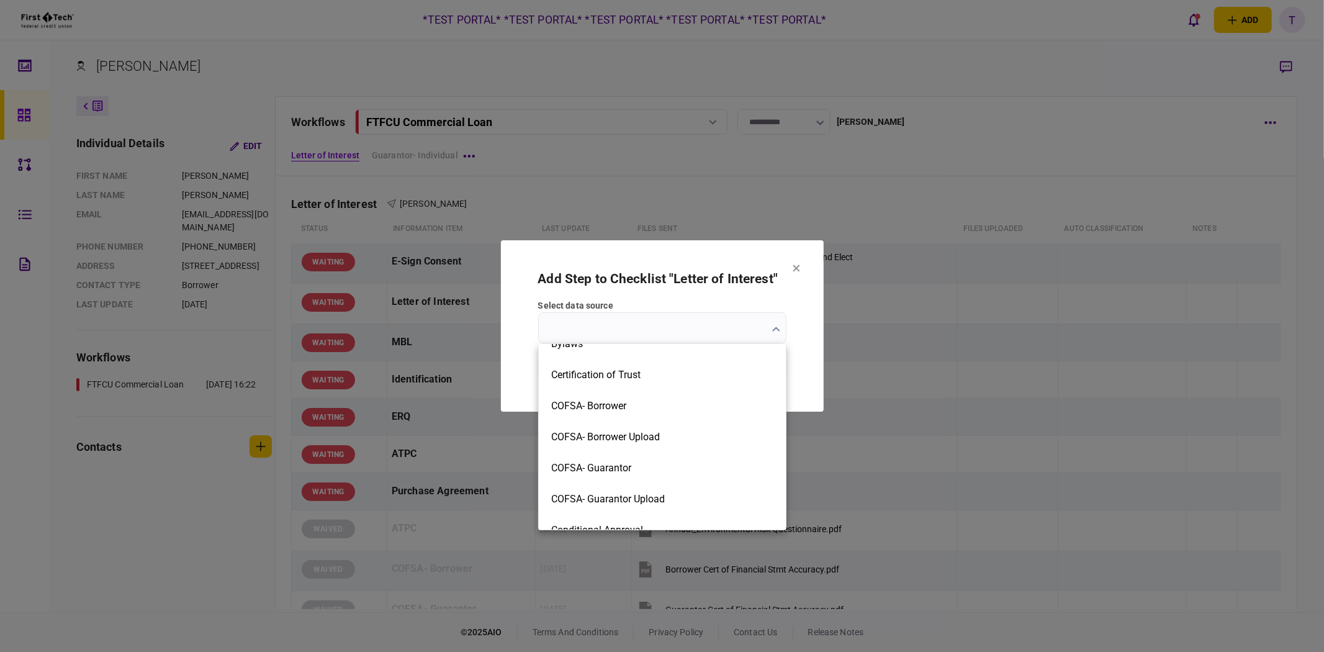
scroll to position [344, 0]
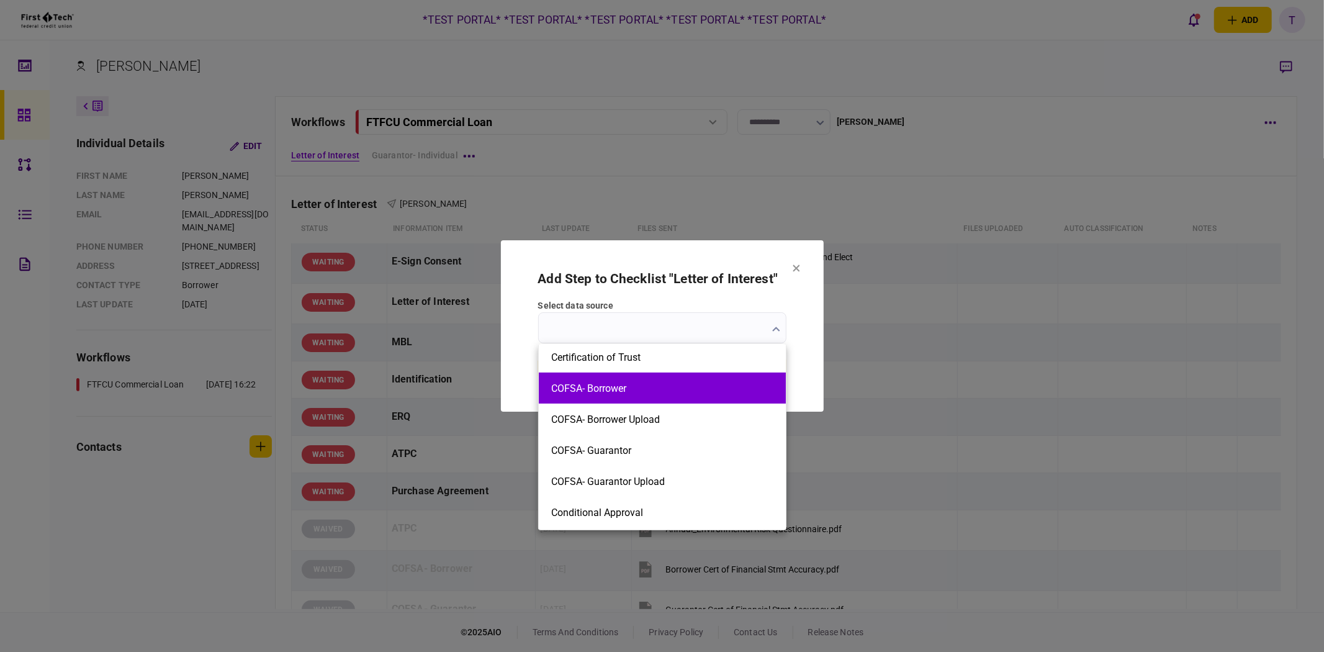
click at [624, 391] on button "COFSA- Borrower" at bounding box center [662, 388] width 222 height 12
type input "**********"
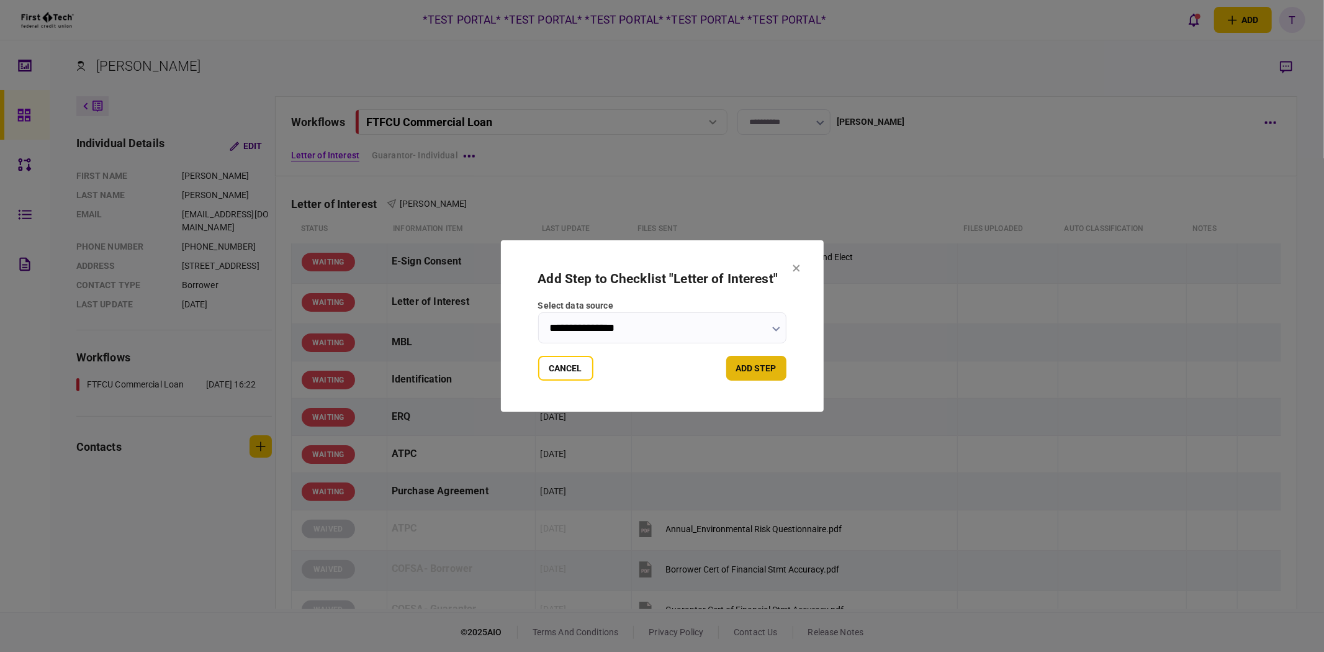
click at [745, 368] on button "add step" at bounding box center [756, 368] width 60 height 25
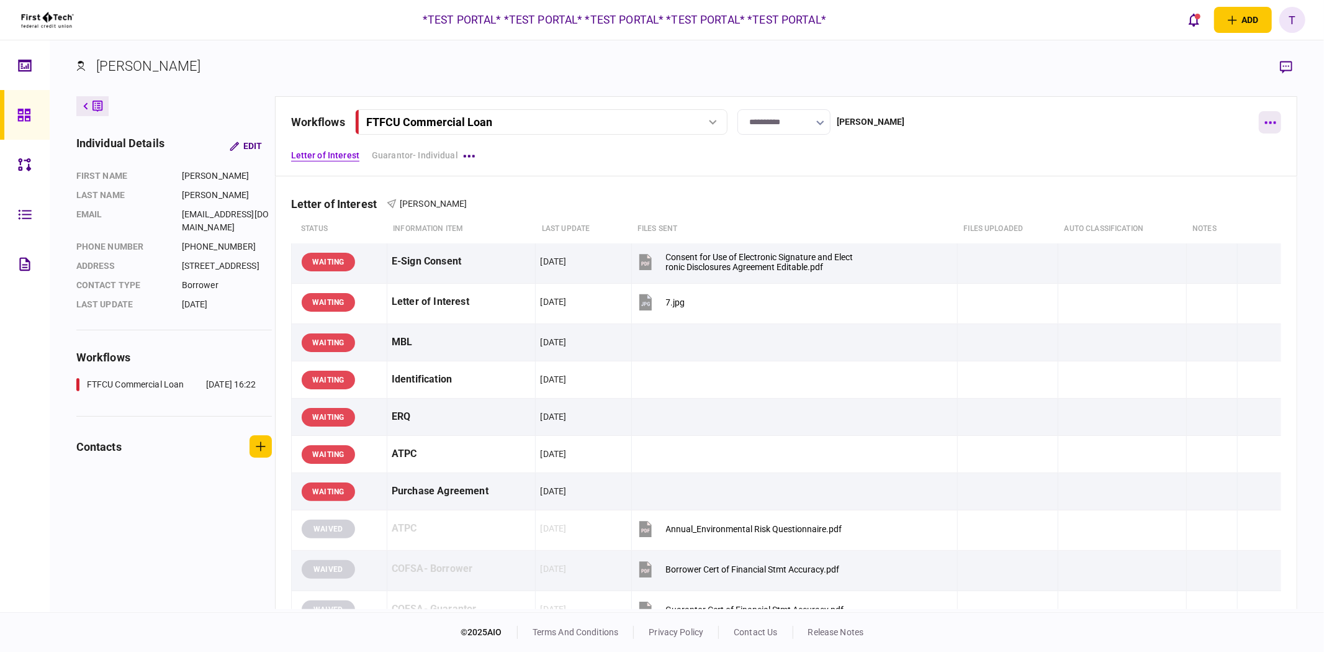
click at [1263, 124] on button "button" at bounding box center [1269, 122] width 22 height 22
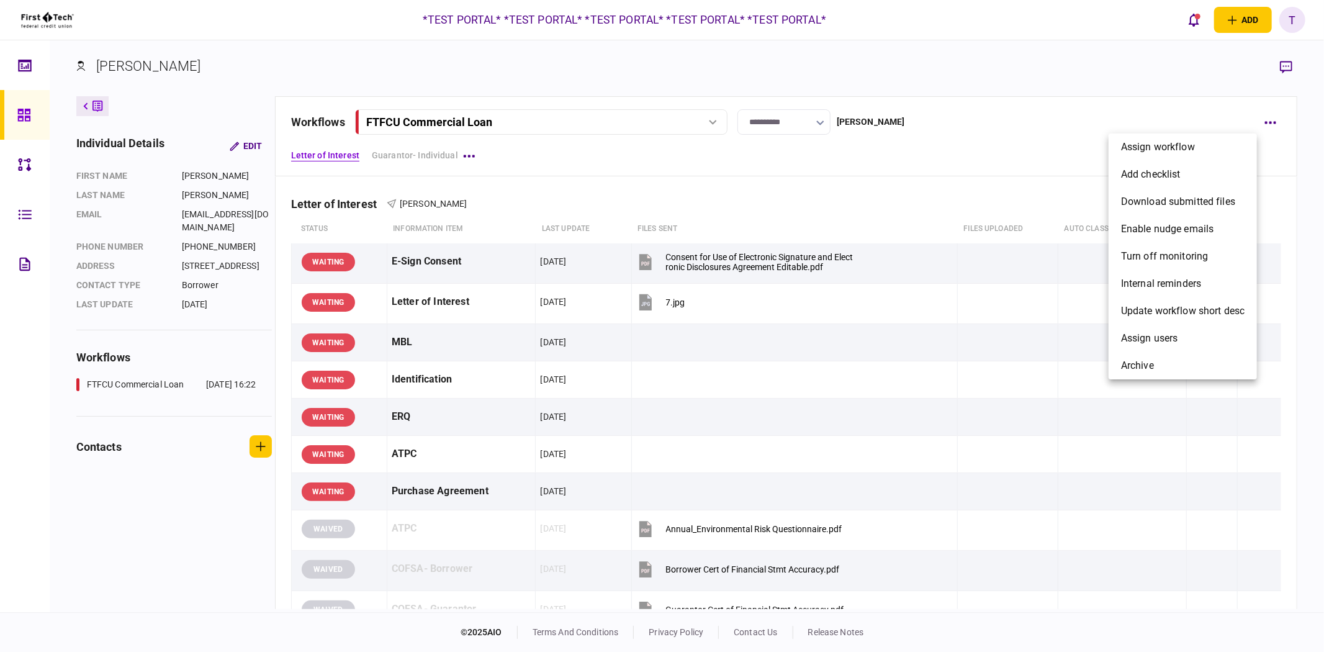
click at [1001, 175] on div at bounding box center [662, 326] width 1324 height 652
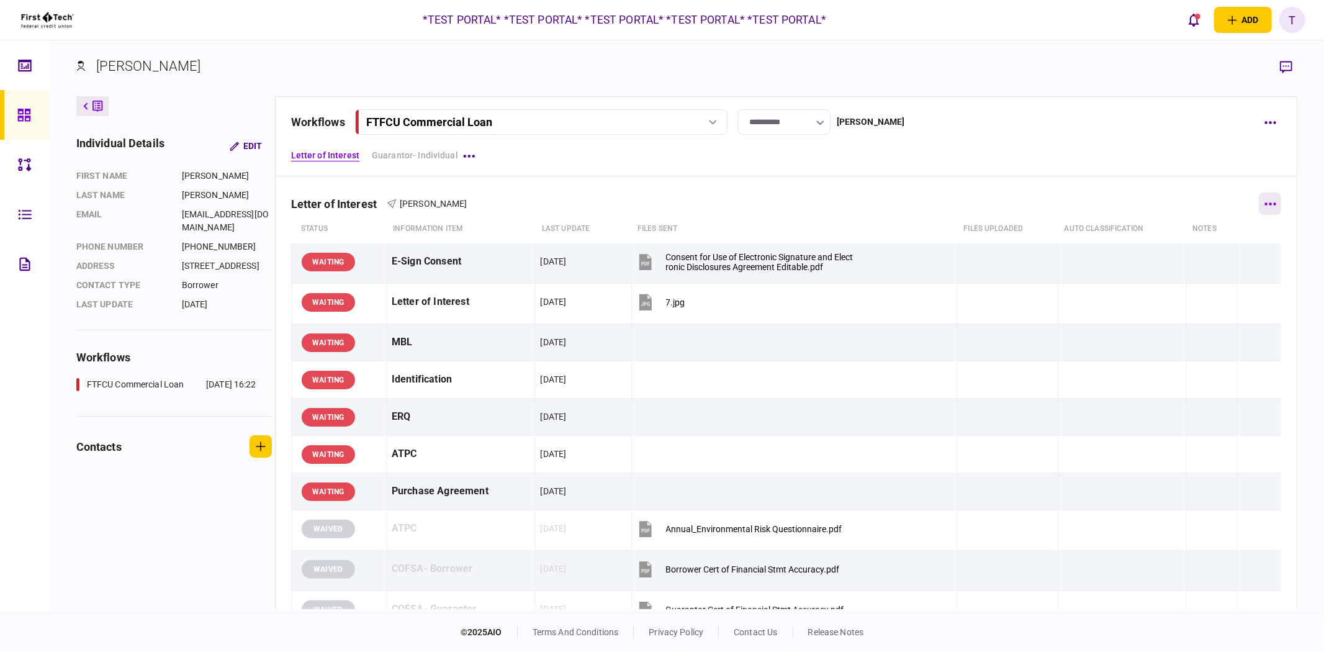
click at [1266, 206] on button "button" at bounding box center [1269, 203] width 22 height 22
click at [1213, 227] on li "add step" at bounding box center [1182, 228] width 139 height 27
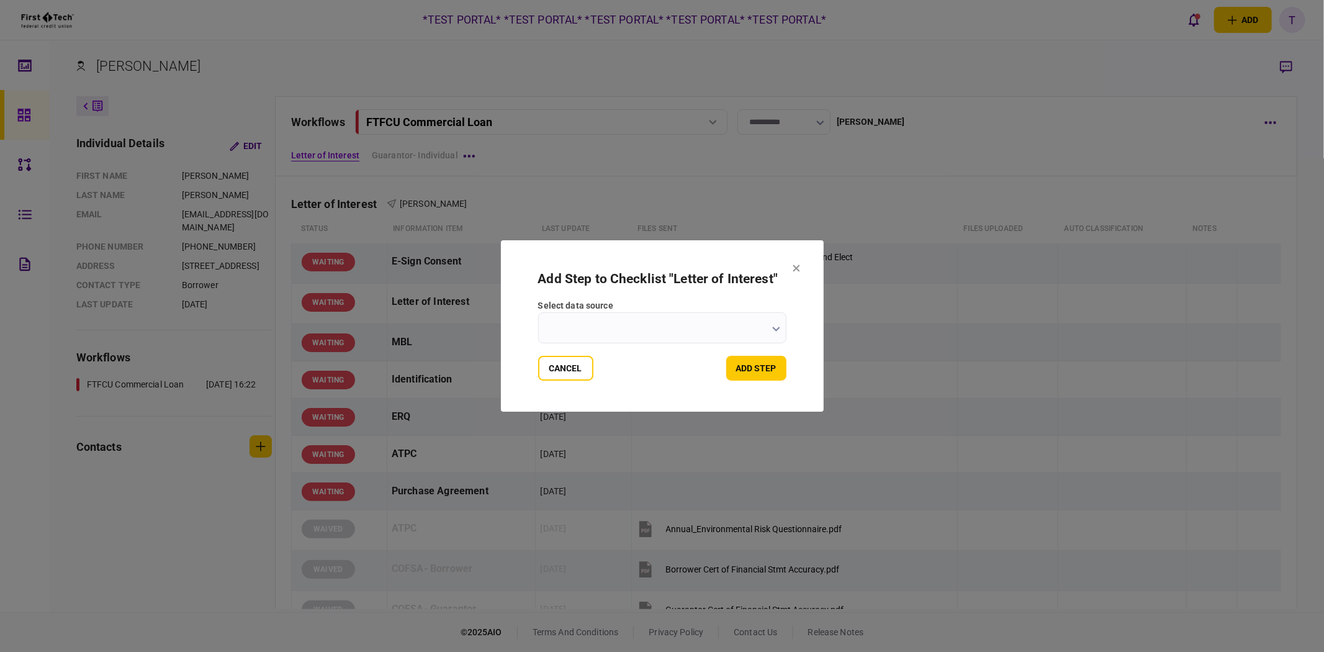
click at [778, 326] on button "button" at bounding box center [776, 328] width 8 height 10
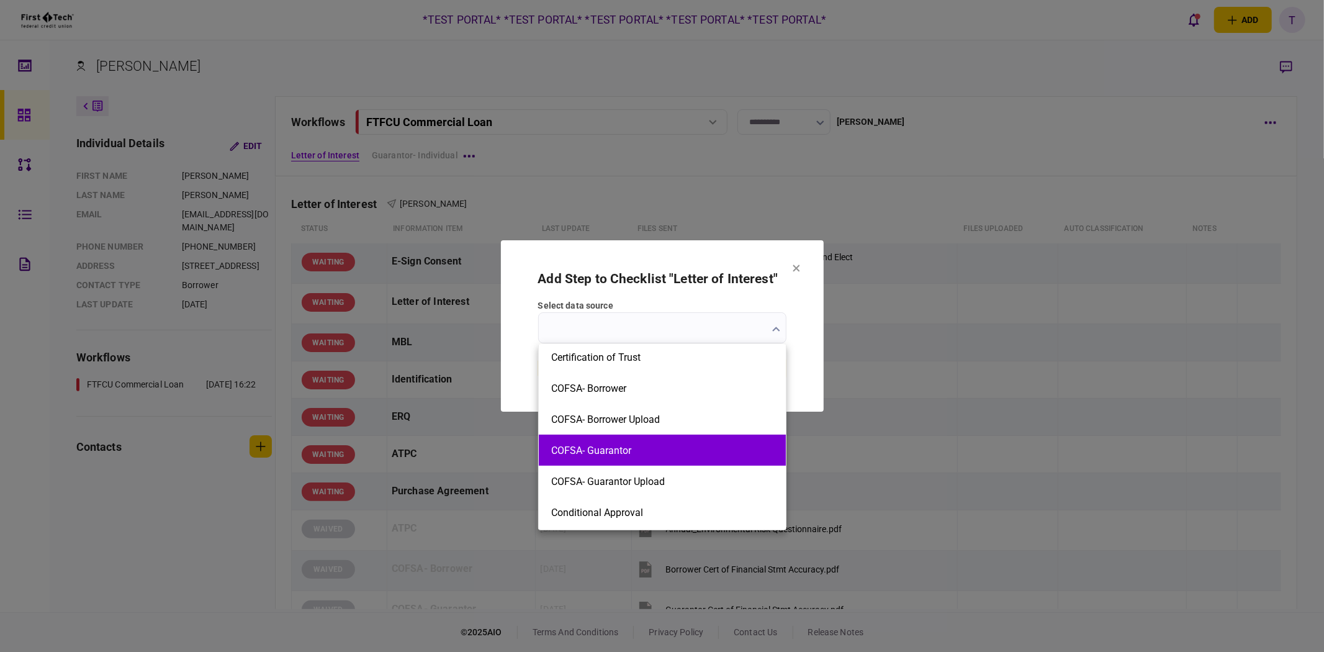
click at [661, 449] on button "COFSA- Guarantor" at bounding box center [662, 450] width 222 height 12
type input "**********"
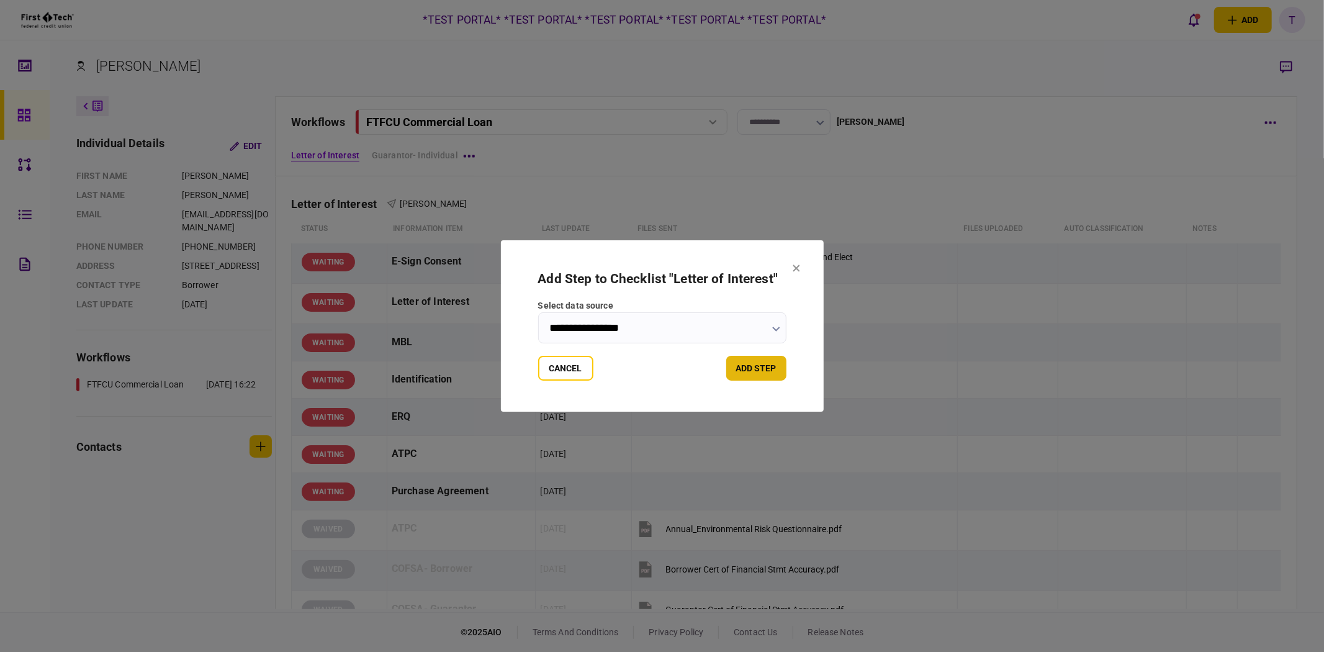
click at [758, 365] on button "add step" at bounding box center [756, 368] width 60 height 25
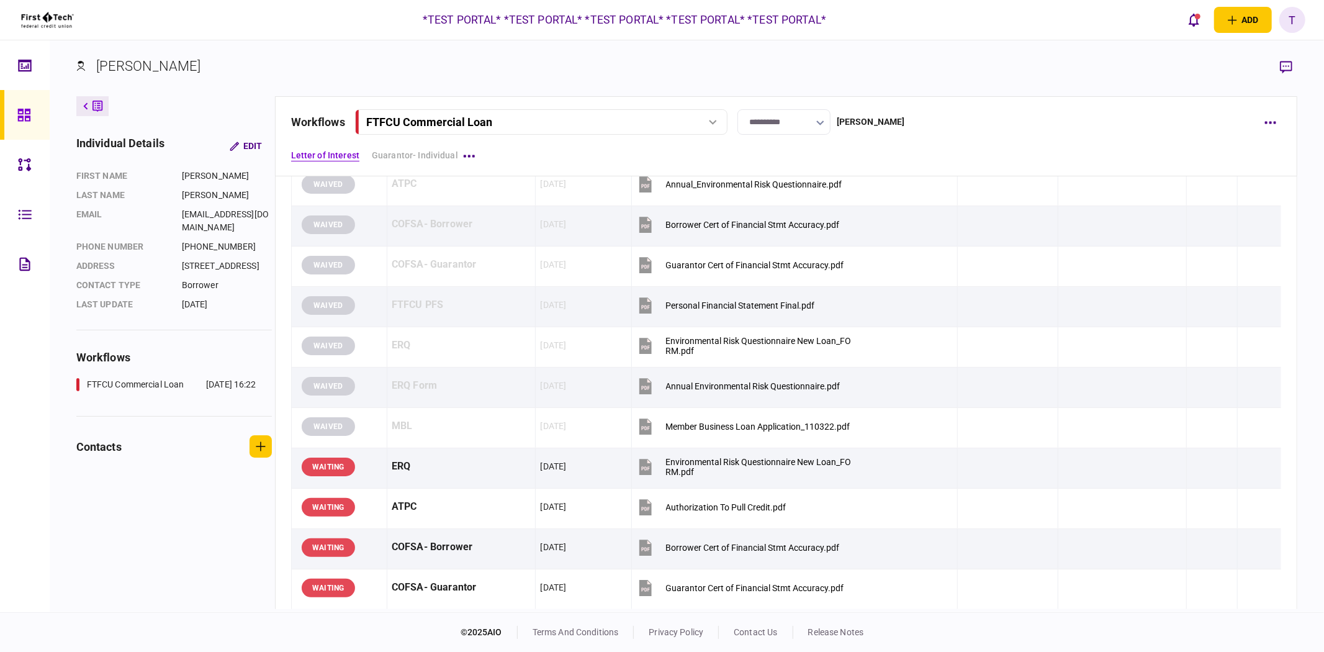
scroll to position [413, 0]
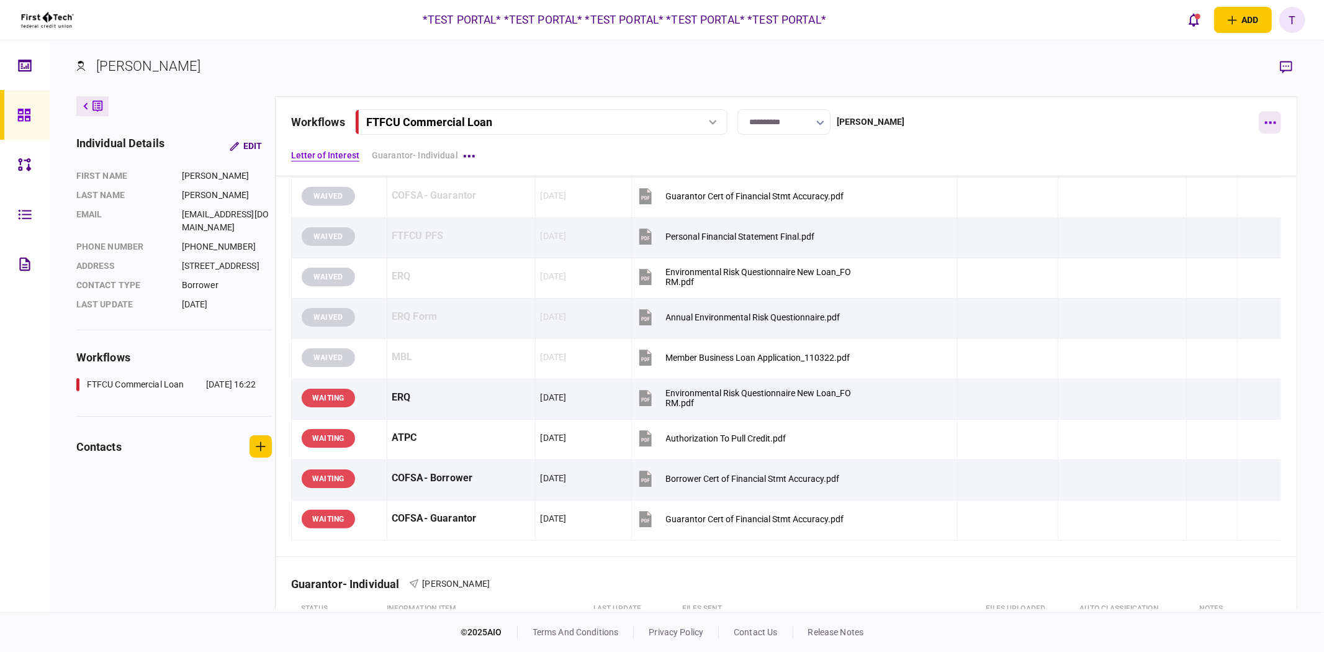
click at [1270, 126] on button "button" at bounding box center [1269, 122] width 22 height 22
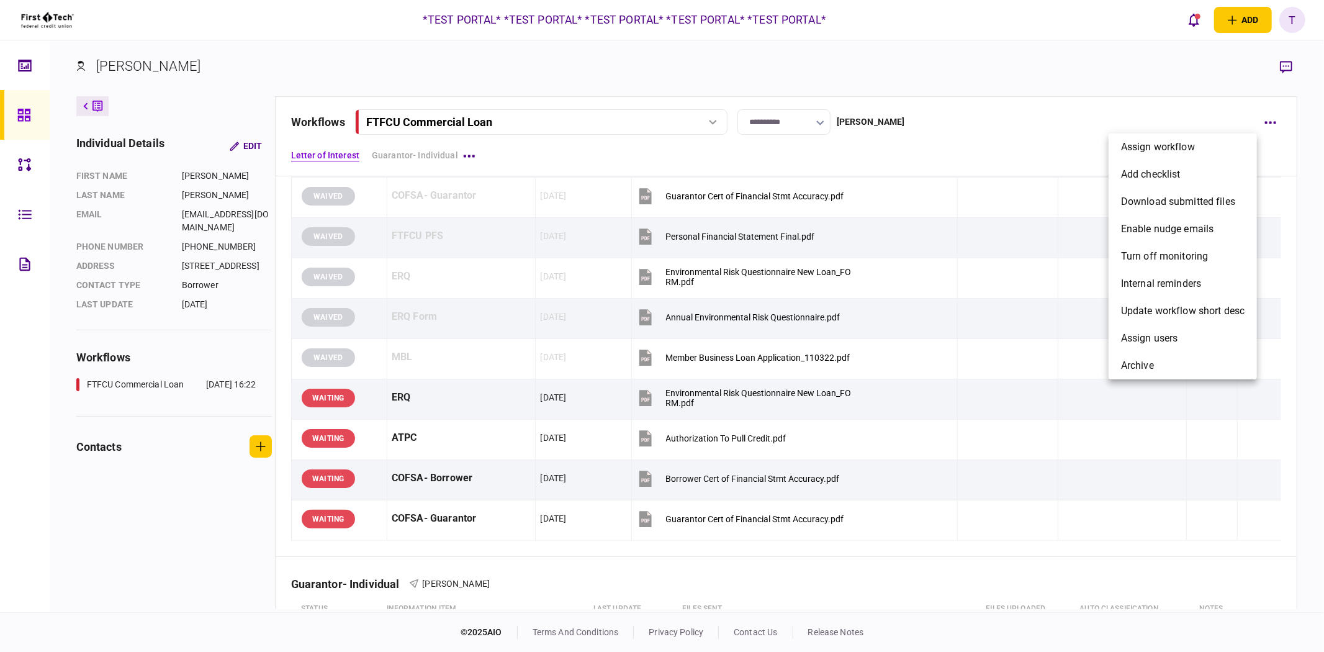
click at [975, 164] on div at bounding box center [662, 326] width 1324 height 652
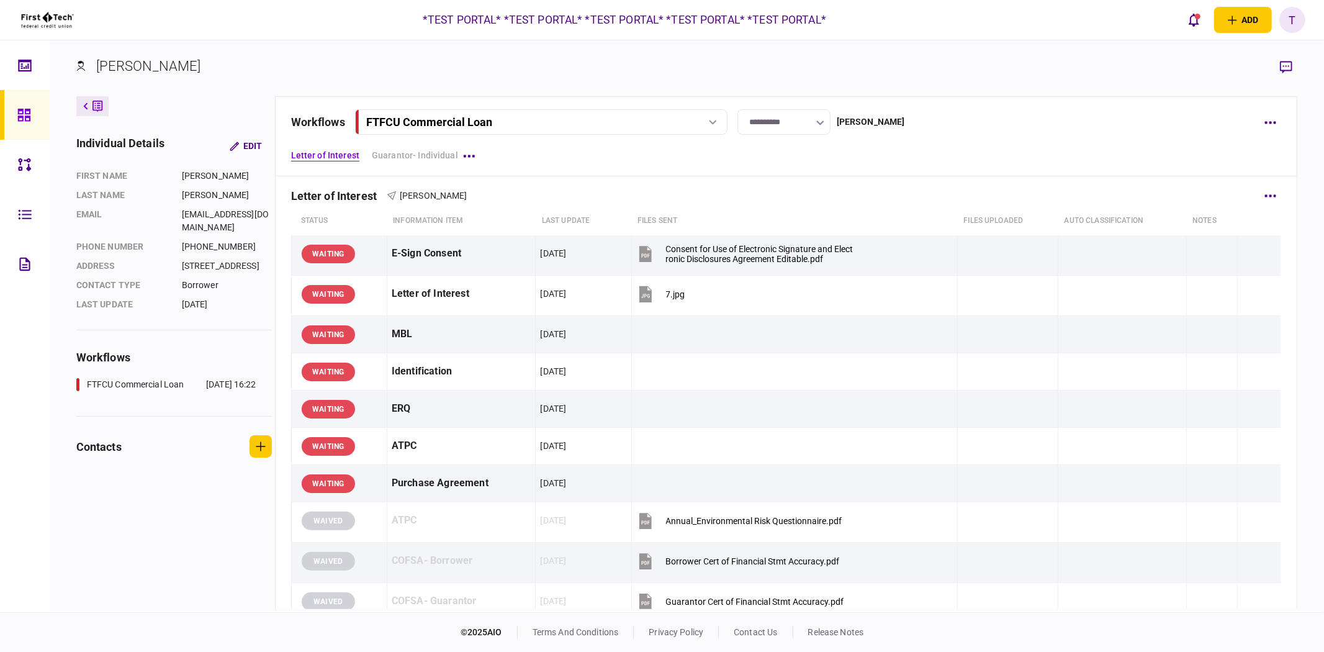
scroll to position [0, 0]
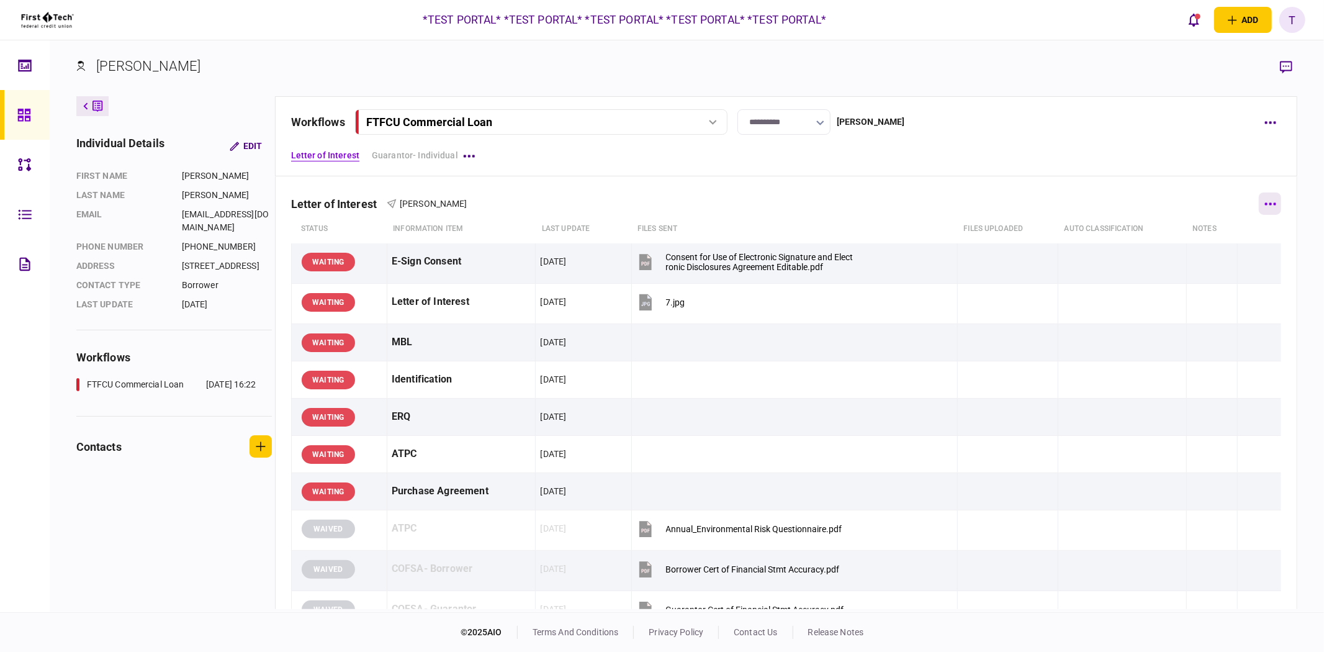
click at [1269, 200] on button "button" at bounding box center [1269, 203] width 22 height 22
click at [1196, 222] on li "add step" at bounding box center [1182, 228] width 139 height 27
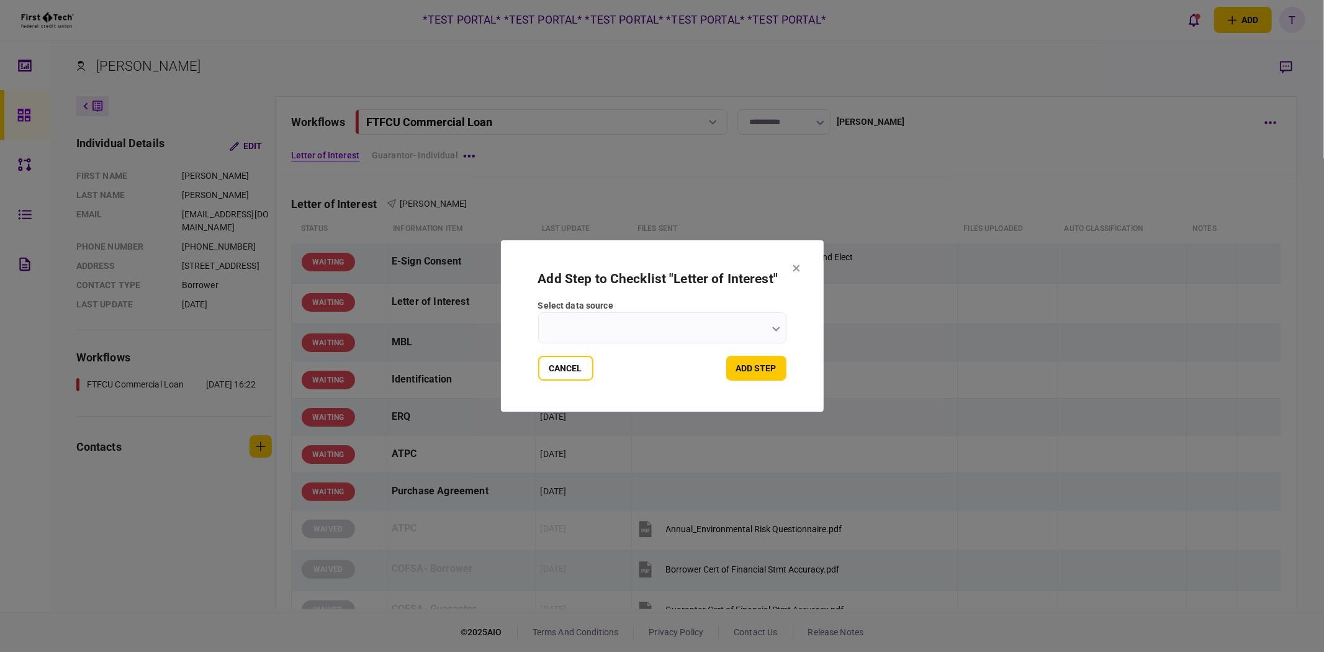
click at [688, 330] on input "select data source" at bounding box center [662, 327] width 248 height 31
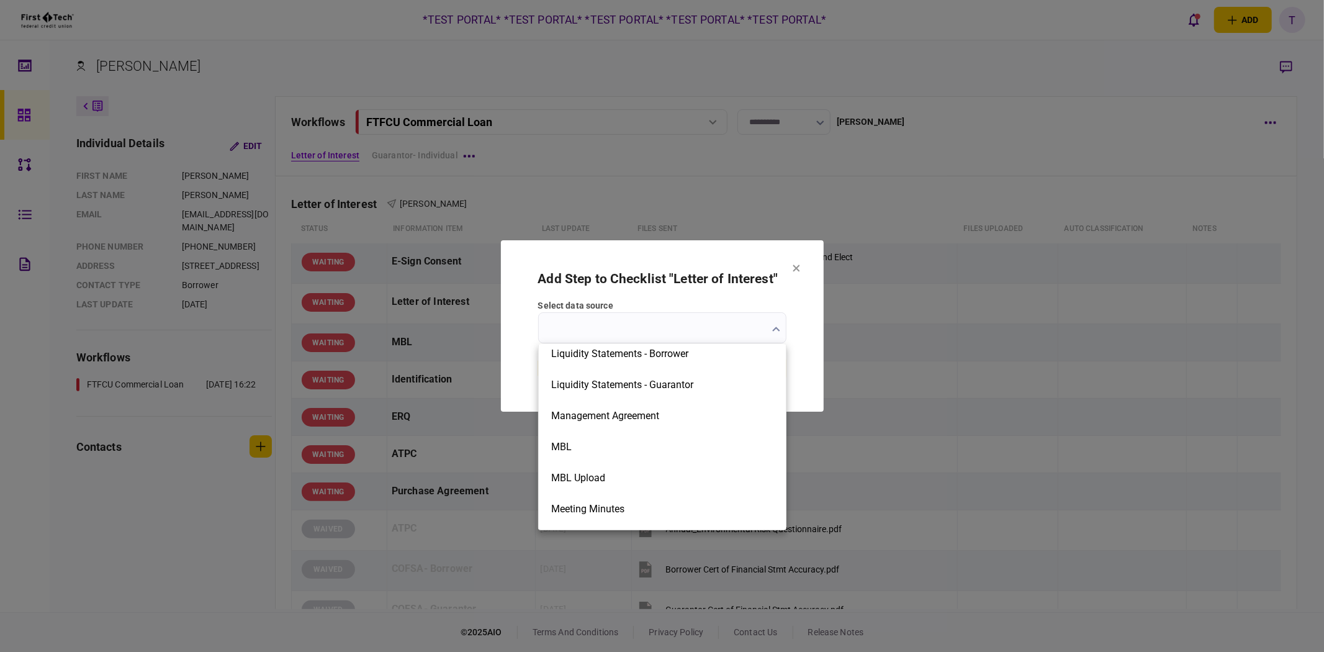
scroll to position [1448, 0]
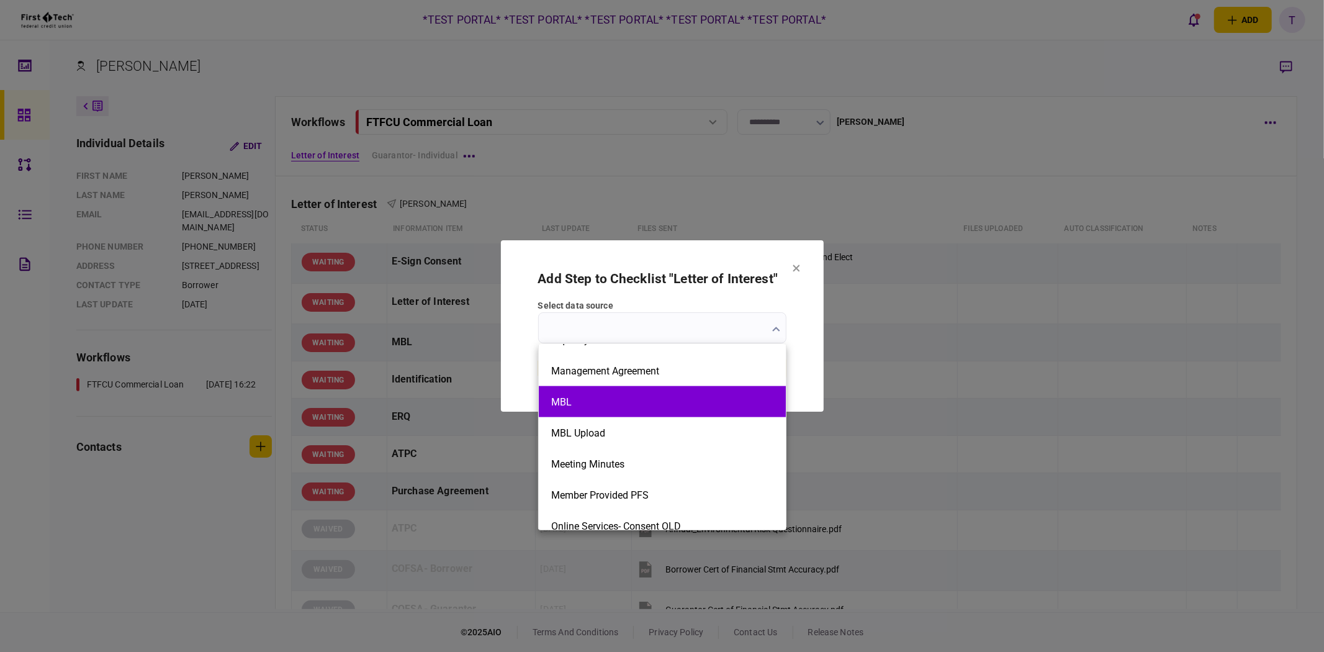
click at [673, 389] on li "MBL" at bounding box center [662, 401] width 247 height 31
type input "***"
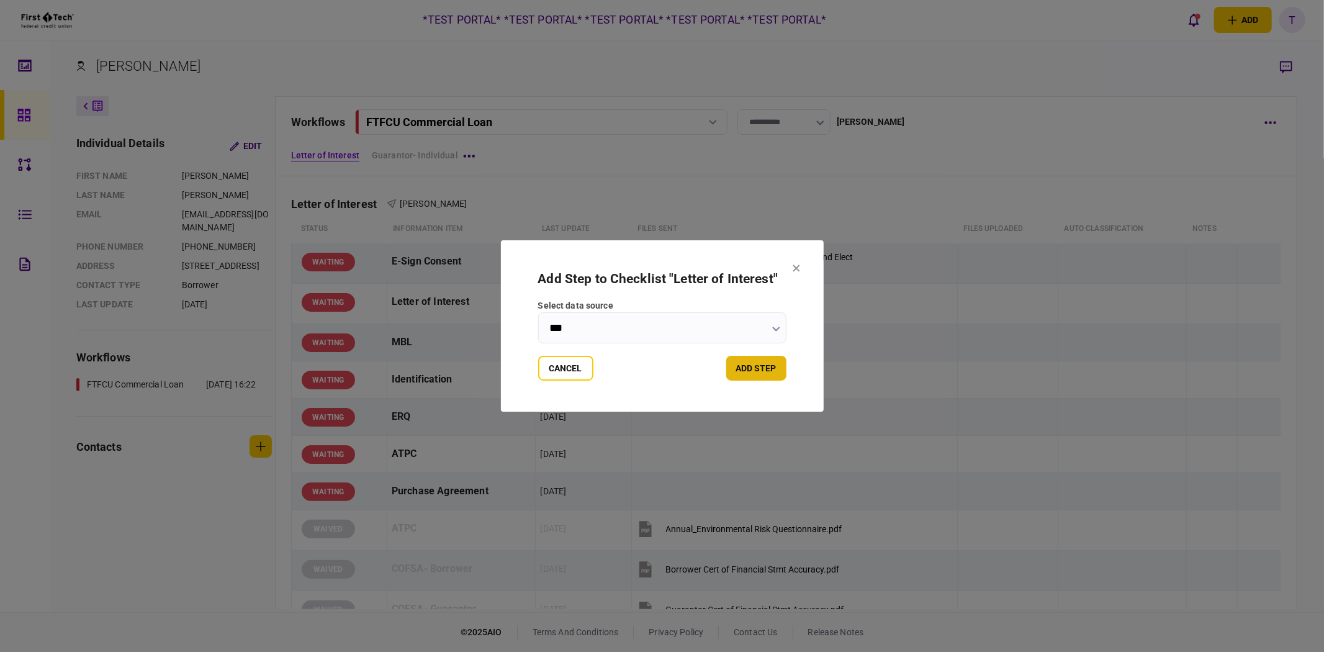
click at [749, 374] on button "add step" at bounding box center [756, 368] width 60 height 25
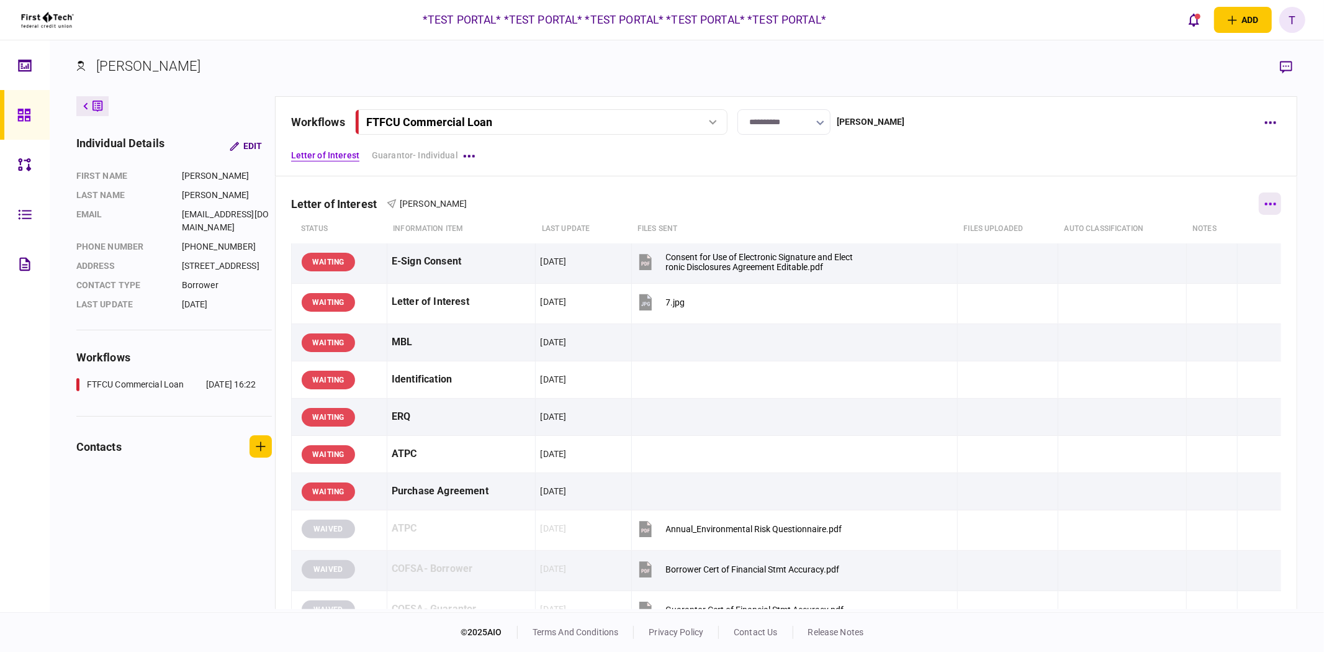
click at [1271, 208] on button "button" at bounding box center [1269, 203] width 22 height 22
click at [1157, 231] on span "add step" at bounding box center [1144, 228] width 39 height 15
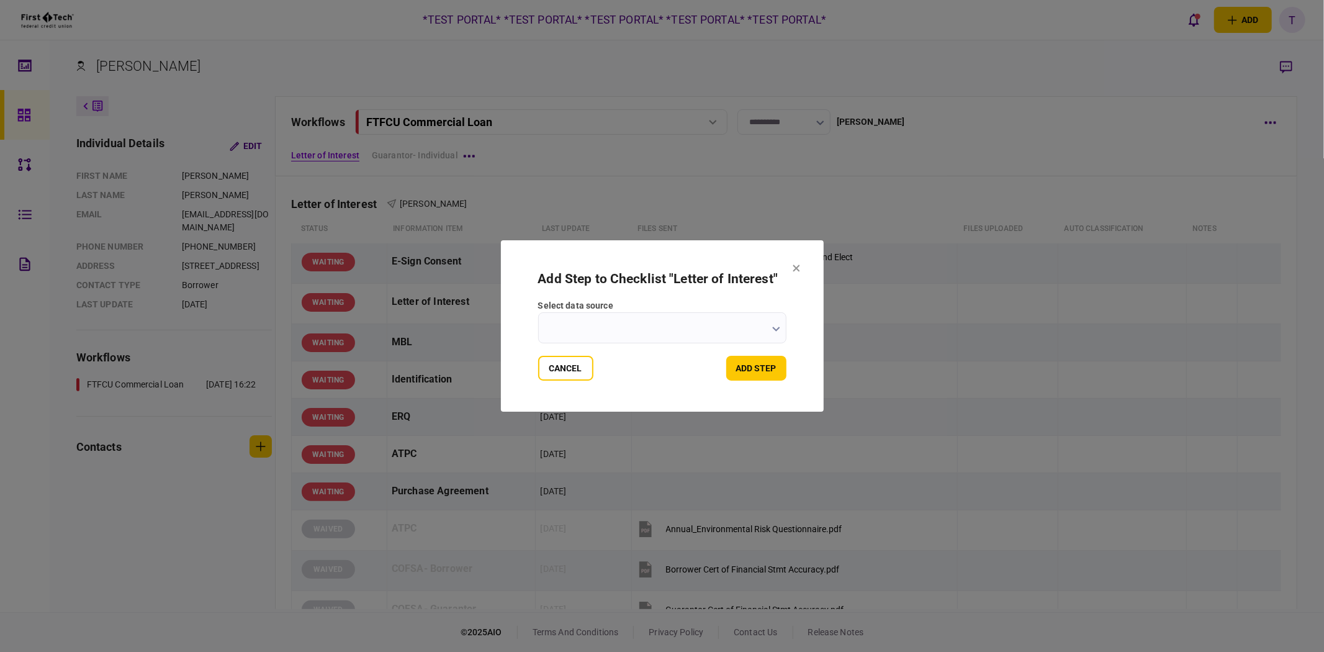
click at [673, 325] on input "select data source" at bounding box center [662, 327] width 248 height 31
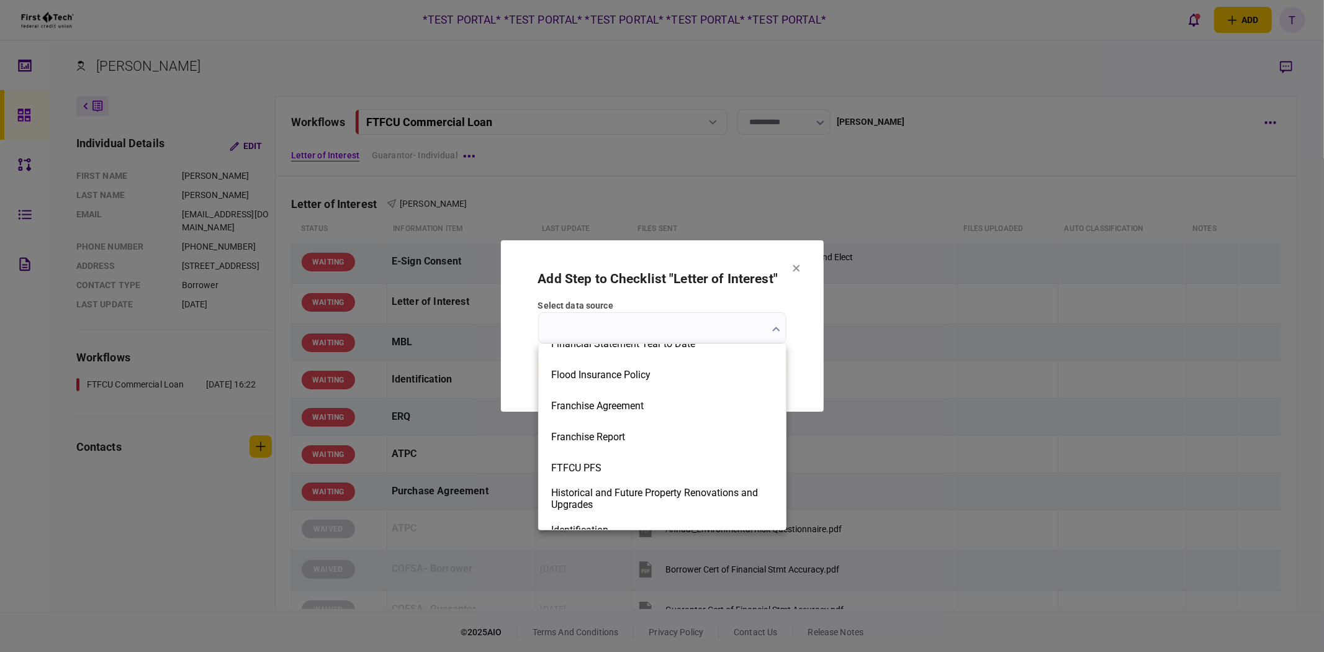
scroll to position [1034, 0]
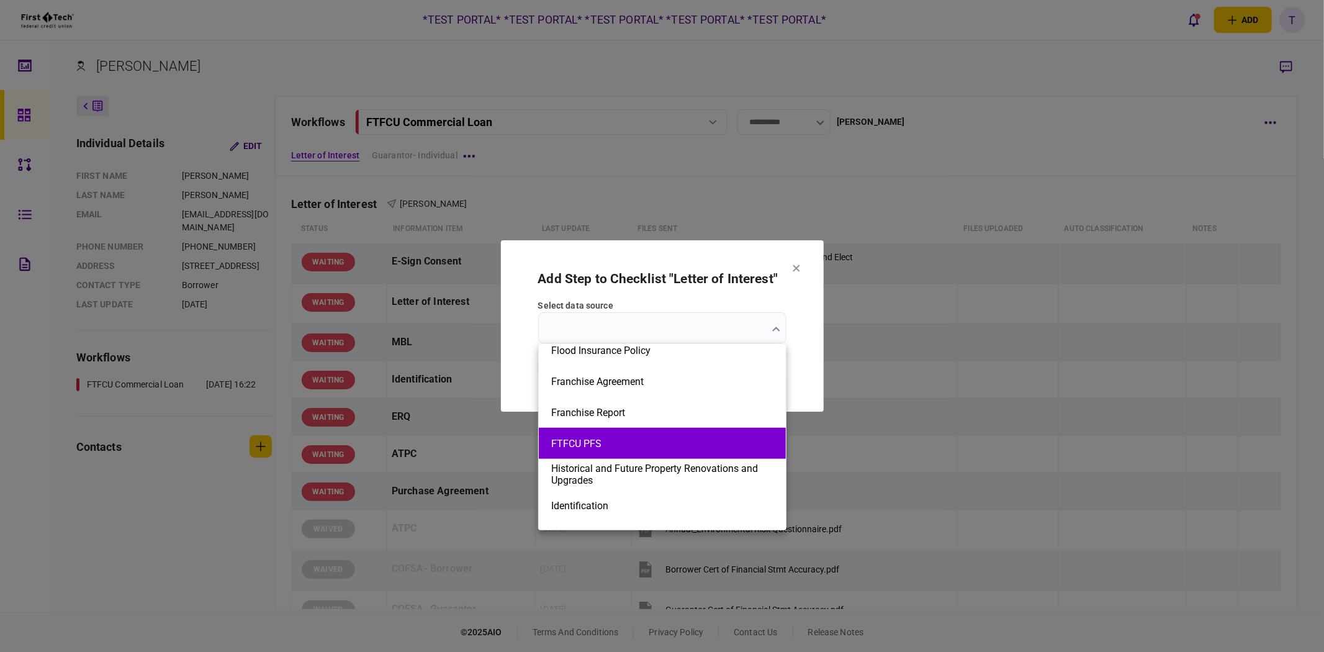
click at [609, 445] on button "FTFCU PFS" at bounding box center [662, 443] width 222 height 12
type input "*********"
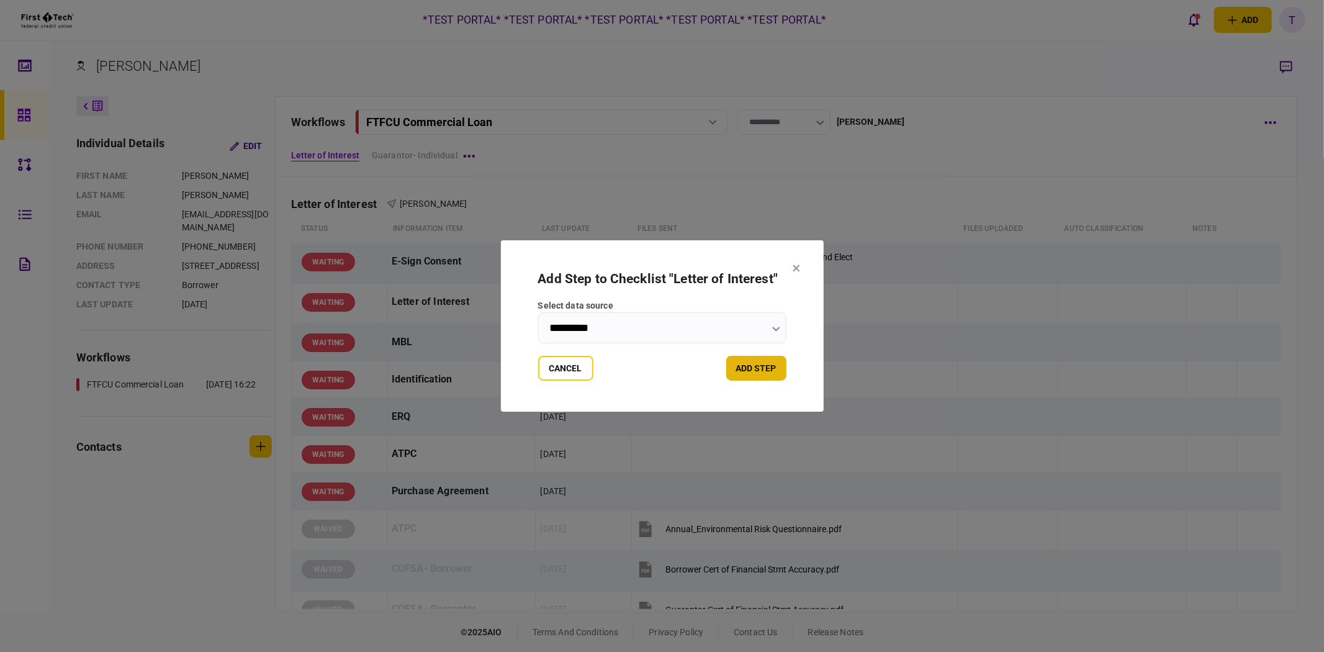
click at [735, 363] on button "add step" at bounding box center [756, 368] width 60 height 25
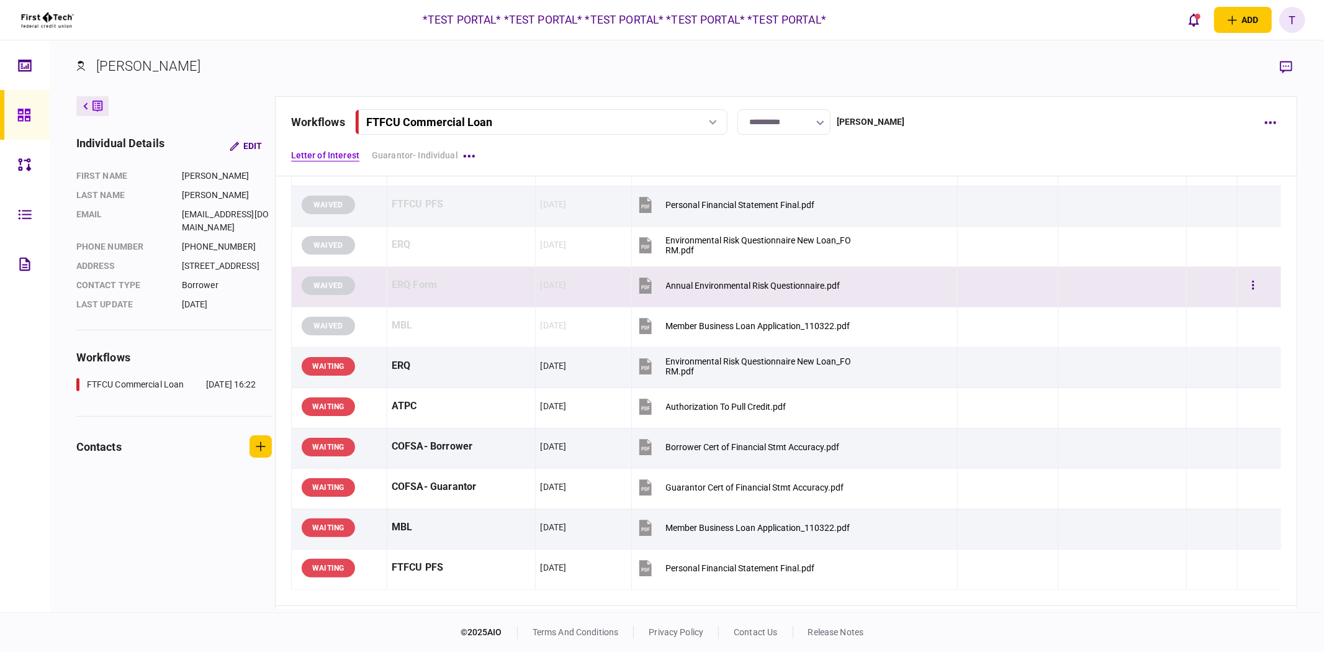
scroll to position [413, 0]
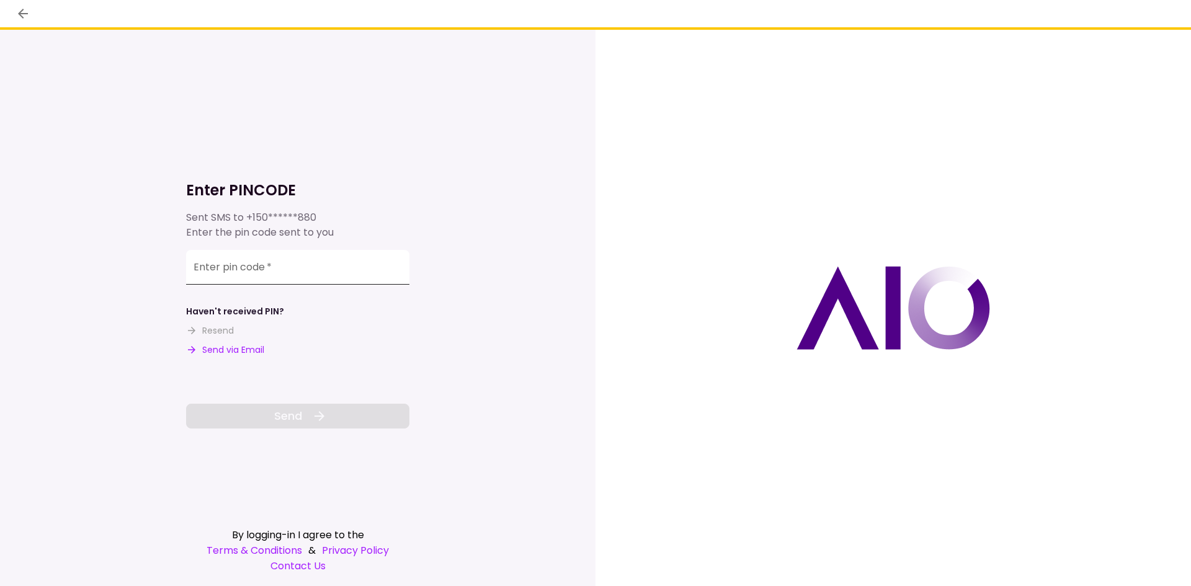
click at [267, 276] on input "Enter pin code   *" at bounding box center [297, 267] width 223 height 35
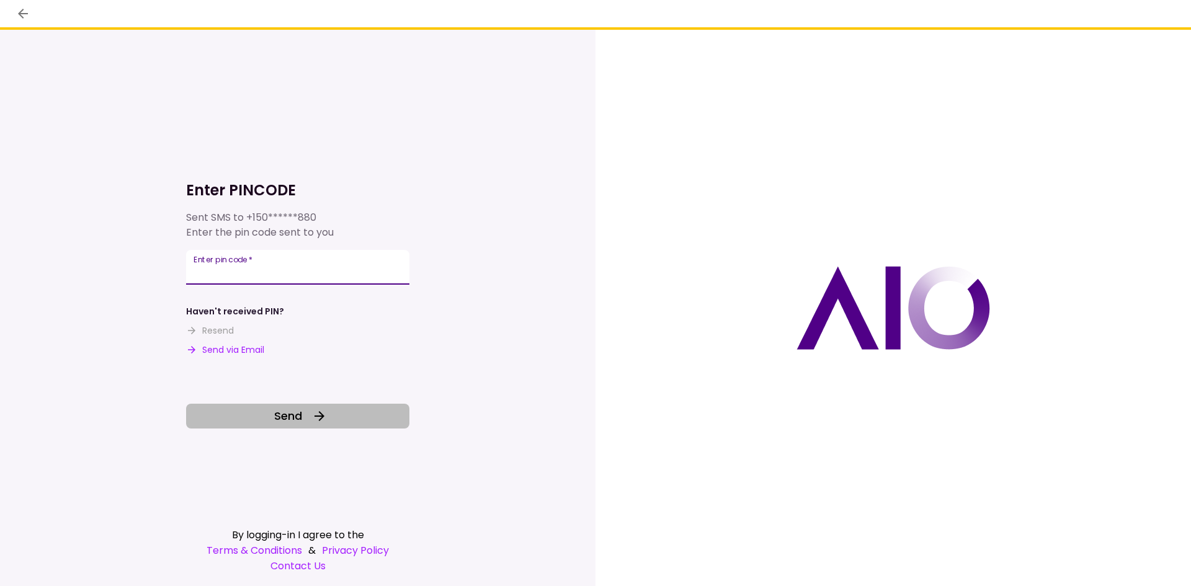
type input "******"
click at [287, 423] on span "Send" at bounding box center [288, 416] width 28 height 17
